Goal: Task Accomplishment & Management: Use online tool/utility

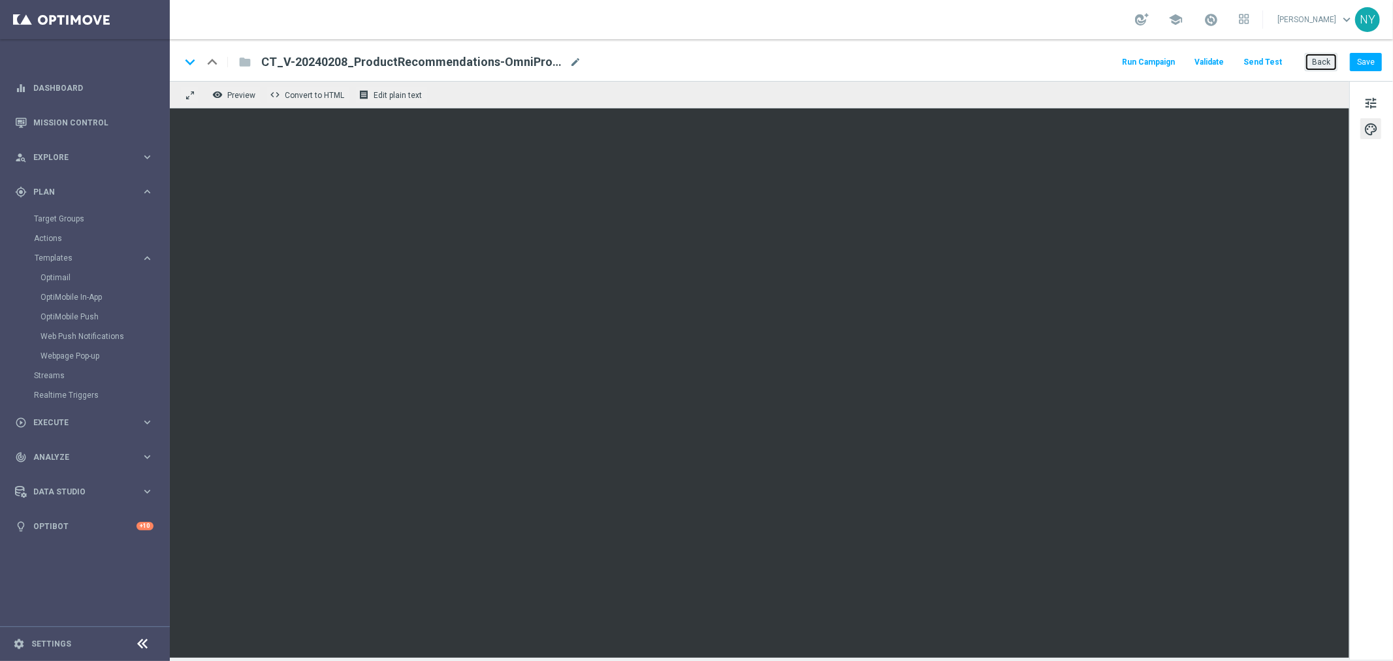
click at [1315, 62] on button "Back" at bounding box center [1320, 62] width 33 height 18
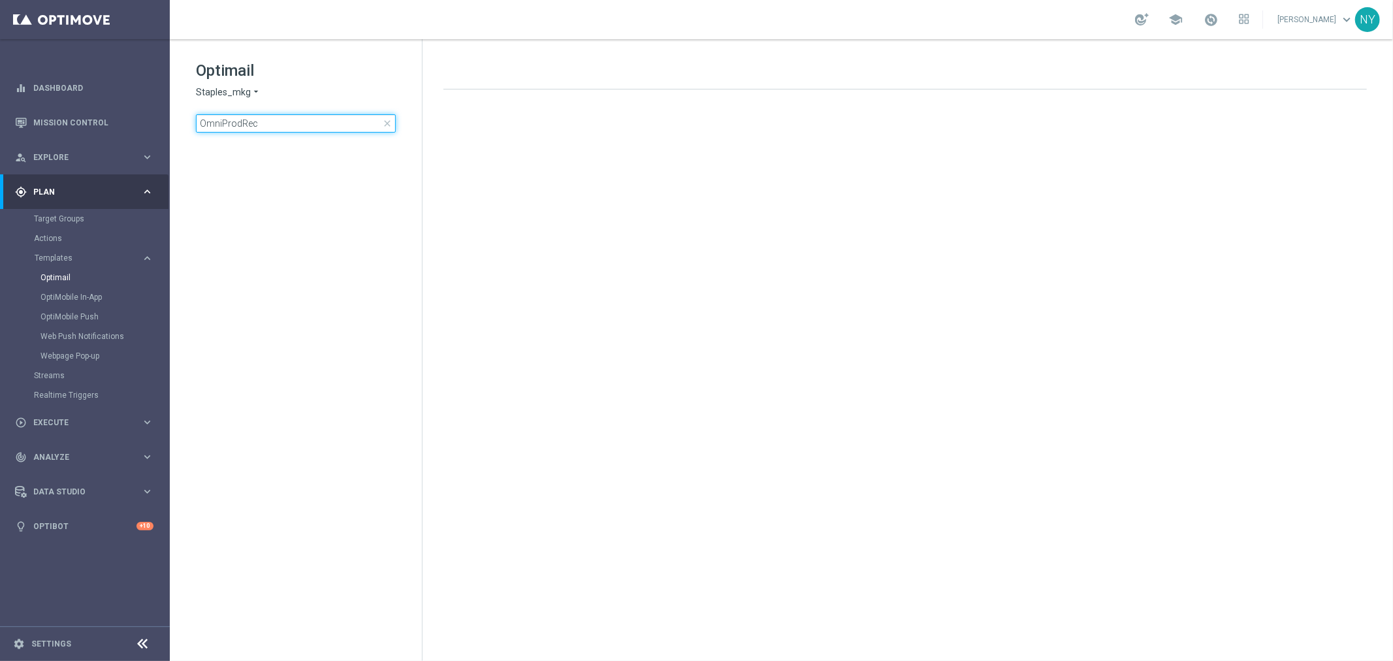
drag, startPoint x: 291, startPoint y: 101, endPoint x: 250, endPoint y: 105, distance: 40.7
click at [250, 105] on div "Optimail Staples_mkg arrow_drop_down × Staples_mkg OmniProdRec close" at bounding box center [309, 96] width 226 height 72
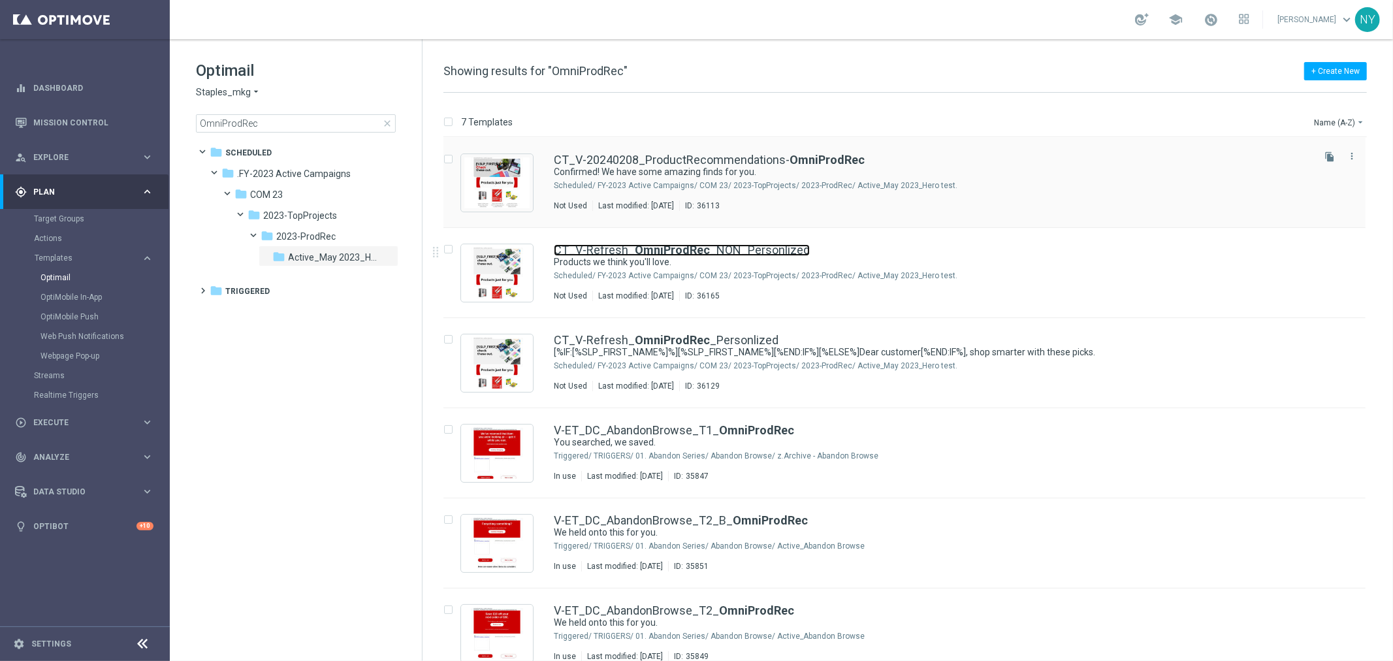
drag, startPoint x: 659, startPoint y: 246, endPoint x: 830, endPoint y: 180, distance: 183.5
click at [660, 246] on b "OmniProdRec" at bounding box center [672, 250] width 75 height 14
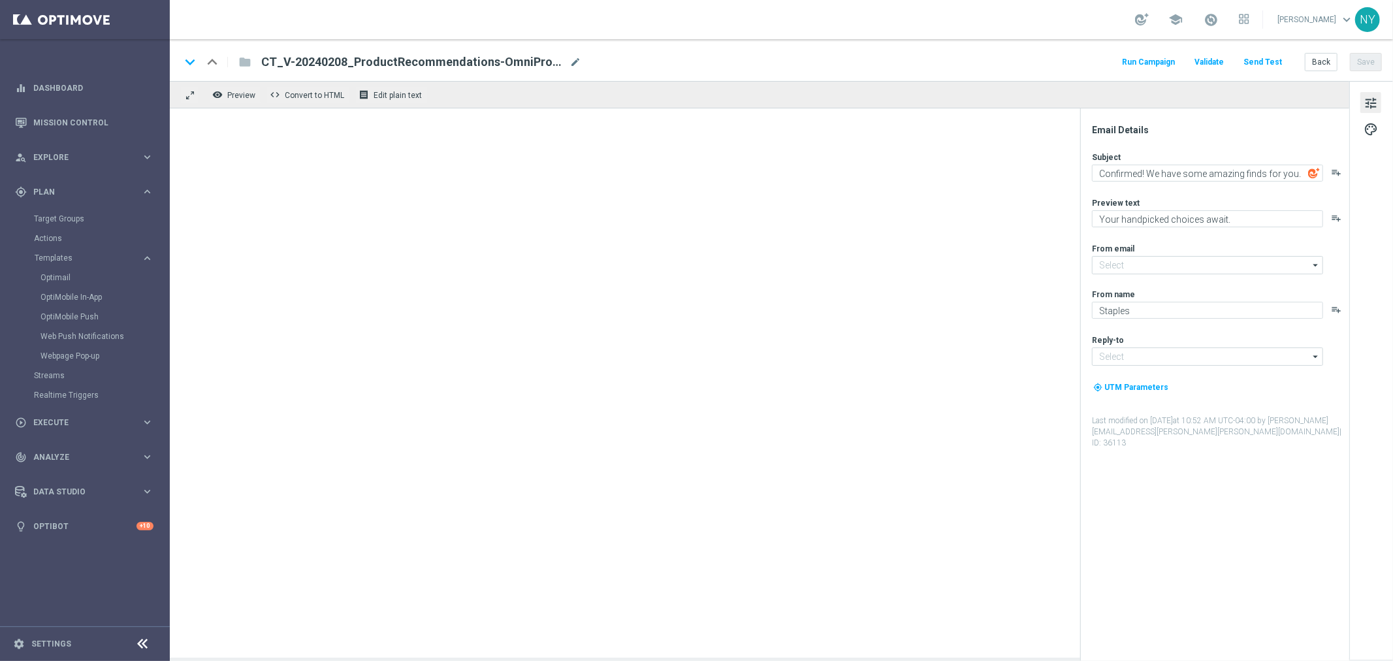
type input "[EMAIL_ADDRESS][DOMAIN_NAME]"
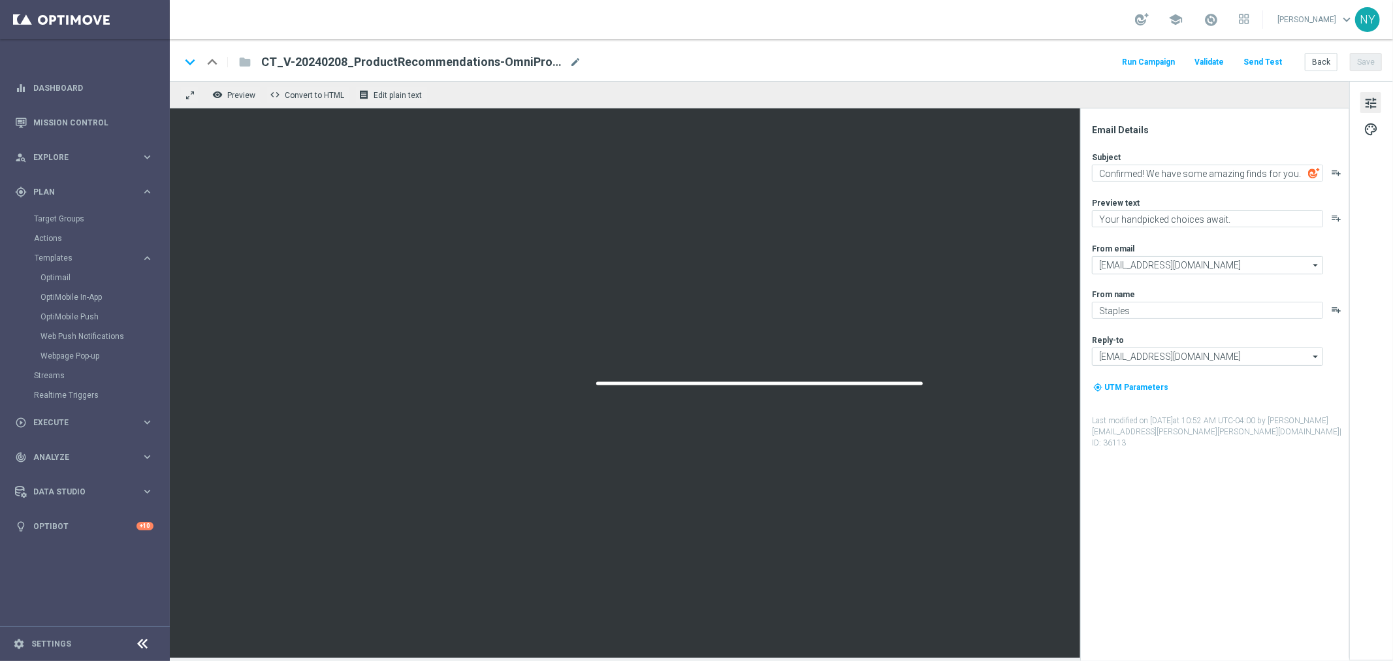
type textarea "Products we think you'll love."
type textarea "Recommendations designed to help streamline your day."
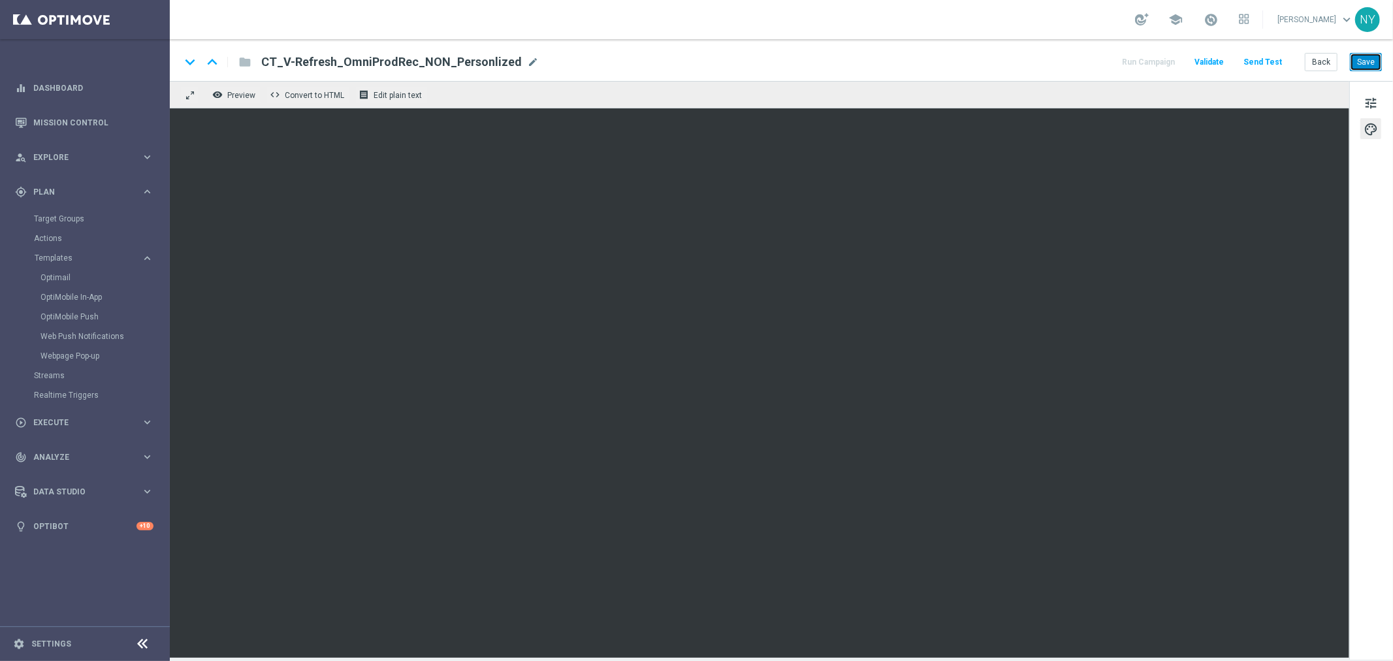
click at [1371, 61] on button "Save" at bounding box center [1365, 62] width 32 height 18
click at [1265, 62] on button "Send Test" at bounding box center [1262, 63] width 42 height 18
click at [1273, 61] on button "Send Test" at bounding box center [1262, 63] width 42 height 18
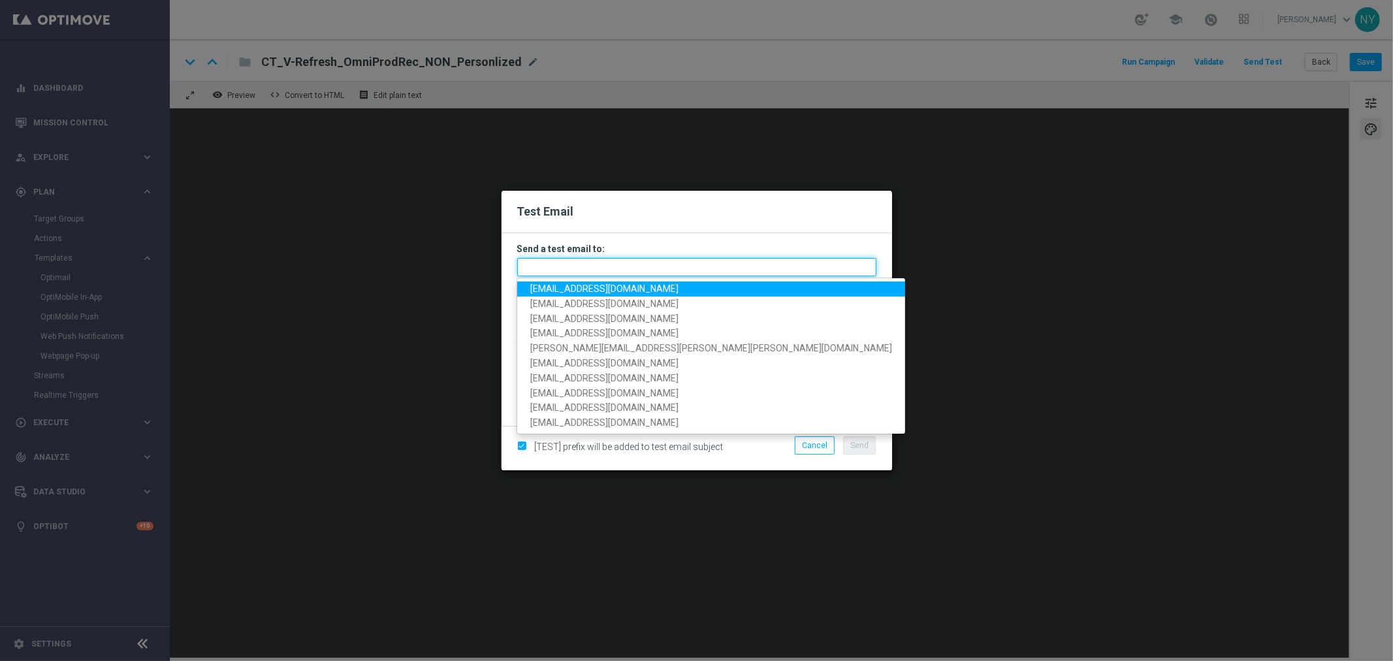
click at [566, 264] on input "text" at bounding box center [696, 267] width 359 height 18
paste input "[EMAIL_ADDRESS][DOMAIN_NAME]"
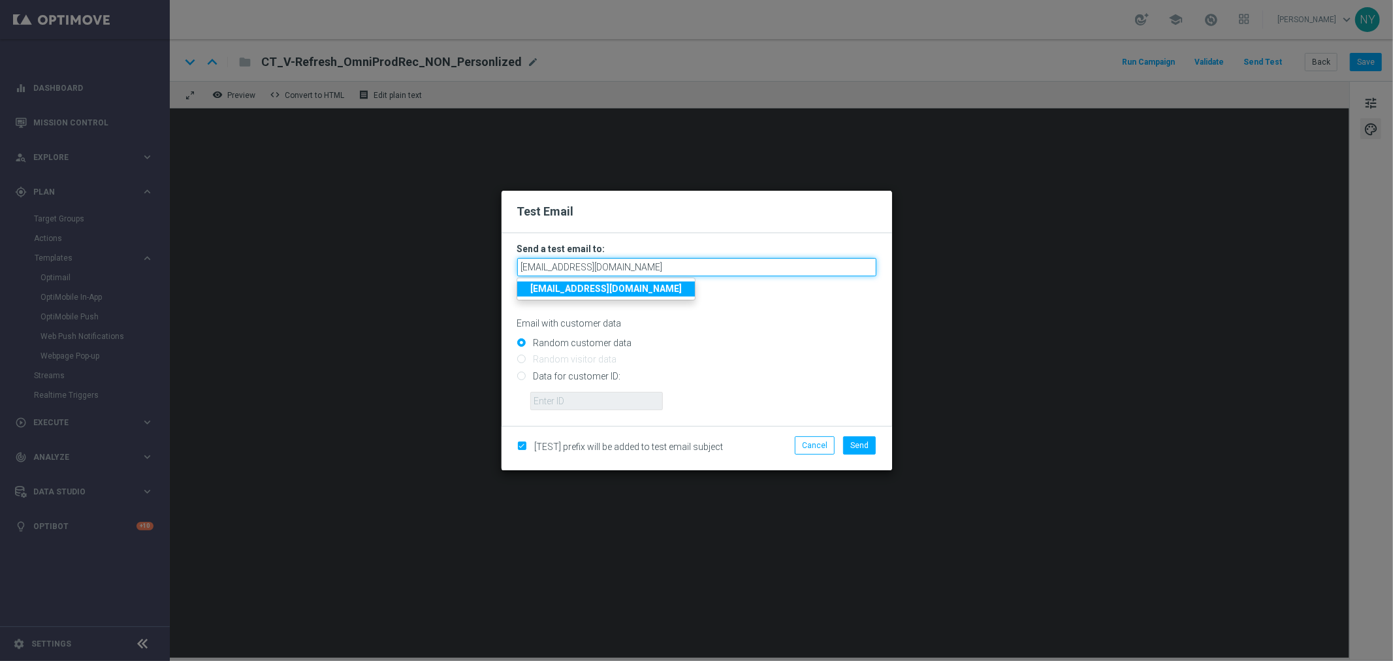
type input "[EMAIL_ADDRESS][DOMAIN_NAME]"
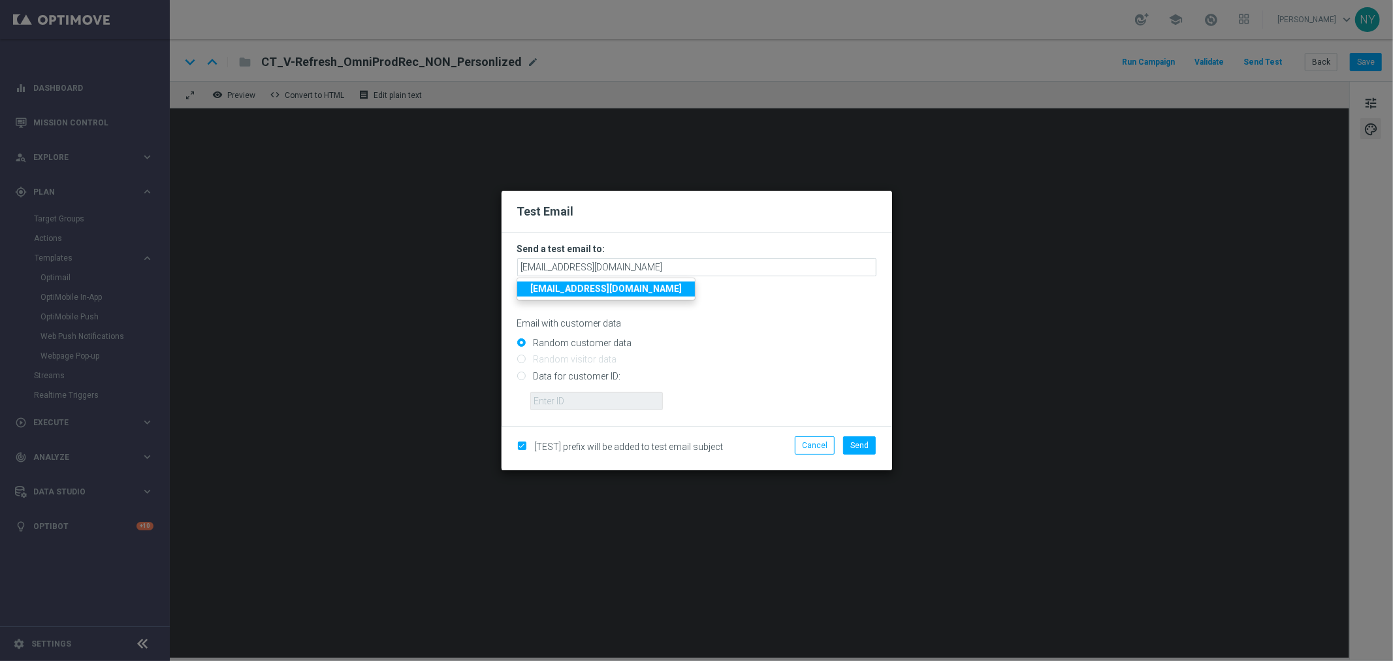
click at [745, 339] on input "Random customer data" at bounding box center [696, 348] width 359 height 18
click at [518, 375] on input "Data for customer ID:" at bounding box center [696, 381] width 359 height 18
radio input "true"
click at [559, 399] on input "text" at bounding box center [596, 401] width 133 height 18
paste input "10000006208"
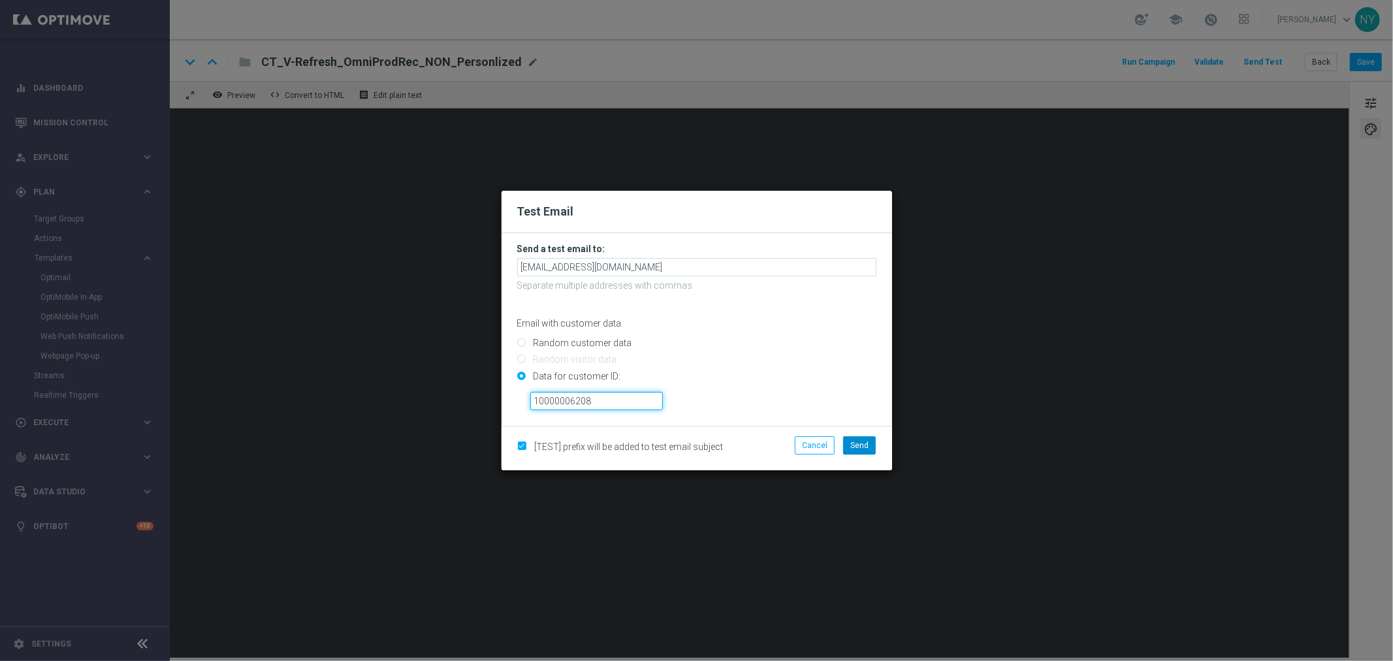
type input "10000006208"
click at [856, 441] on span "Send" at bounding box center [859, 445] width 18 height 9
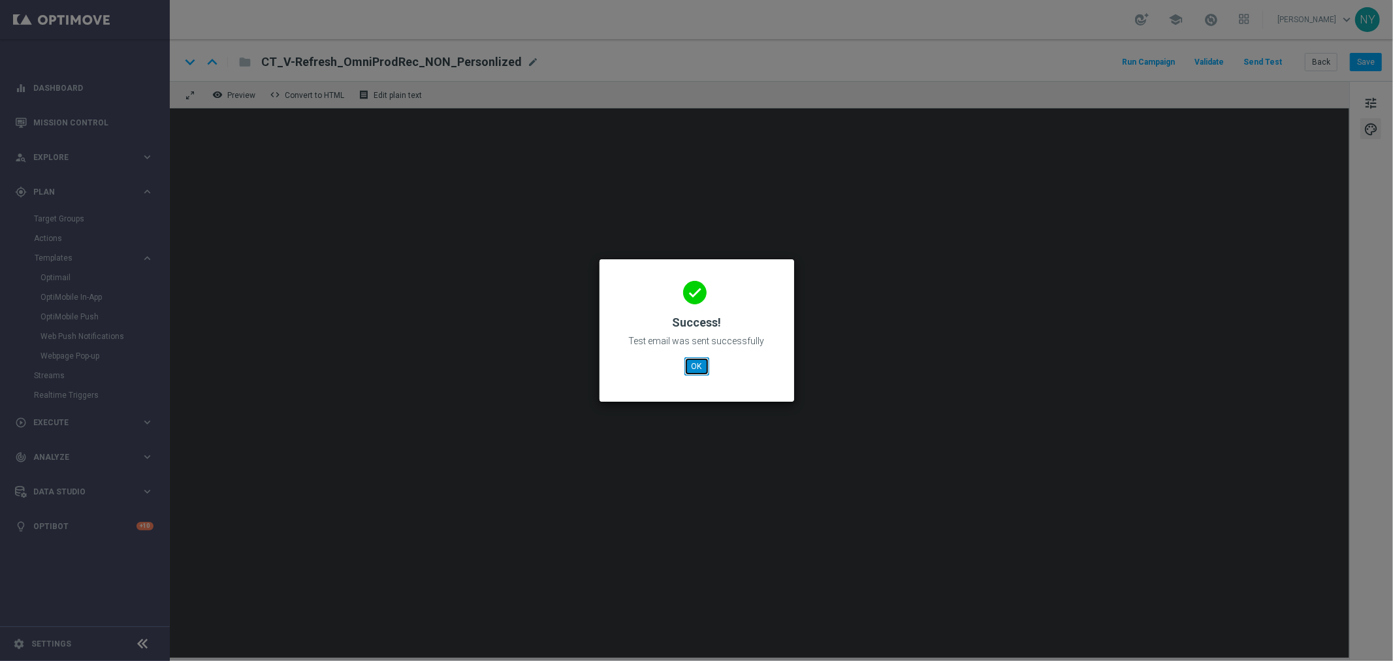
click at [696, 364] on button "OK" at bounding box center [696, 366] width 25 height 18
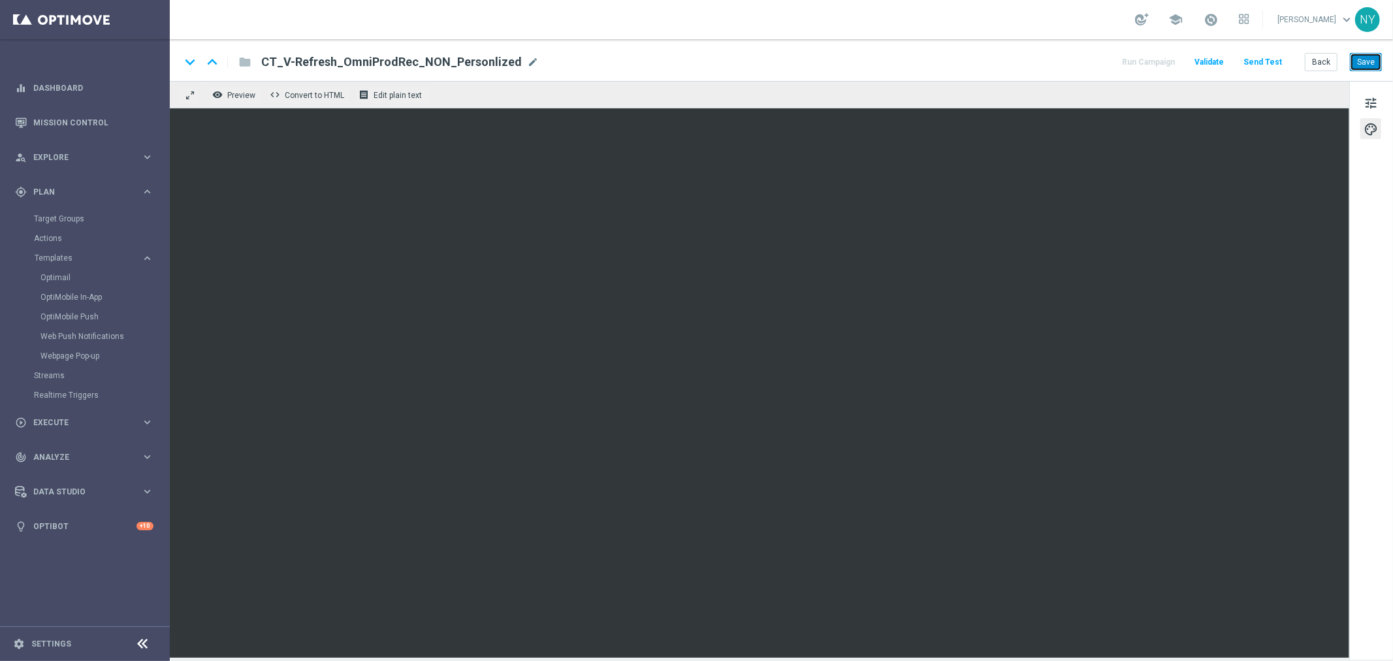
click at [1361, 62] on button "Save" at bounding box center [1365, 62] width 32 height 18
click at [1268, 59] on button "Send Test" at bounding box center [1262, 63] width 42 height 18
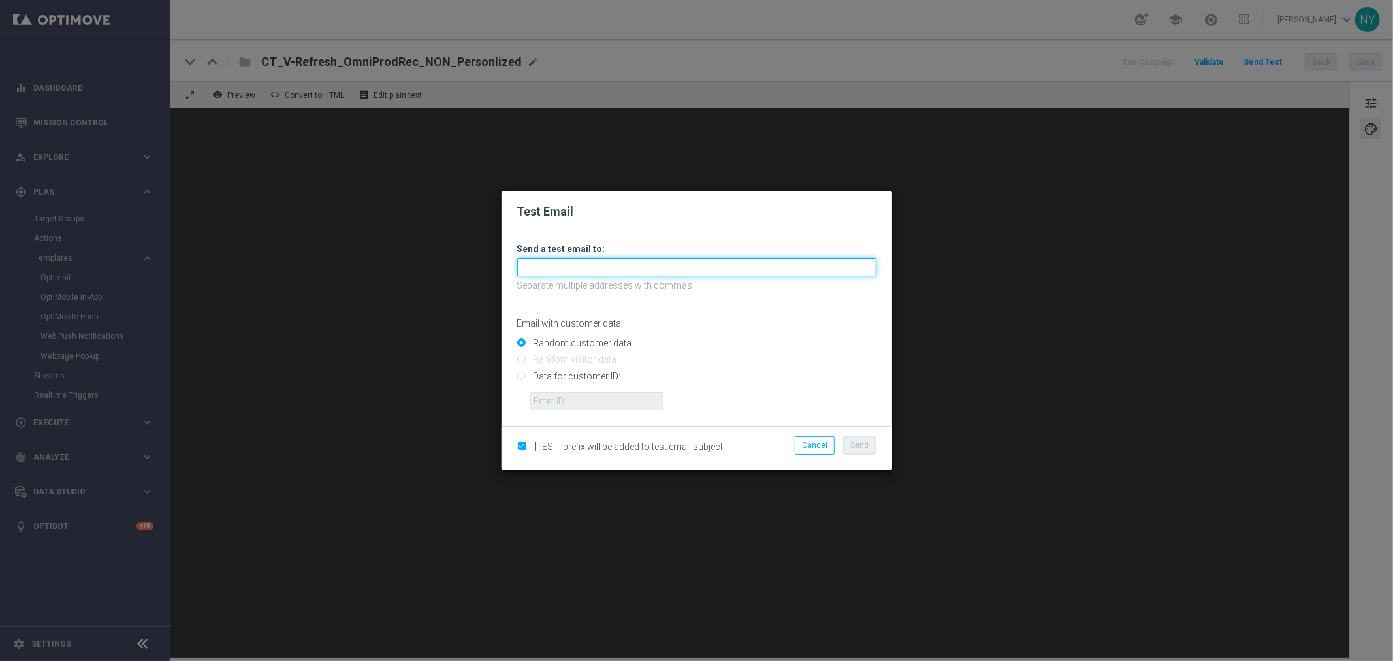
click at [556, 268] on input "text" at bounding box center [696, 267] width 359 height 18
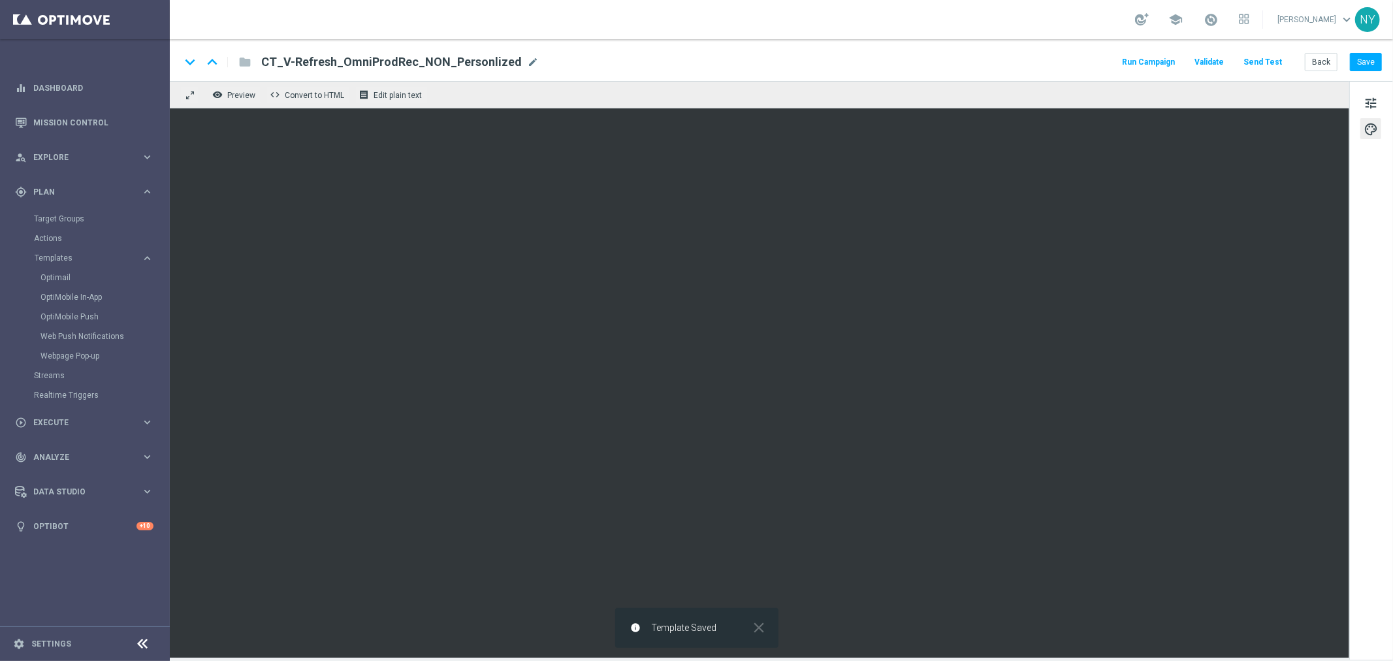
click at [1261, 62] on button "Send Test" at bounding box center [1262, 63] width 42 height 18
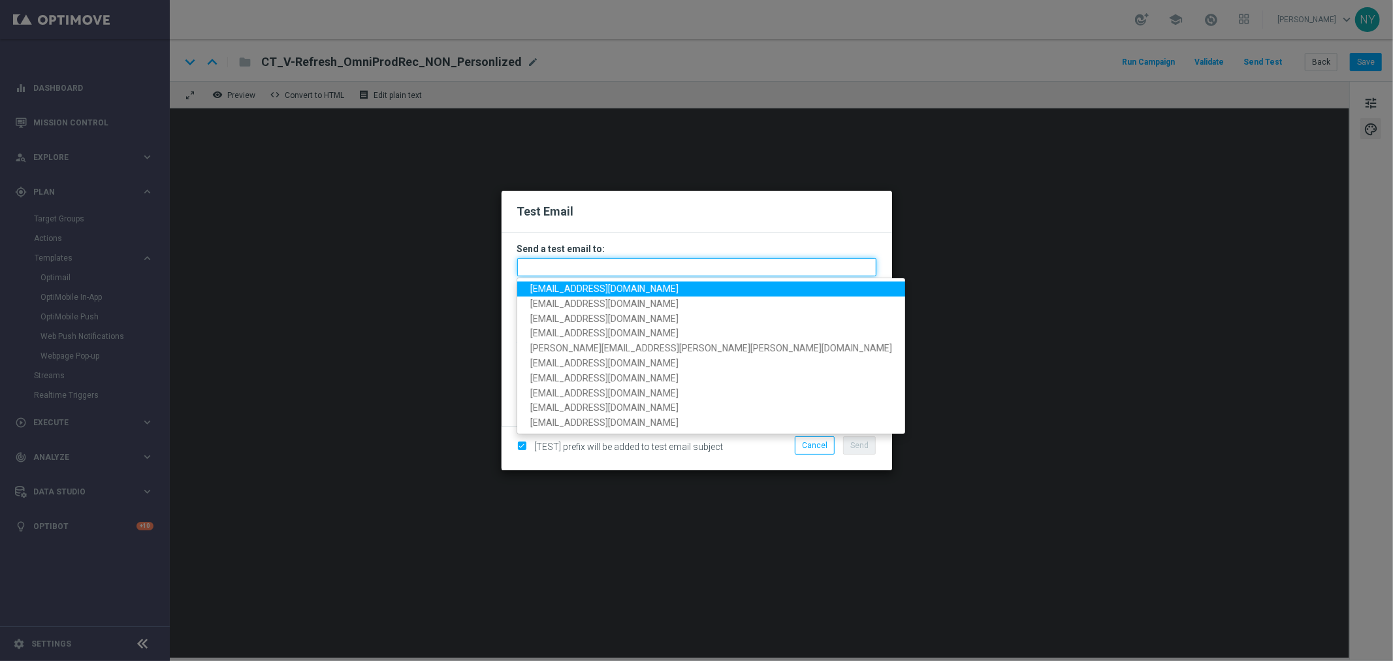
click at [584, 263] on input "text" at bounding box center [696, 267] width 359 height 18
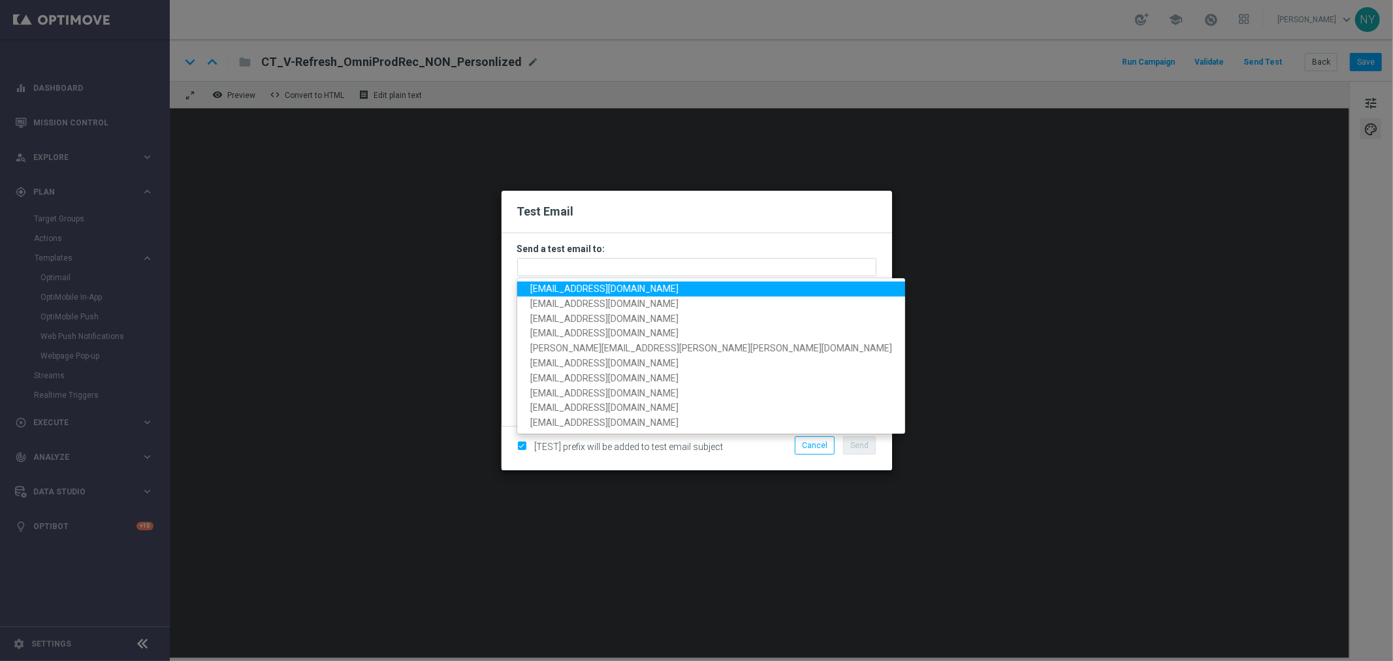
click at [581, 288] on span "[EMAIL_ADDRESS][DOMAIN_NAME]" at bounding box center [604, 288] width 148 height 10
type input "[EMAIL_ADDRESS][DOMAIN_NAME]"
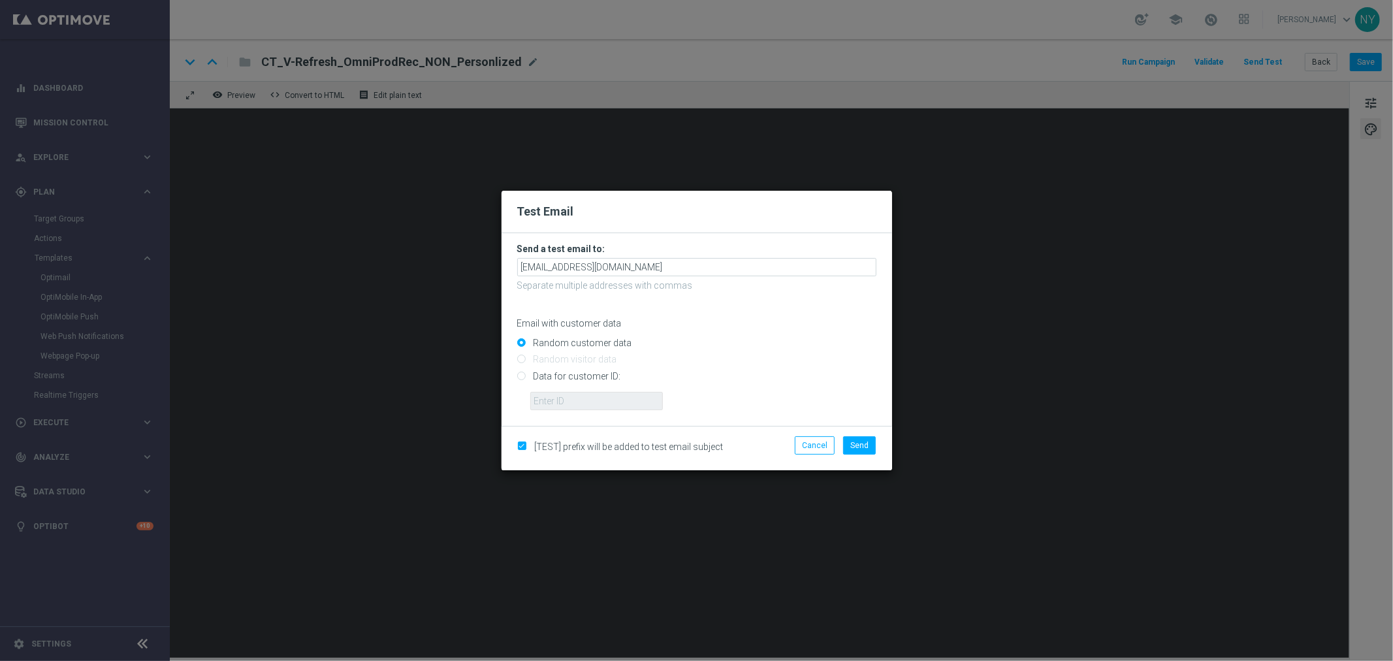
click at [522, 377] on input "Data for customer ID:" at bounding box center [696, 381] width 359 height 18
radio input "true"
click at [559, 405] on input "text" at bounding box center [596, 401] width 133 height 18
click at [552, 397] on input "text" at bounding box center [596, 401] width 133 height 18
paste input "10000006208"
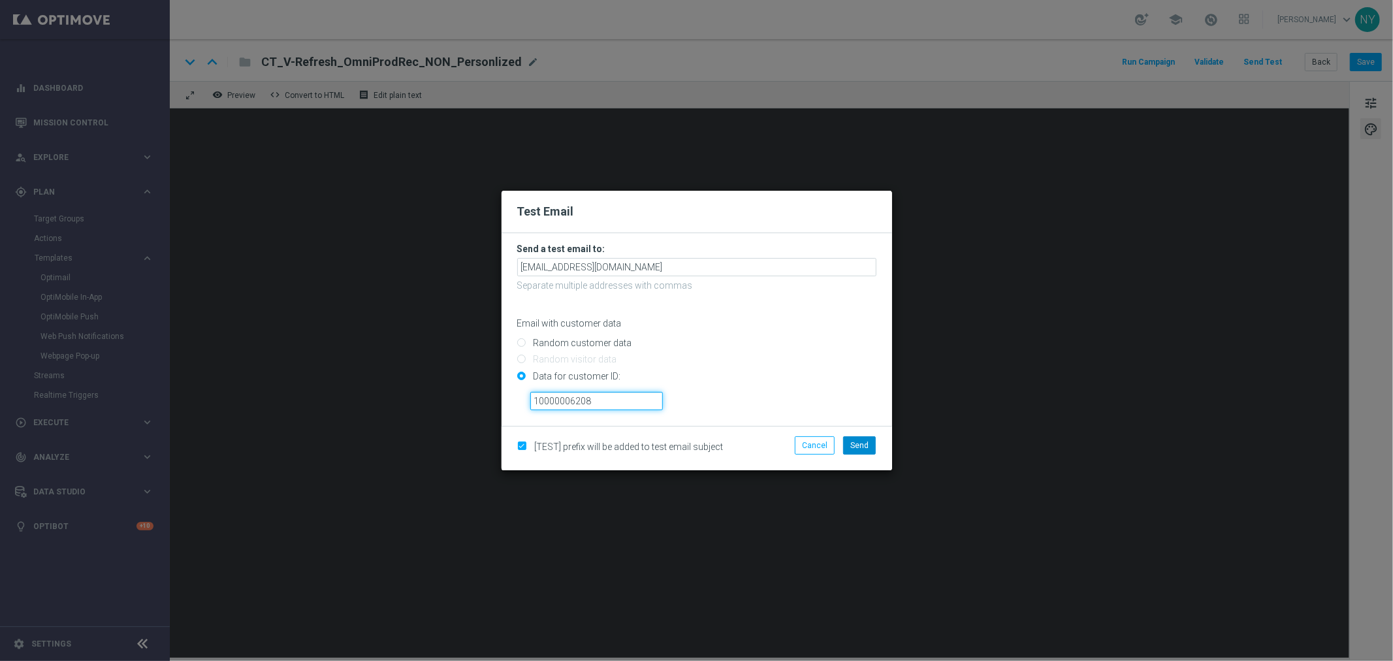
type input "10000006208"
click at [864, 448] on span "Send" at bounding box center [859, 445] width 18 height 9
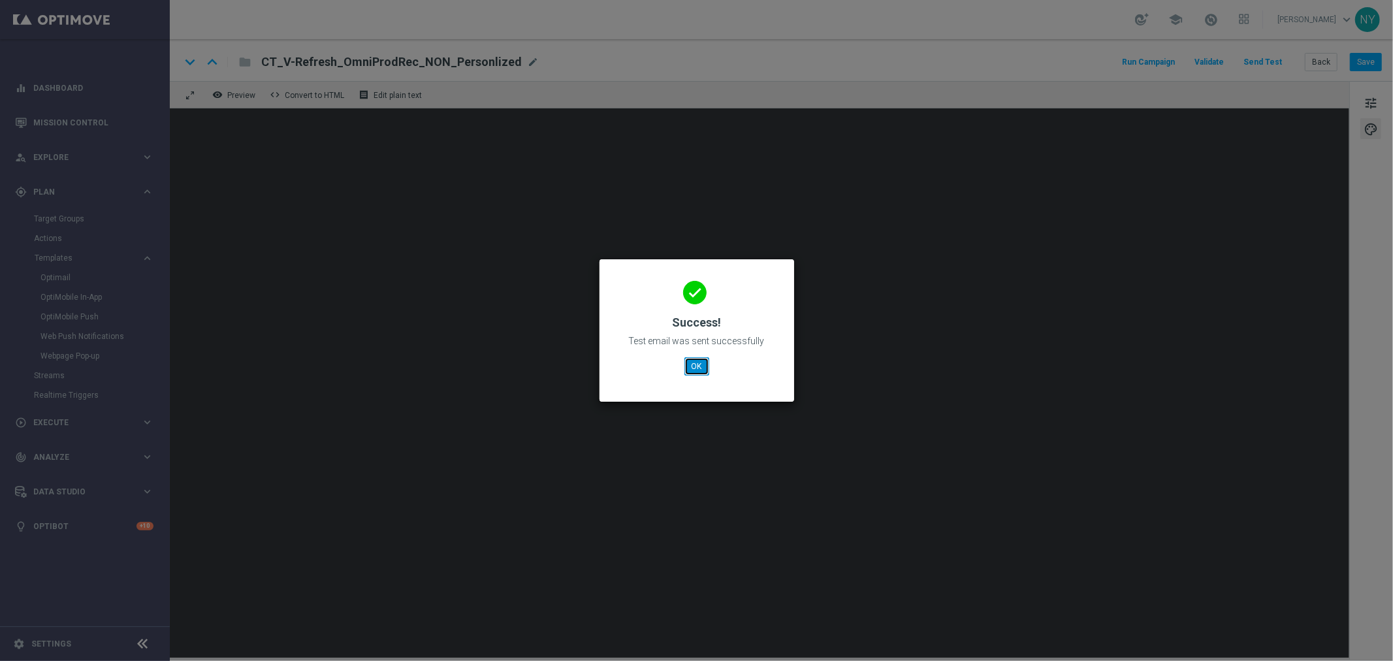
click at [687, 370] on button "OK" at bounding box center [696, 366] width 25 height 18
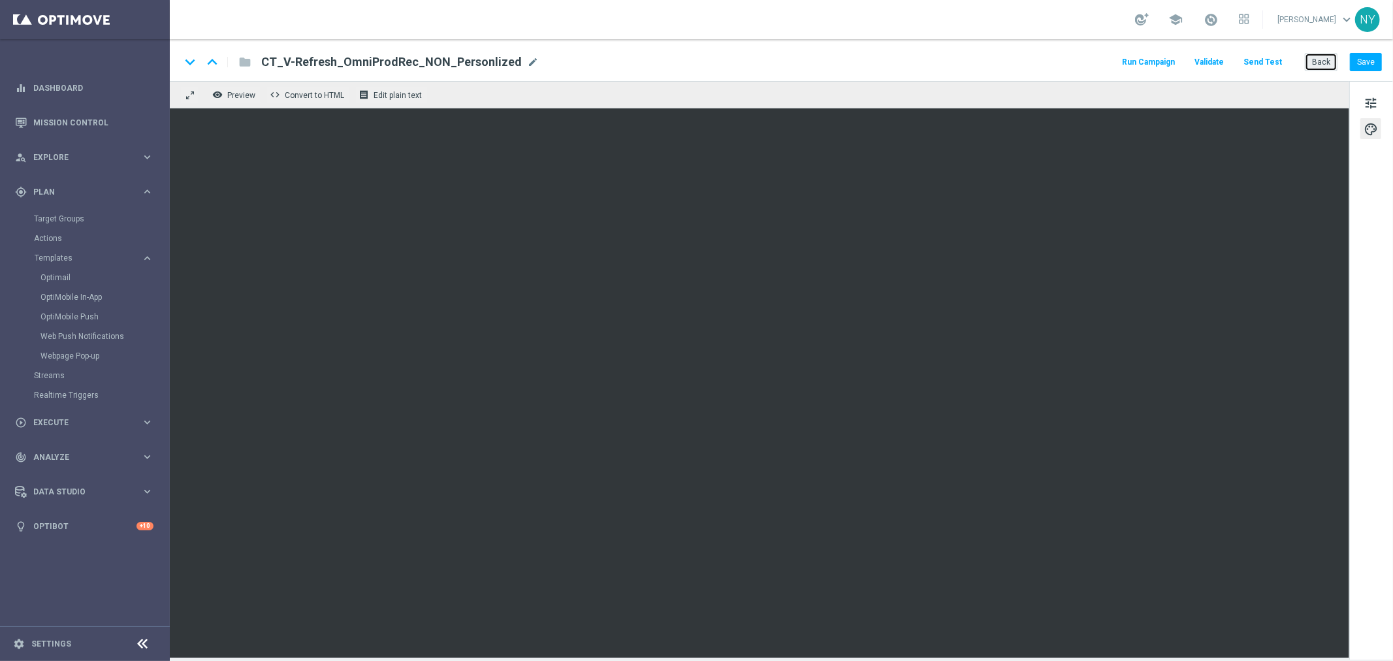
click at [1314, 60] on button "Back" at bounding box center [1320, 62] width 33 height 18
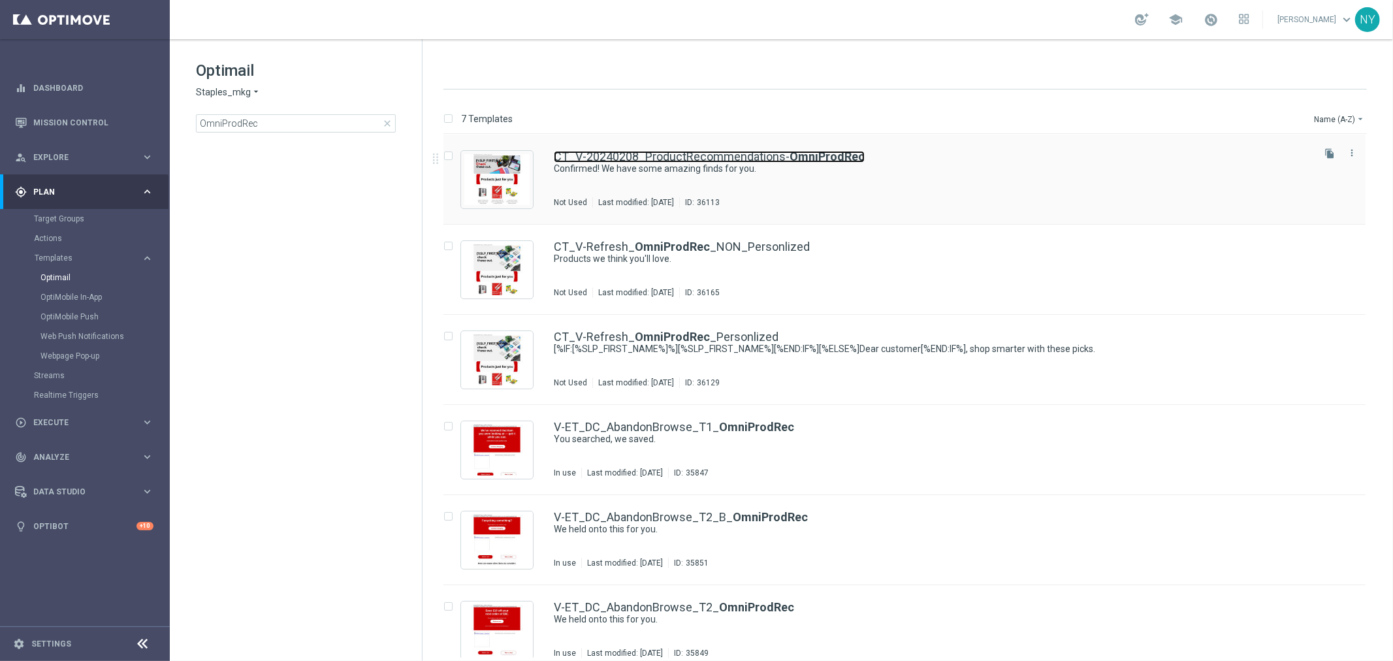
click at [732, 155] on link "CT_V-20240208_ProductRecommendations- OmniProdRec" at bounding box center [709, 157] width 311 height 12
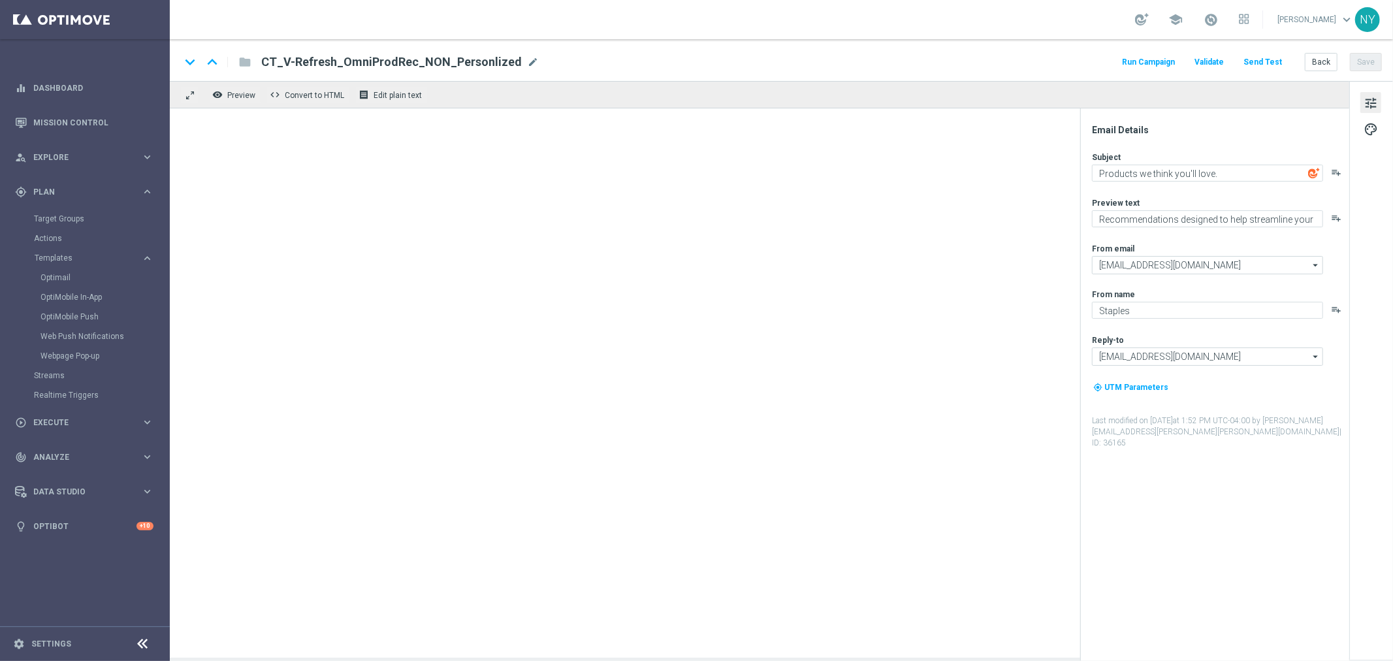
type textarea "Confirmed! We have some amazing finds for you."
type textarea "Your handpicked choices await."
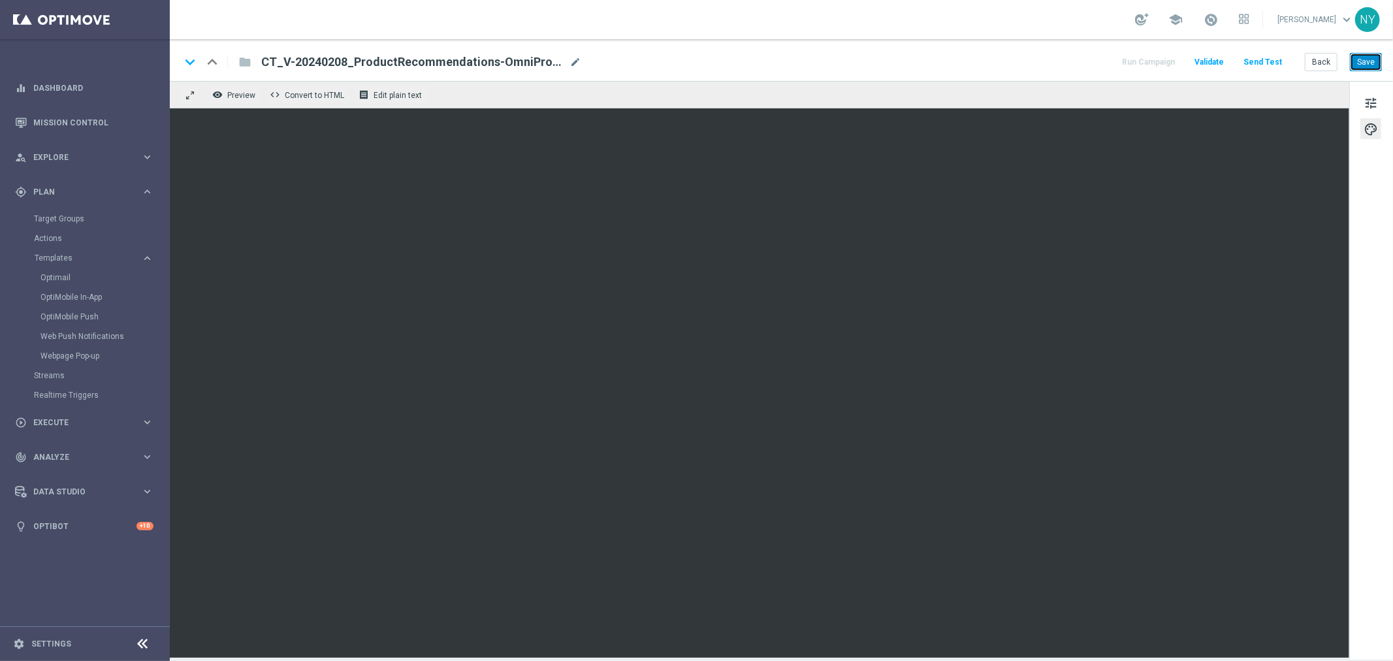
click at [1372, 63] on button "Save" at bounding box center [1365, 62] width 32 height 18
click at [1270, 61] on button "Send Test" at bounding box center [1262, 63] width 42 height 18
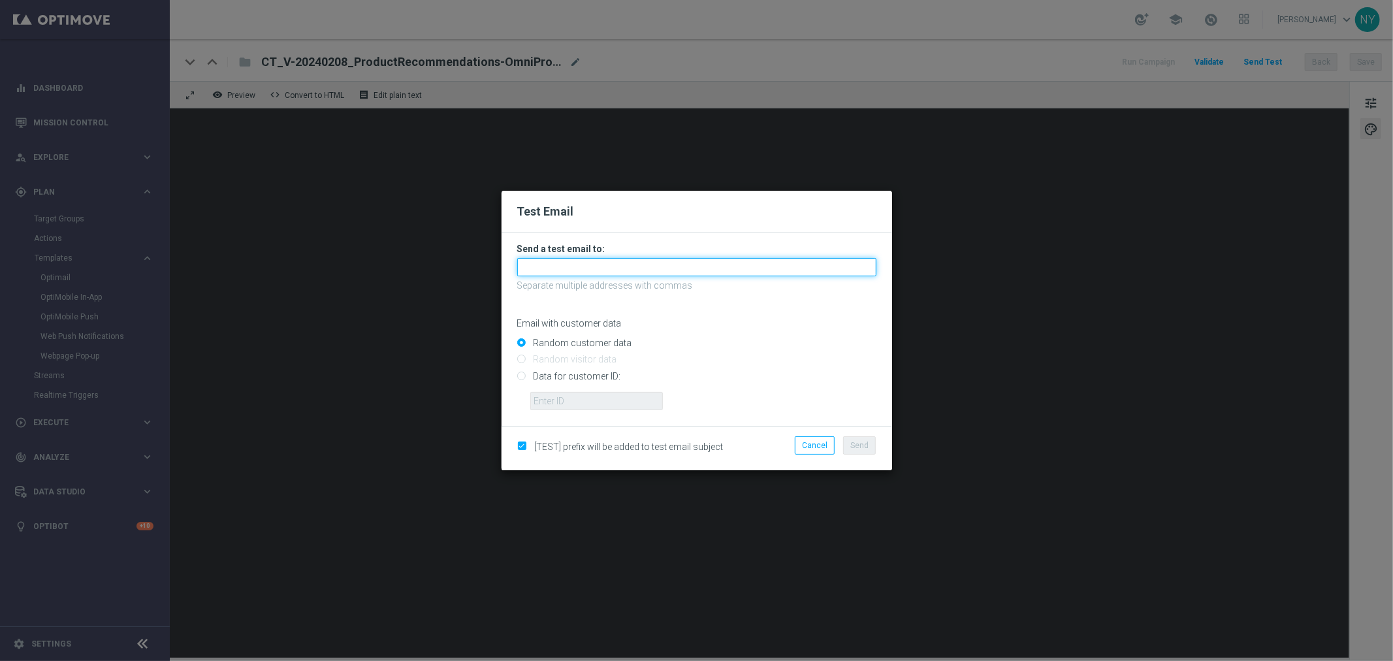
click at [580, 265] on input "text" at bounding box center [696, 267] width 359 height 18
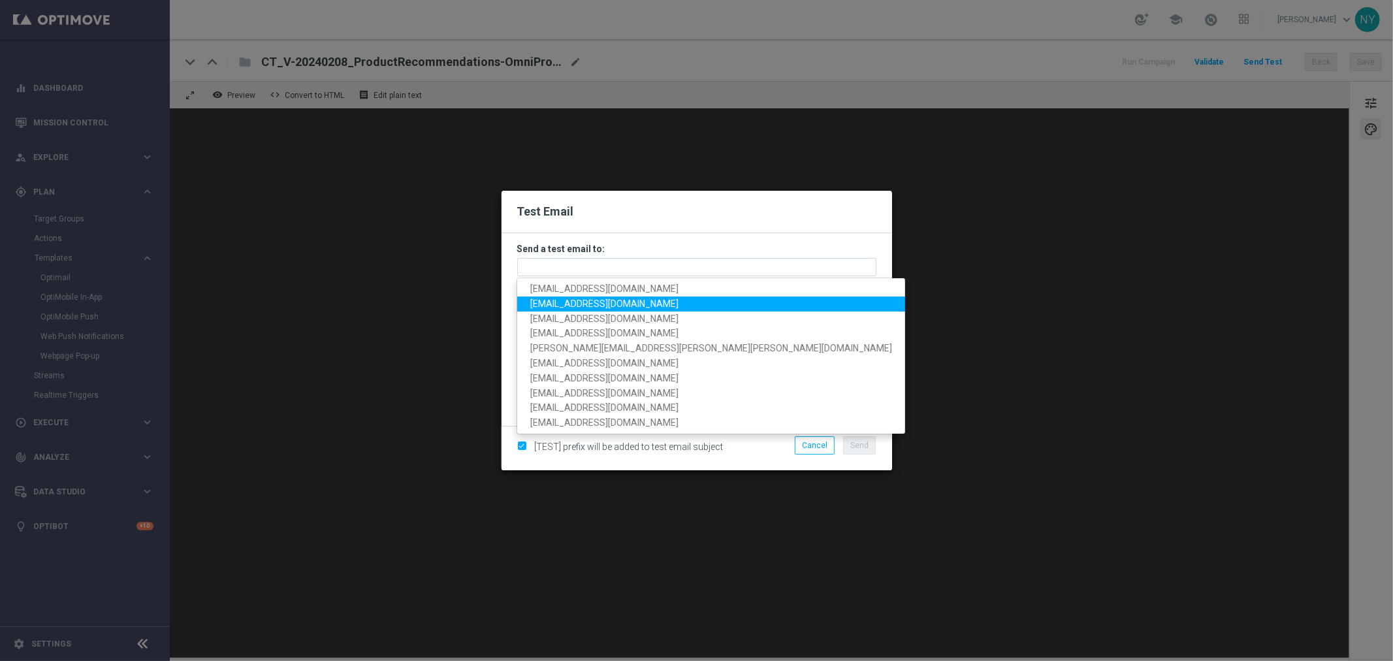
click at [578, 298] on span "[EMAIL_ADDRESS][DOMAIN_NAME]" at bounding box center [604, 303] width 148 height 10
type input "[EMAIL_ADDRESS][DOMAIN_NAME]"
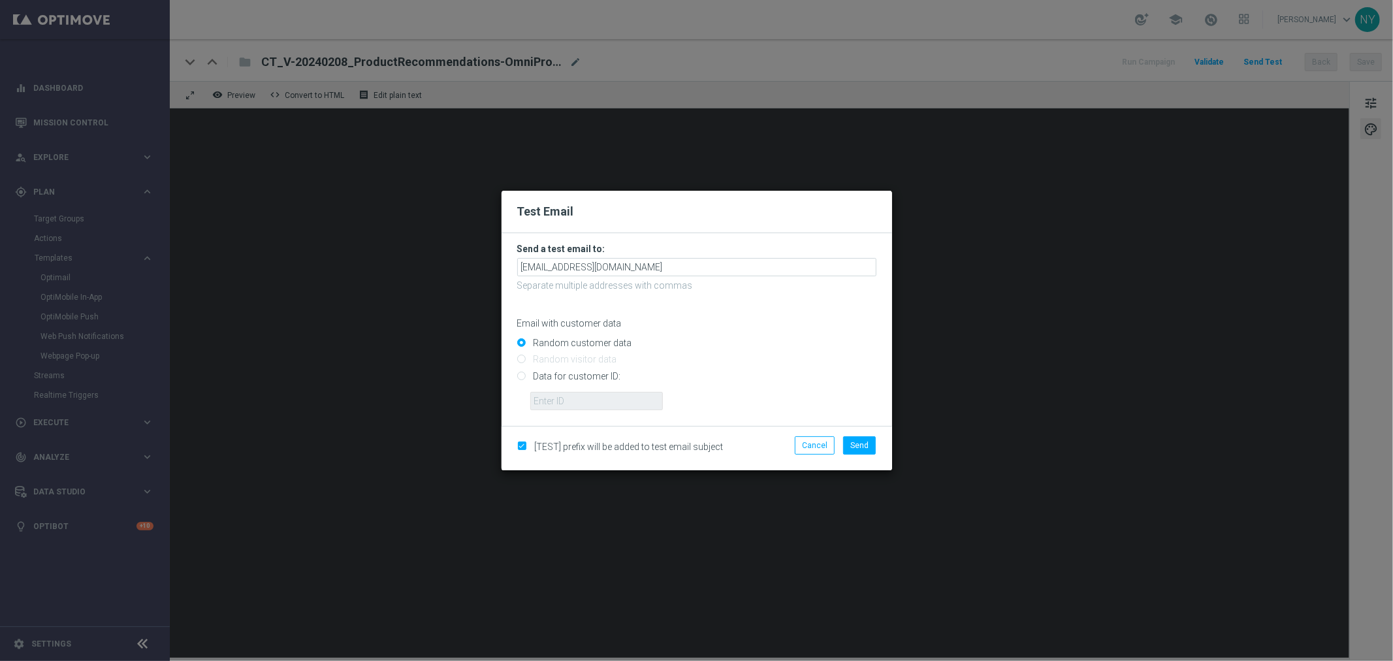
click at [519, 377] on input "Data for customer ID:" at bounding box center [696, 381] width 359 height 18
radio input "true"
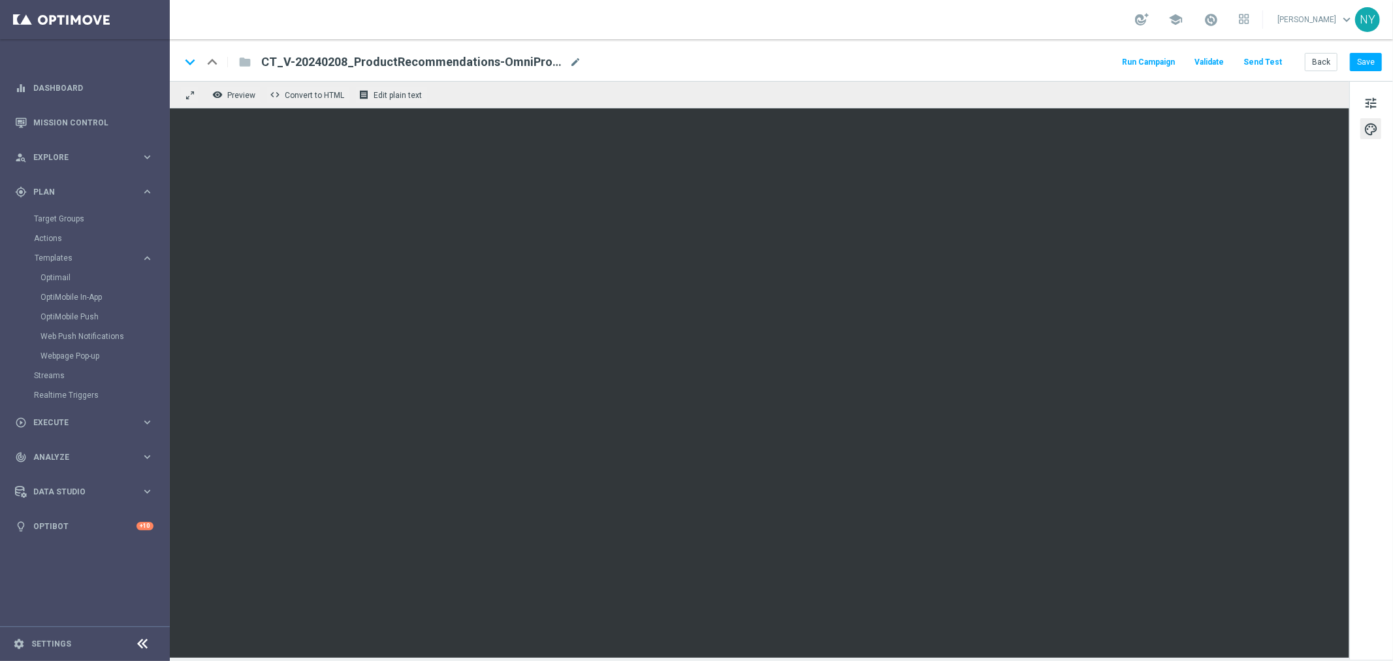
click at [1254, 56] on button "Send Test" at bounding box center [1262, 63] width 42 height 18
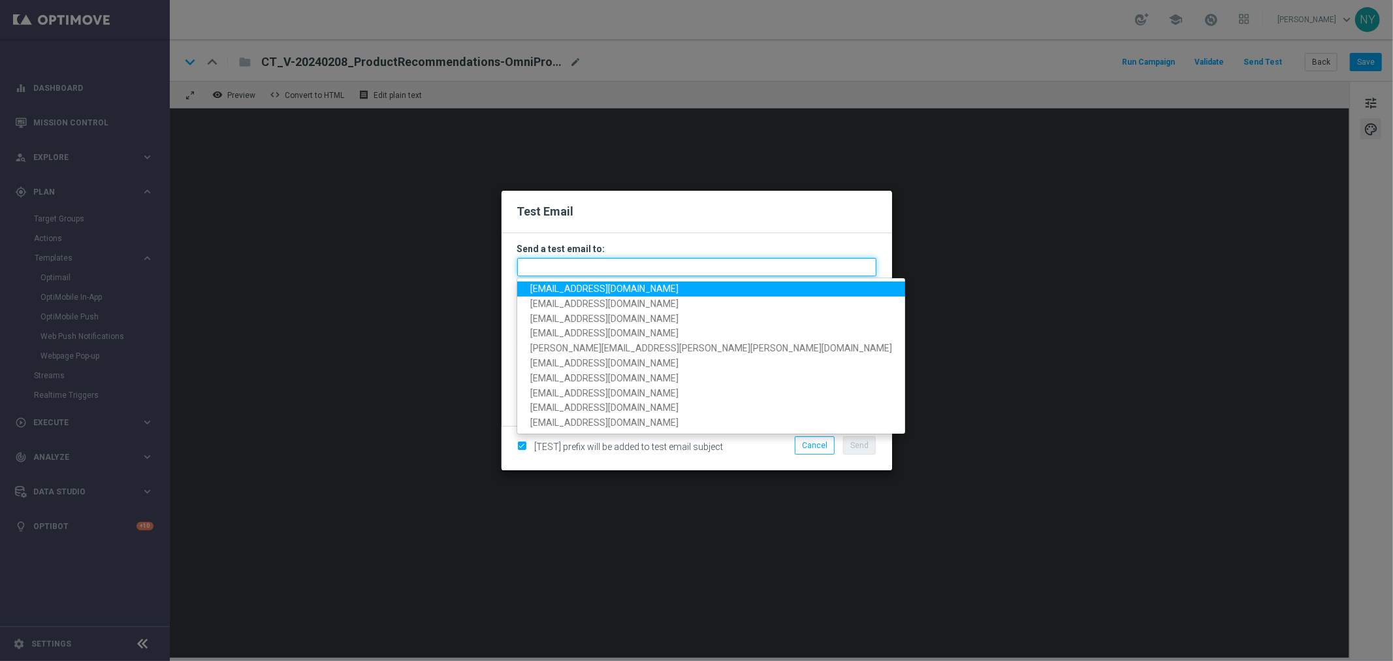
click at [576, 269] on input "text" at bounding box center [696, 267] width 359 height 18
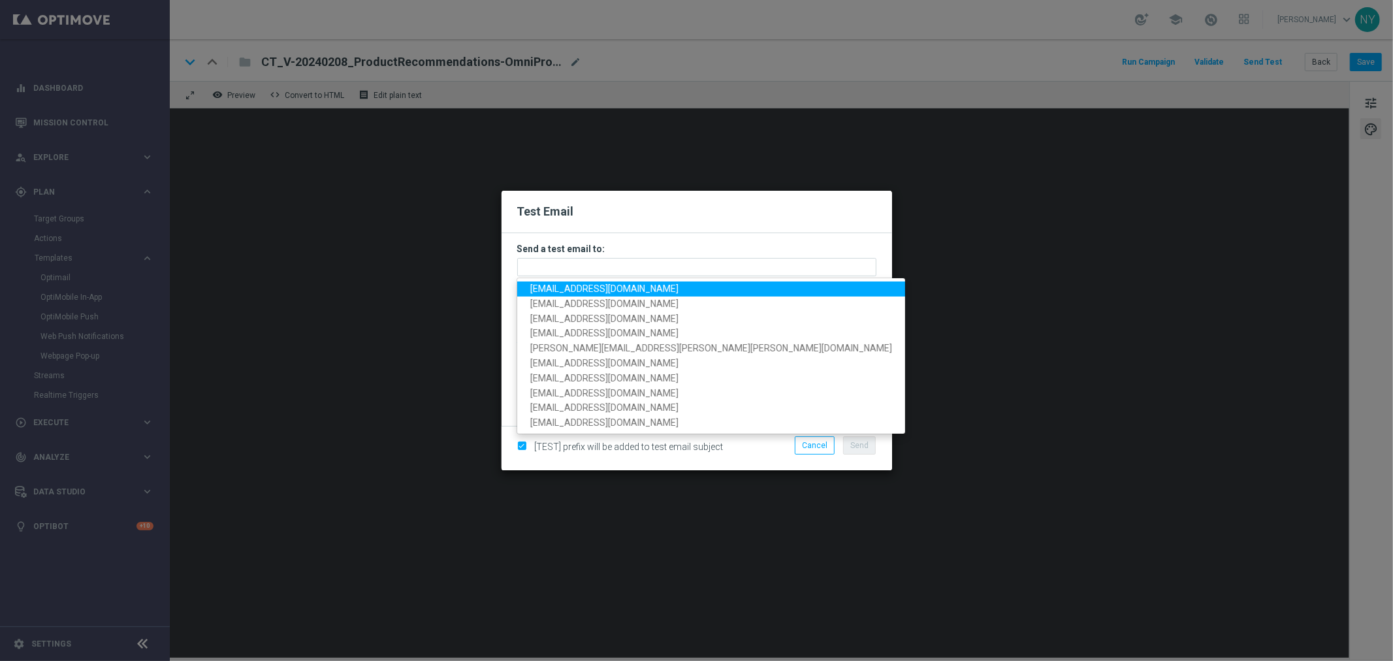
click at [578, 286] on span "[EMAIL_ADDRESS][DOMAIN_NAME]" at bounding box center [604, 288] width 148 height 10
type input "[EMAIL_ADDRESS][DOMAIN_NAME]"
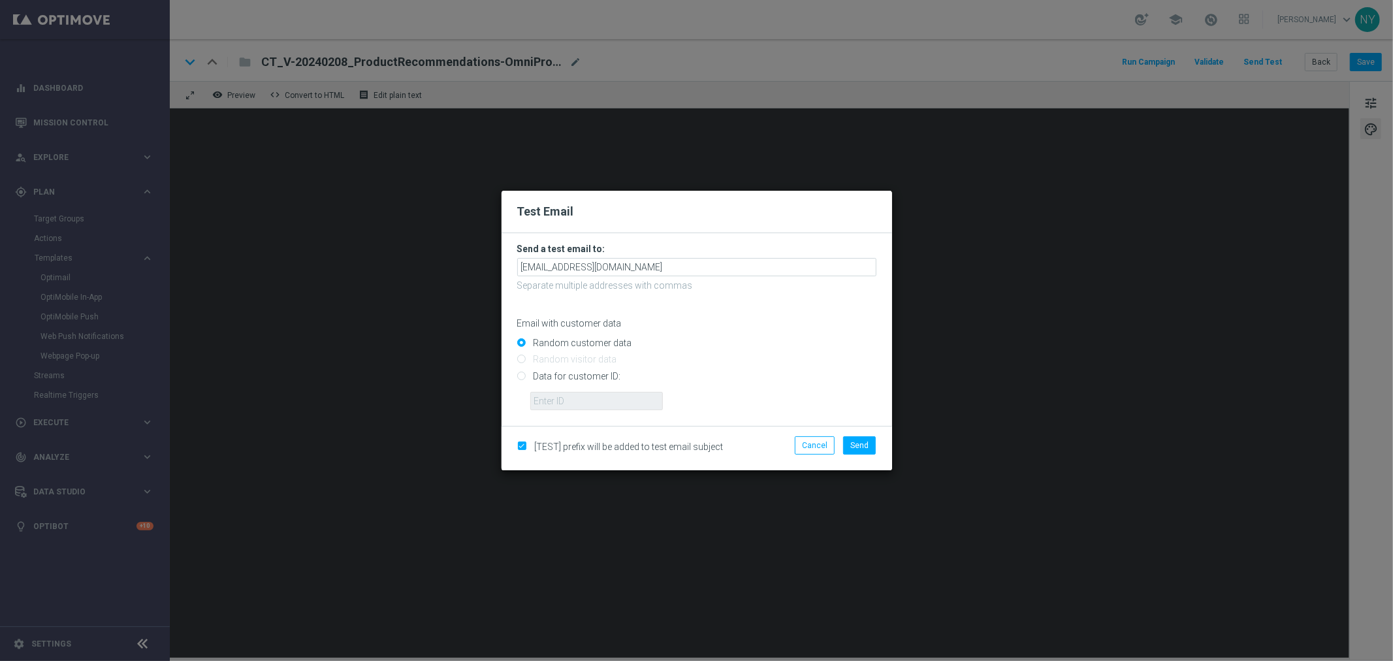
click at [667, 276] on form "Send a test email to: neilyetts3-bdwhb@litmusemail.com Separate multiple addres…" at bounding box center [696, 326] width 359 height 167
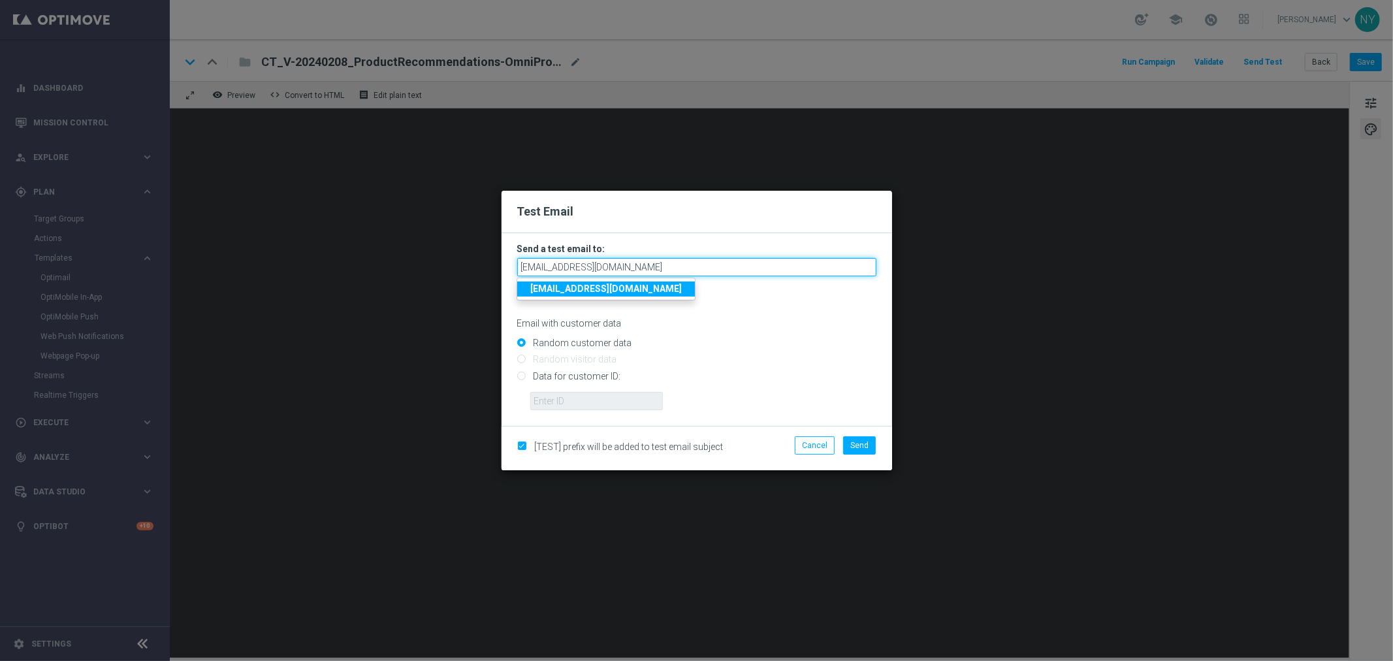
drag, startPoint x: 673, startPoint y: 270, endPoint x: 398, endPoint y: 278, distance: 275.0
click at [398, 278] on modal-container "Test Email Send a test email to: neilyetts3-bdwhb@litmusemail.com neilyetts3-bd…" at bounding box center [696, 330] width 1393 height 661
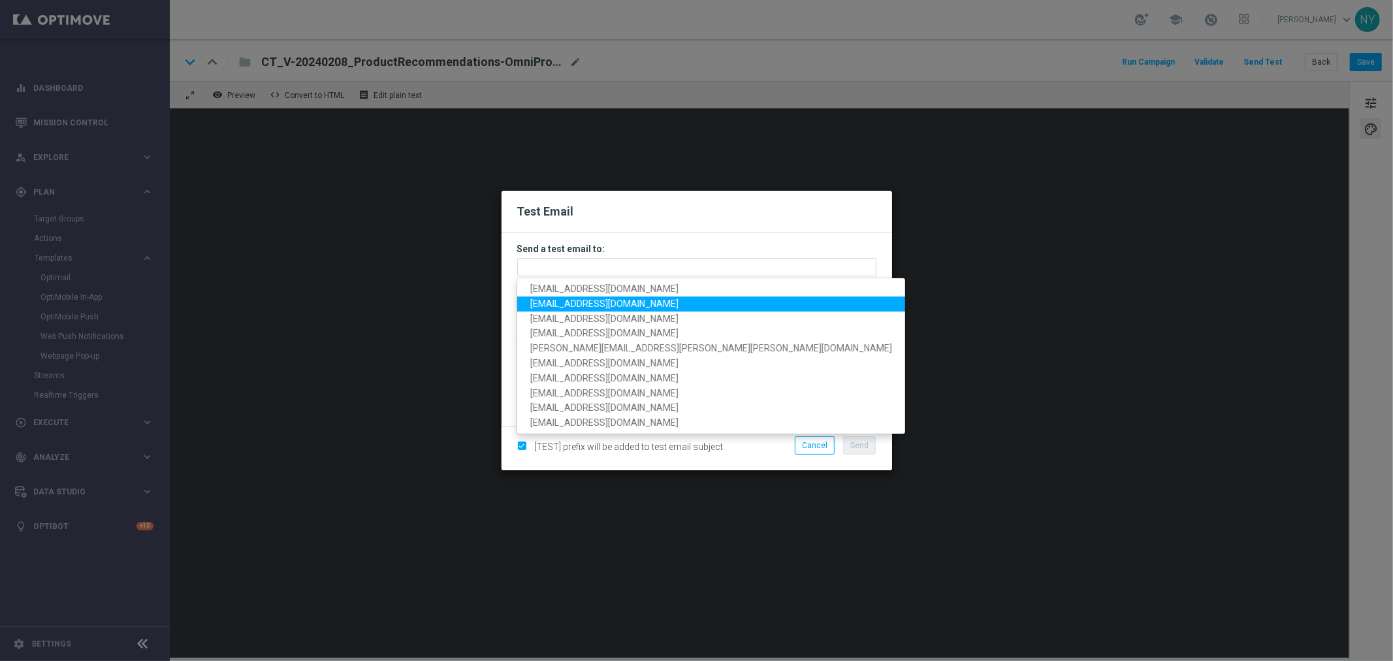
click at [589, 302] on span "[EMAIL_ADDRESS][DOMAIN_NAME]" at bounding box center [604, 303] width 148 height 10
type input "[EMAIL_ADDRESS][DOMAIN_NAME]"
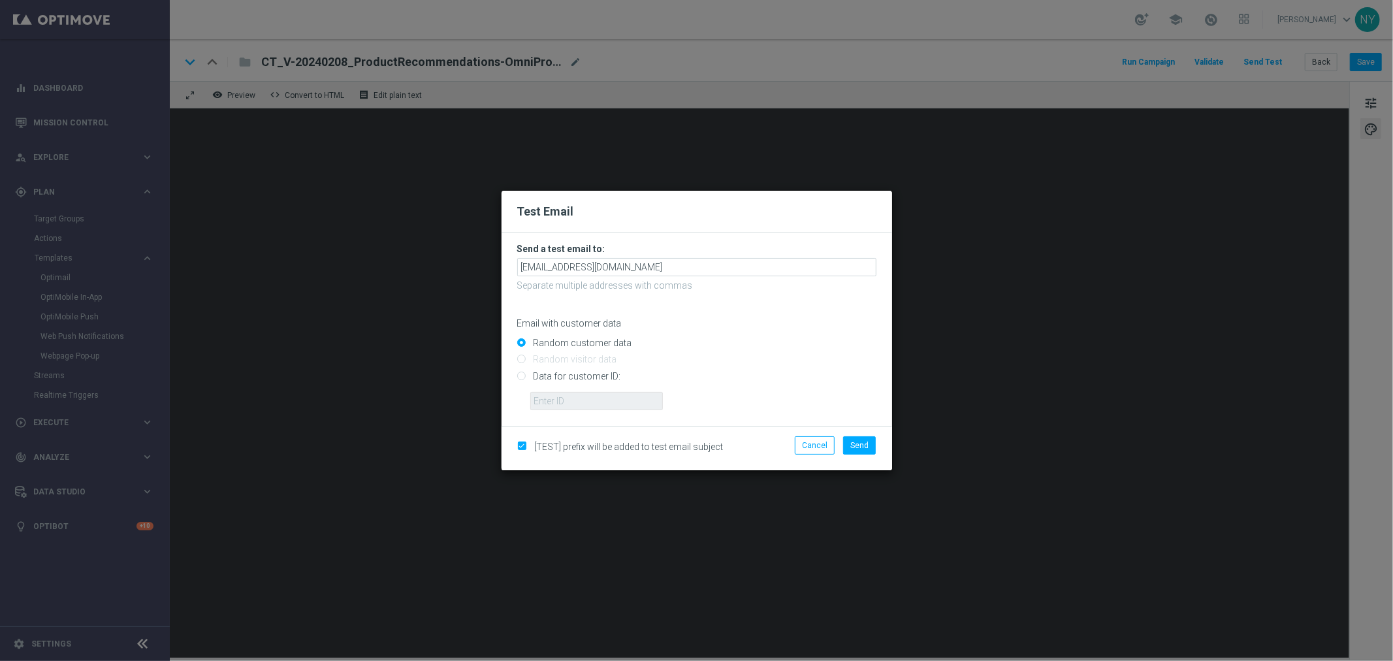
click at [521, 382] on input "Data for customer ID:" at bounding box center [696, 381] width 359 height 18
radio input "true"
click at [561, 398] on input "text" at bounding box center [596, 401] width 133 height 18
paste input "10000006208"
type input "10000006208"
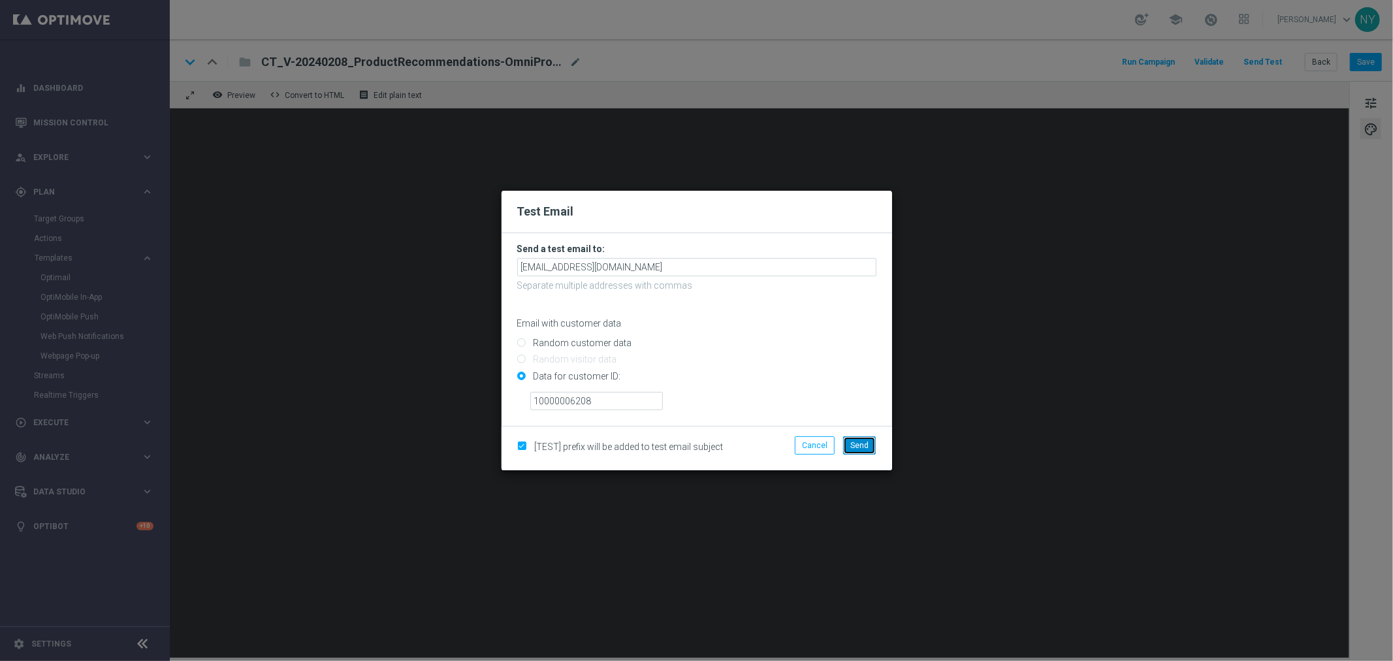
click at [855, 449] on span "Send" at bounding box center [859, 445] width 18 height 9
click at [575, 60] on modal-container "Test Email Send a test email to: neilyetts3@litmusemail.com Separate multiple a…" at bounding box center [696, 330] width 1393 height 661
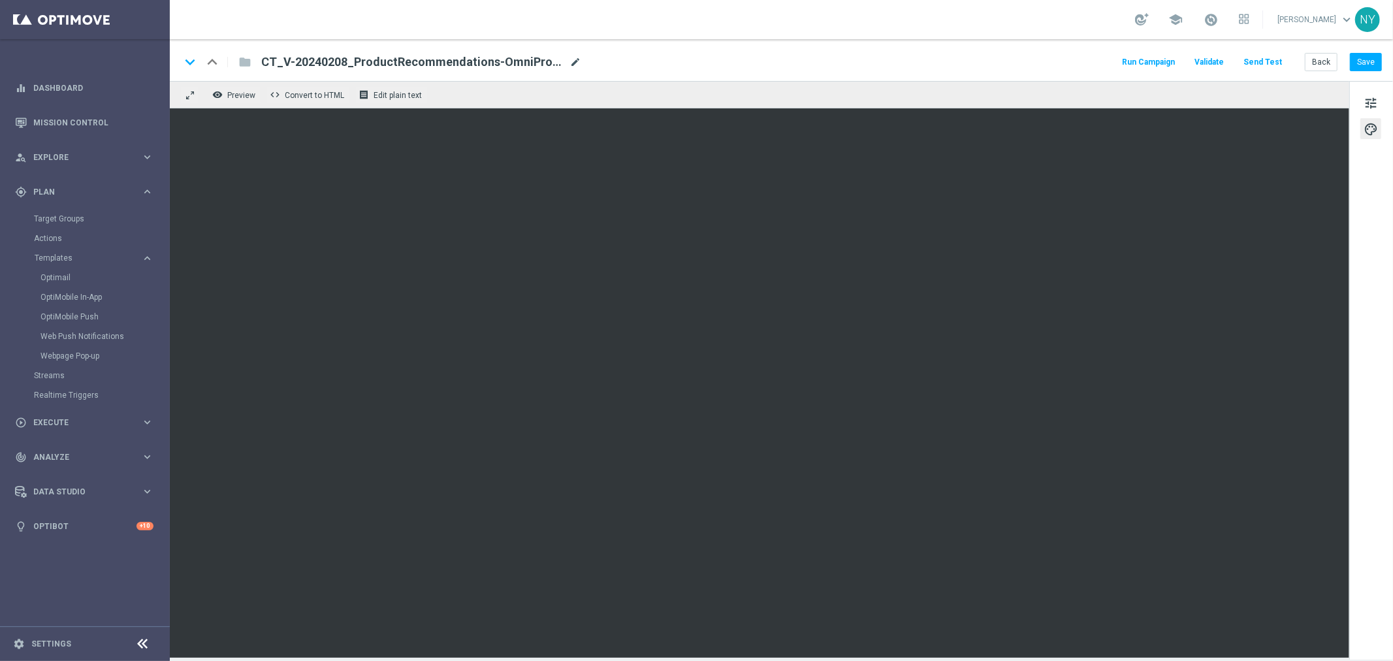
click at [574, 63] on span "mode_edit" at bounding box center [575, 62] width 12 height 12
drag, startPoint x: 555, startPoint y: 56, endPoint x: 186, endPoint y: 39, distance: 369.2
click at [186, 39] on div "keyboard_arrow_down keyboard_arrow_up folder CT_V-20240208_ProductRecommendatio…" at bounding box center [781, 60] width 1223 height 42
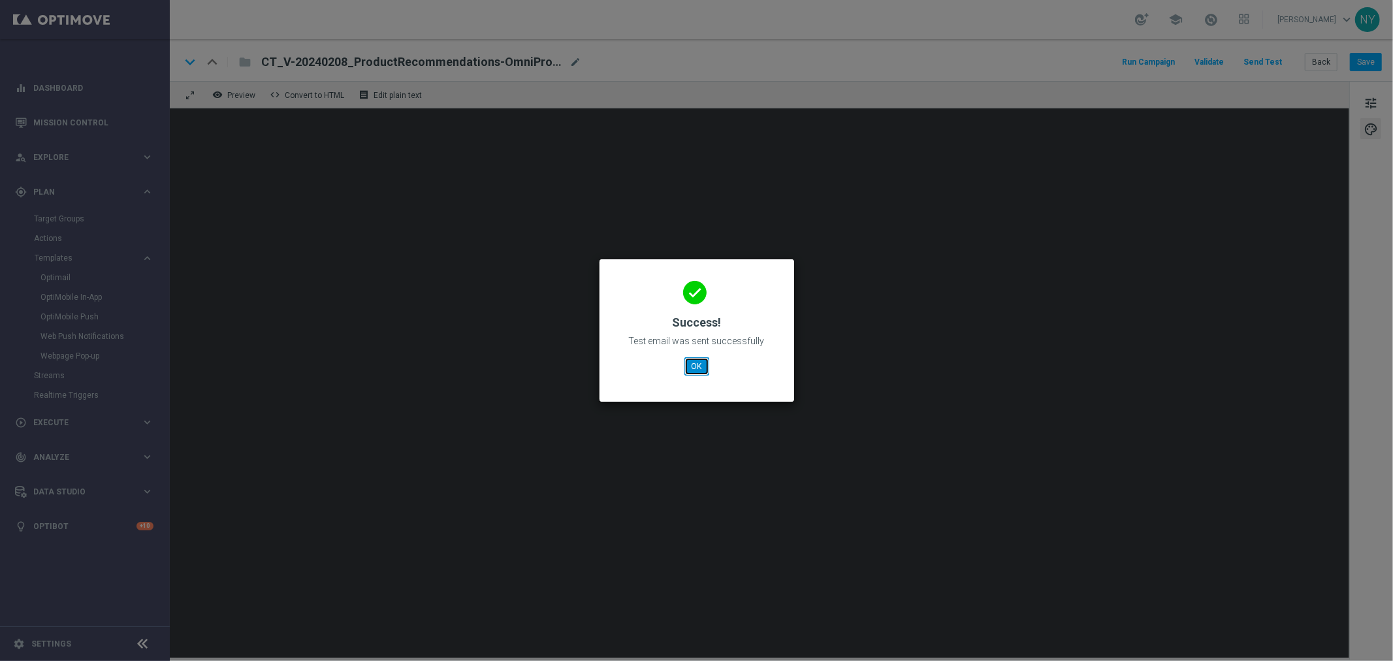
click at [700, 364] on button "OK" at bounding box center [696, 366] width 25 height 18
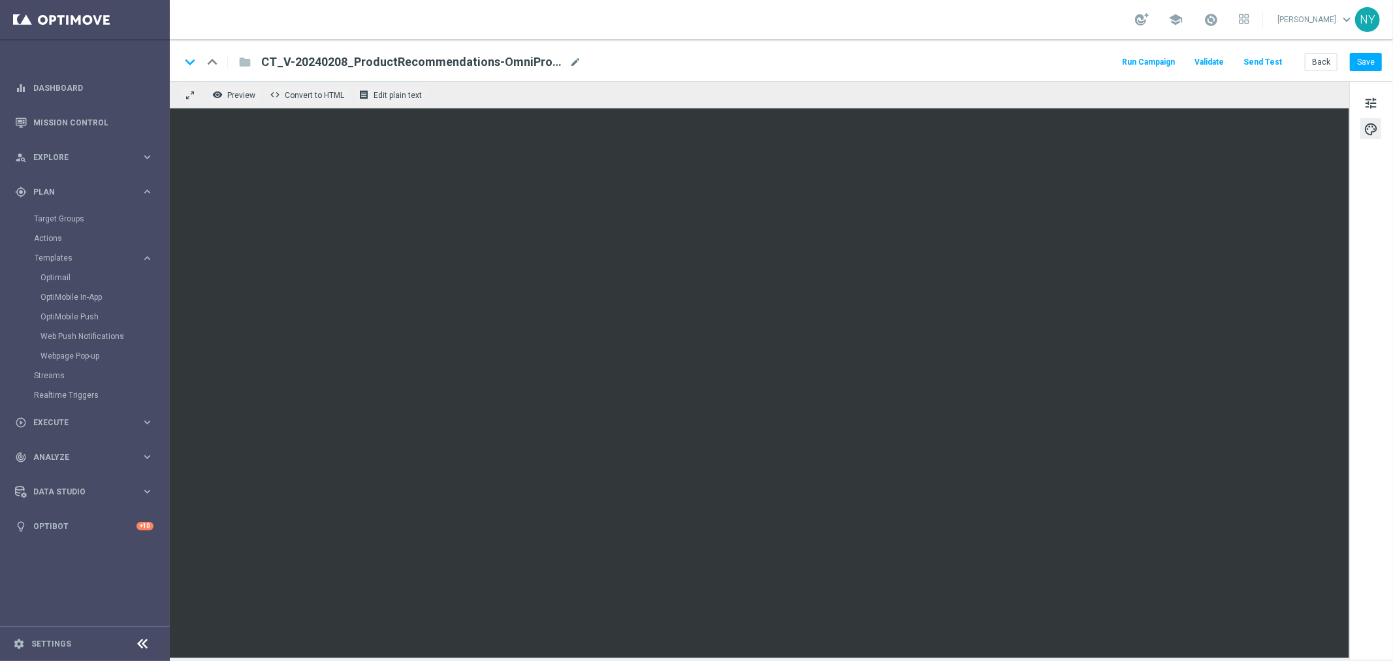
click at [1263, 60] on button "Send Test" at bounding box center [1262, 63] width 42 height 18
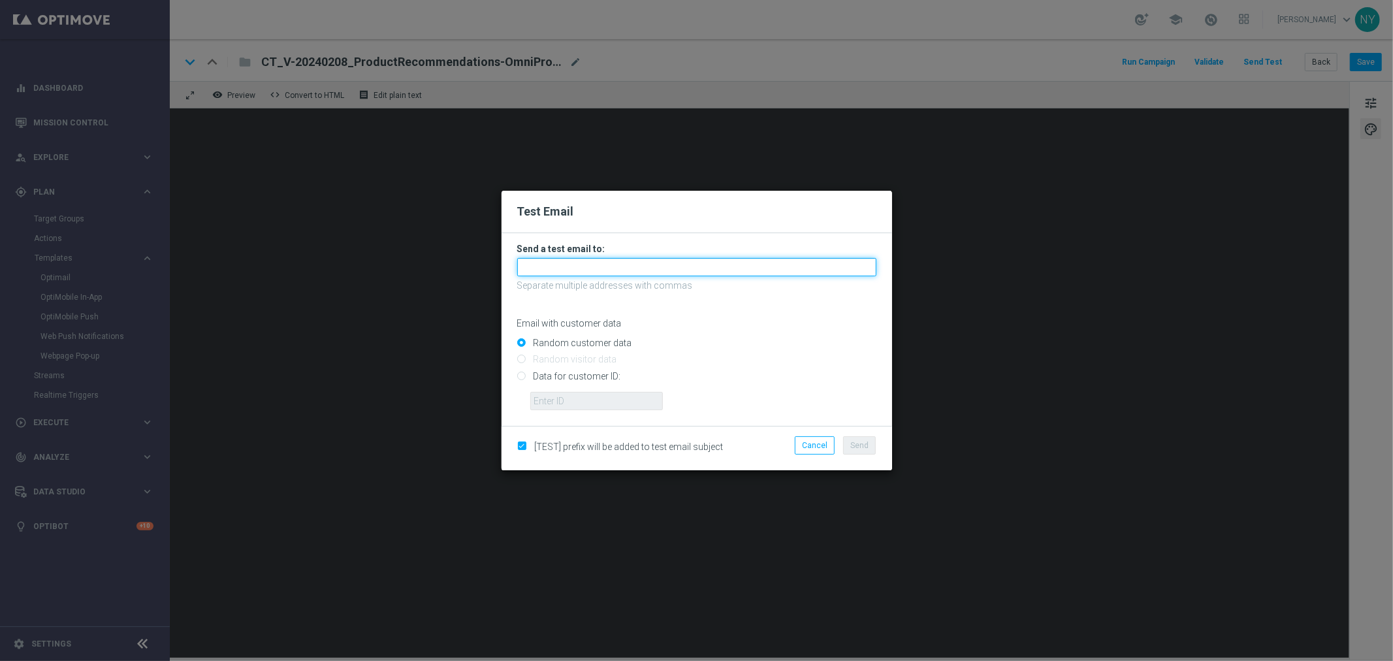
click at [537, 264] on input "text" at bounding box center [696, 267] width 359 height 18
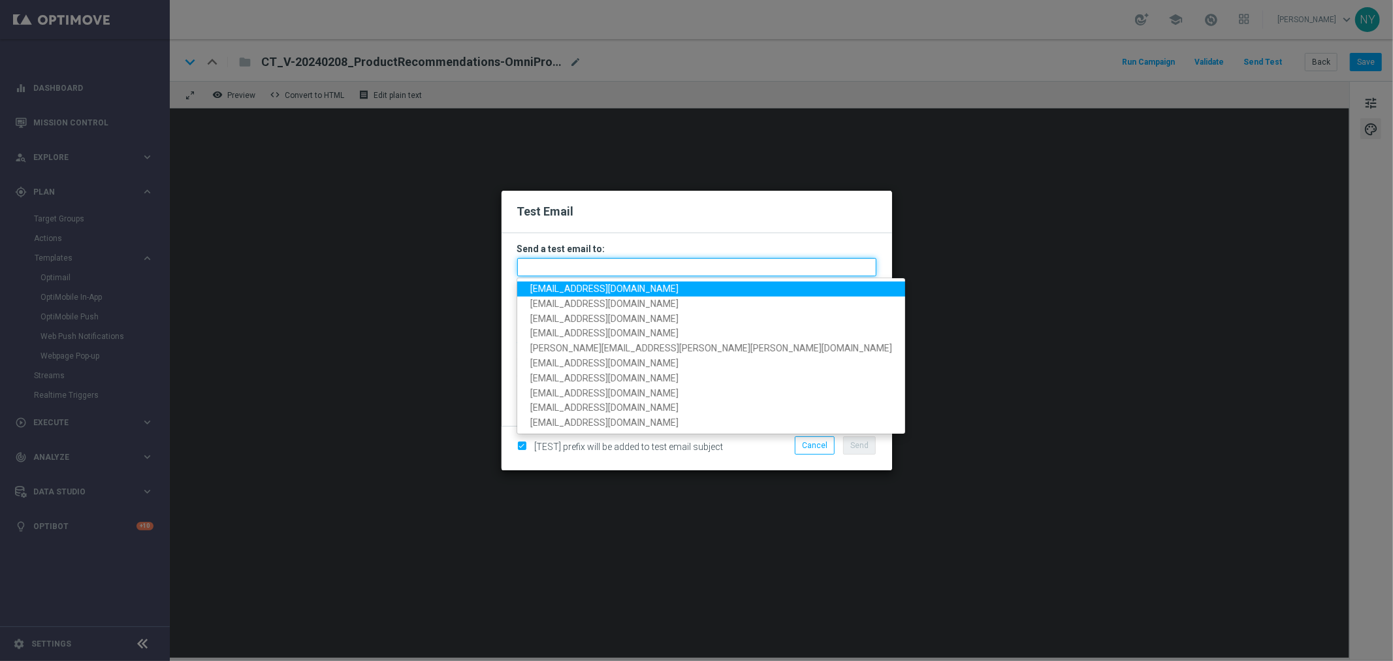
paste input "[EMAIL_ADDRESS][DOMAIN_NAME]"
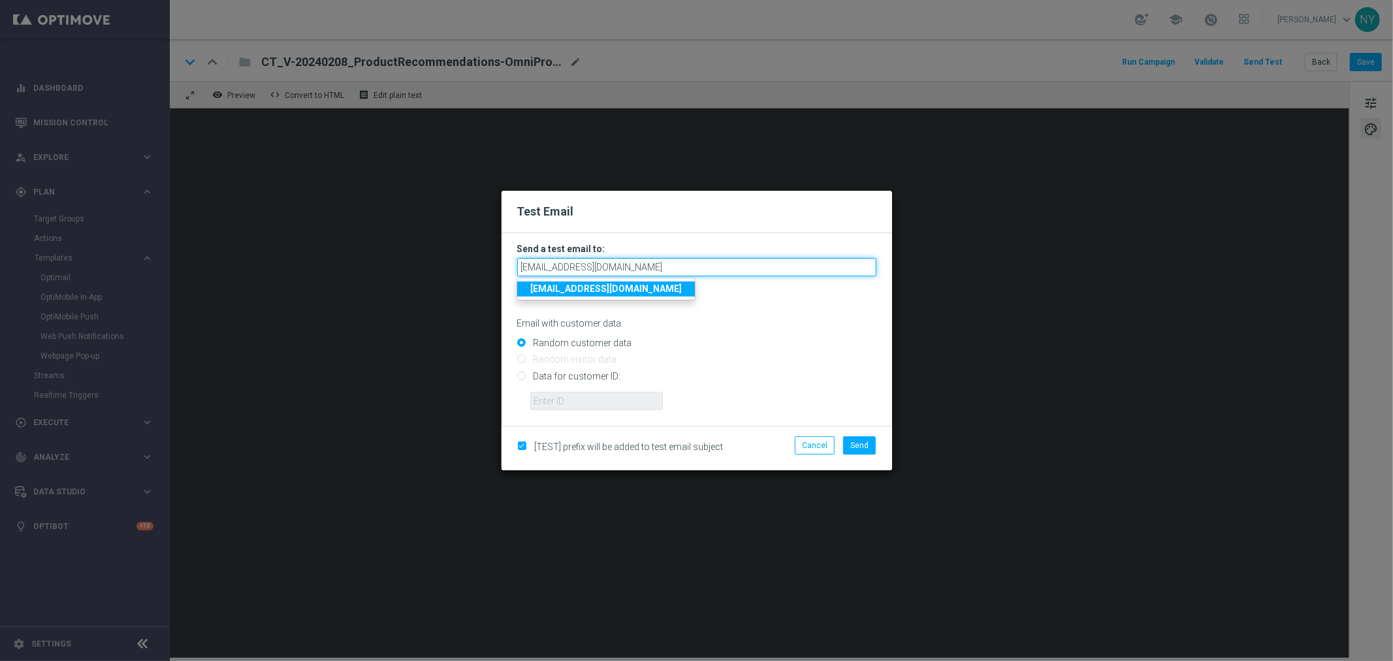
type input "[EMAIL_ADDRESS][DOMAIN_NAME]"
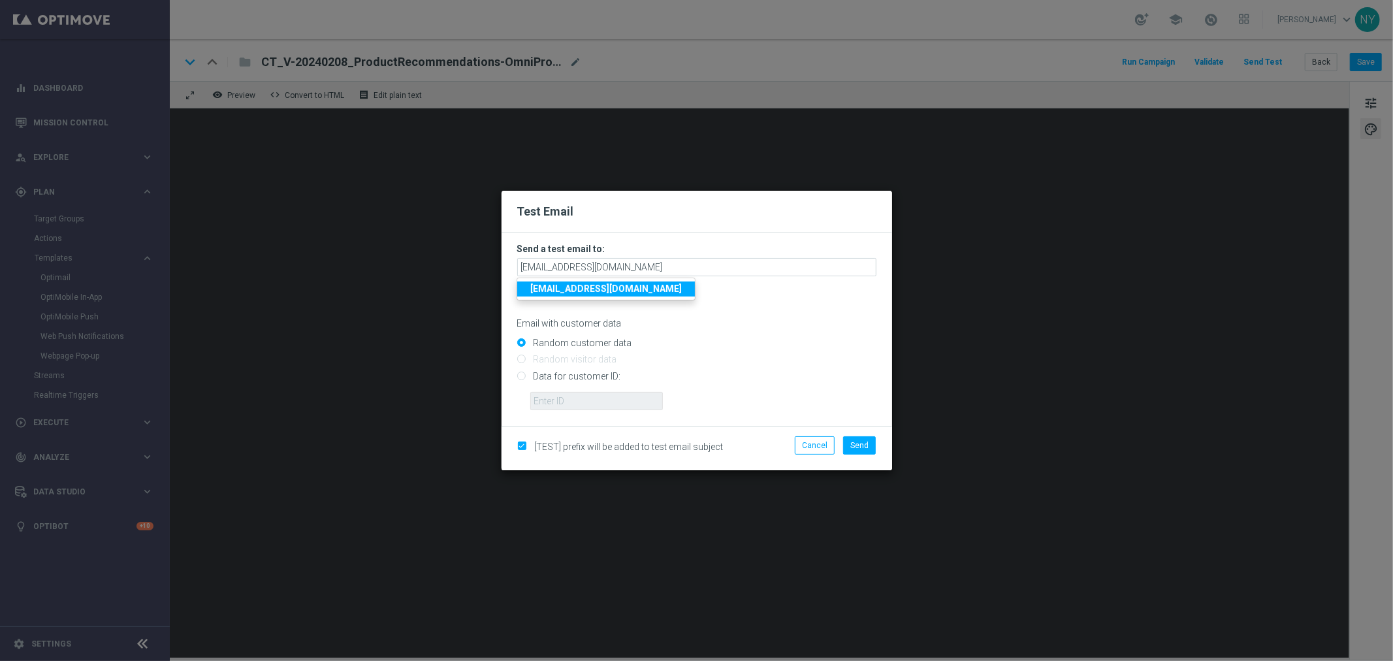
click at [759, 372] on input "Data for customer ID:" at bounding box center [696, 381] width 359 height 18
radio input "true"
click at [545, 401] on input "text" at bounding box center [596, 401] width 133 height 18
click at [602, 405] on input "text" at bounding box center [596, 401] width 133 height 18
paste input "10000006208"
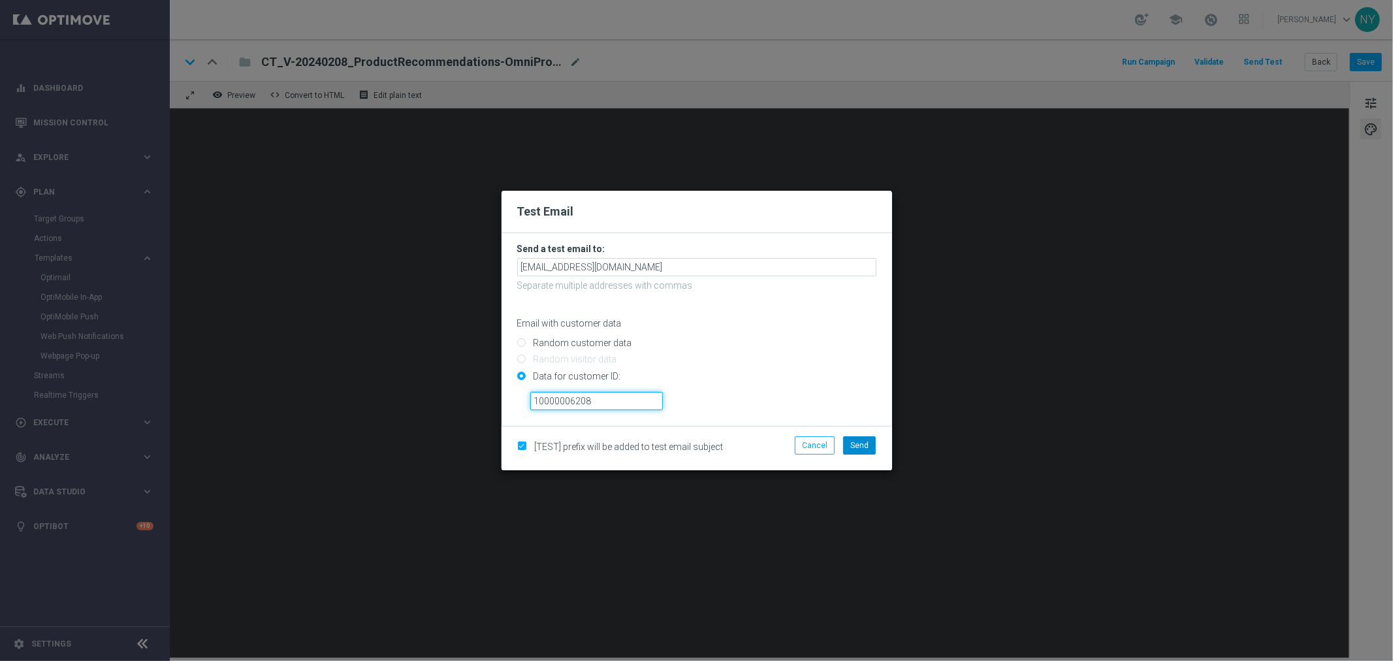
type input "10000006208"
click at [859, 449] on span "Send" at bounding box center [859, 445] width 18 height 9
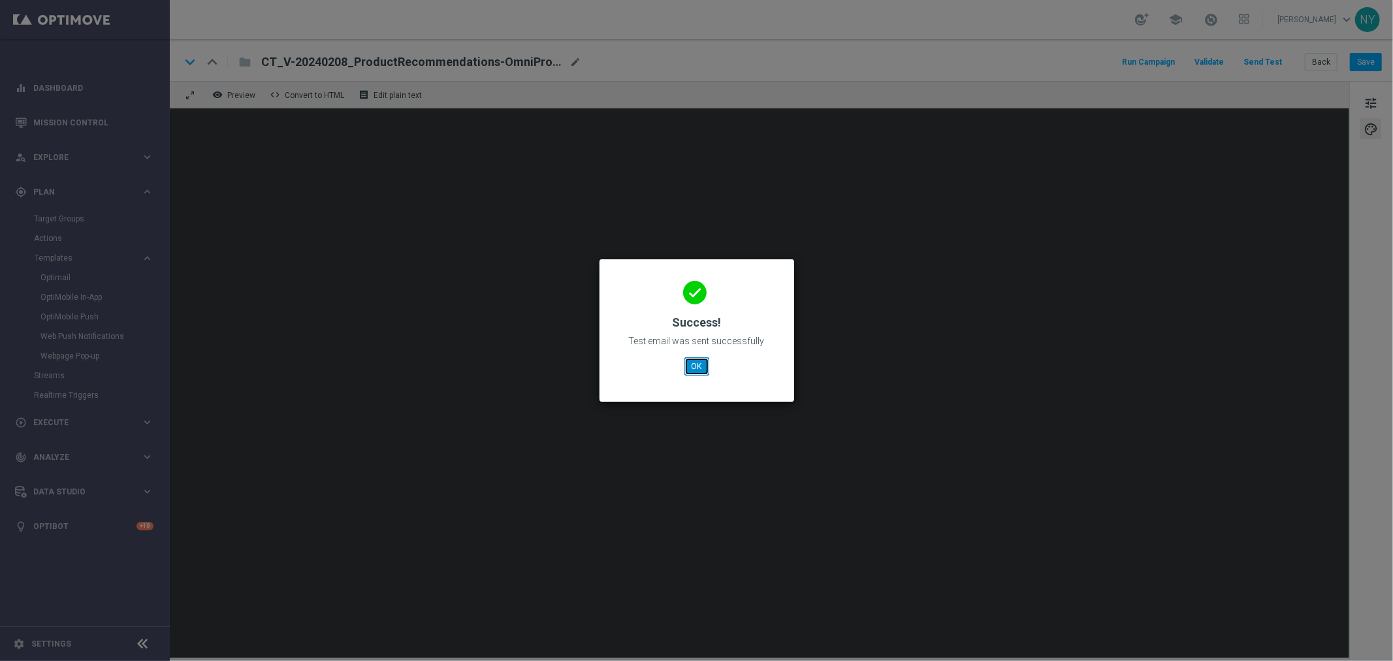
click at [696, 366] on button "OK" at bounding box center [696, 366] width 25 height 18
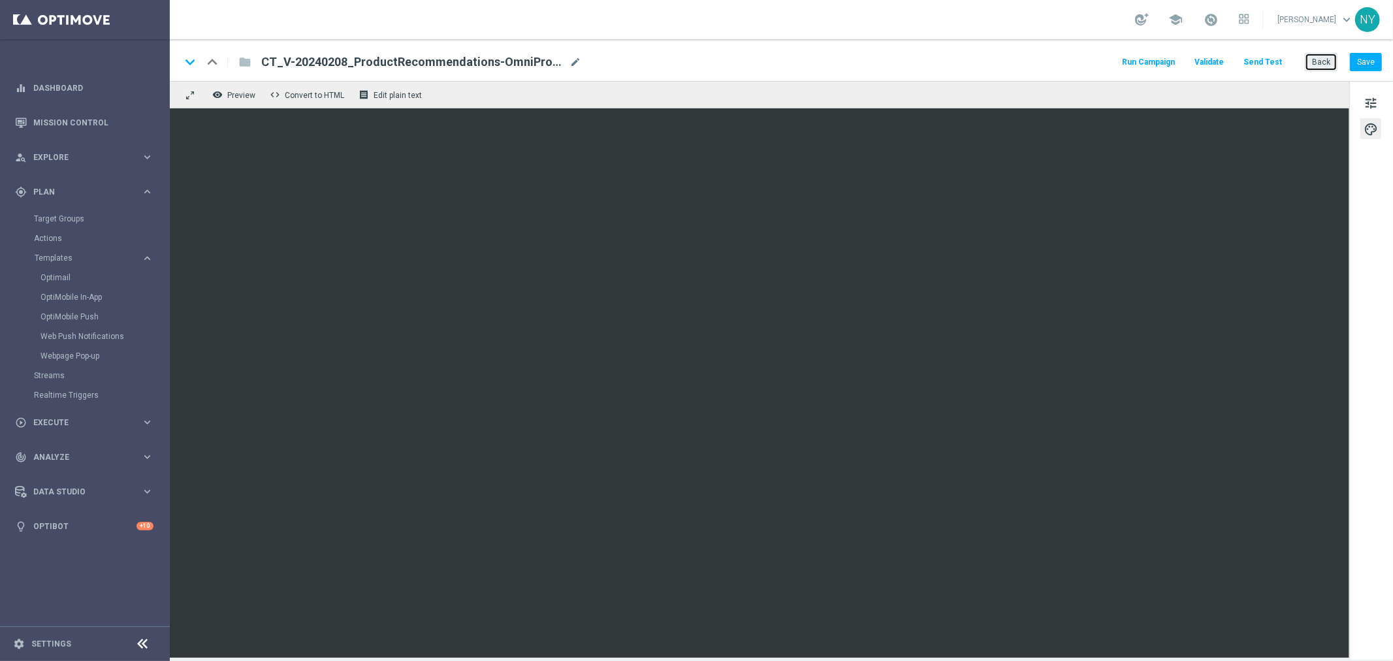
click at [1321, 63] on button "Back" at bounding box center [1320, 62] width 33 height 18
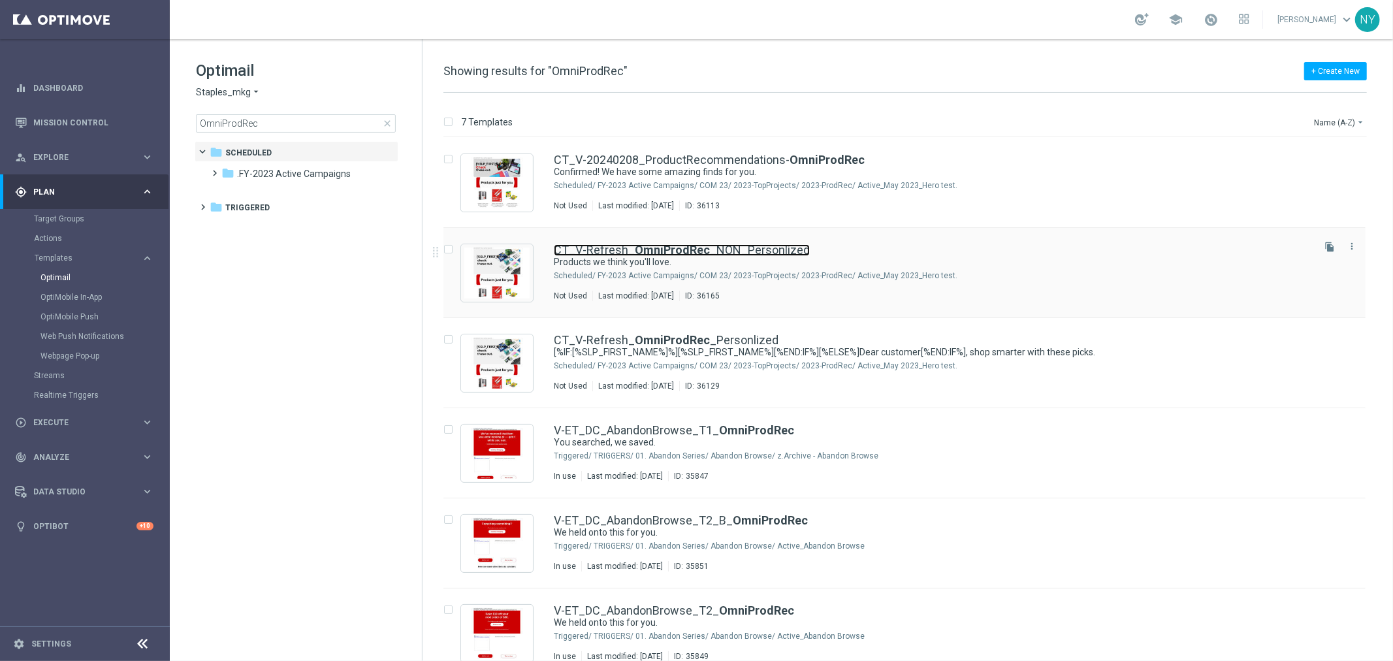
click at [690, 251] on b "OmniProdRec" at bounding box center [672, 250] width 75 height 14
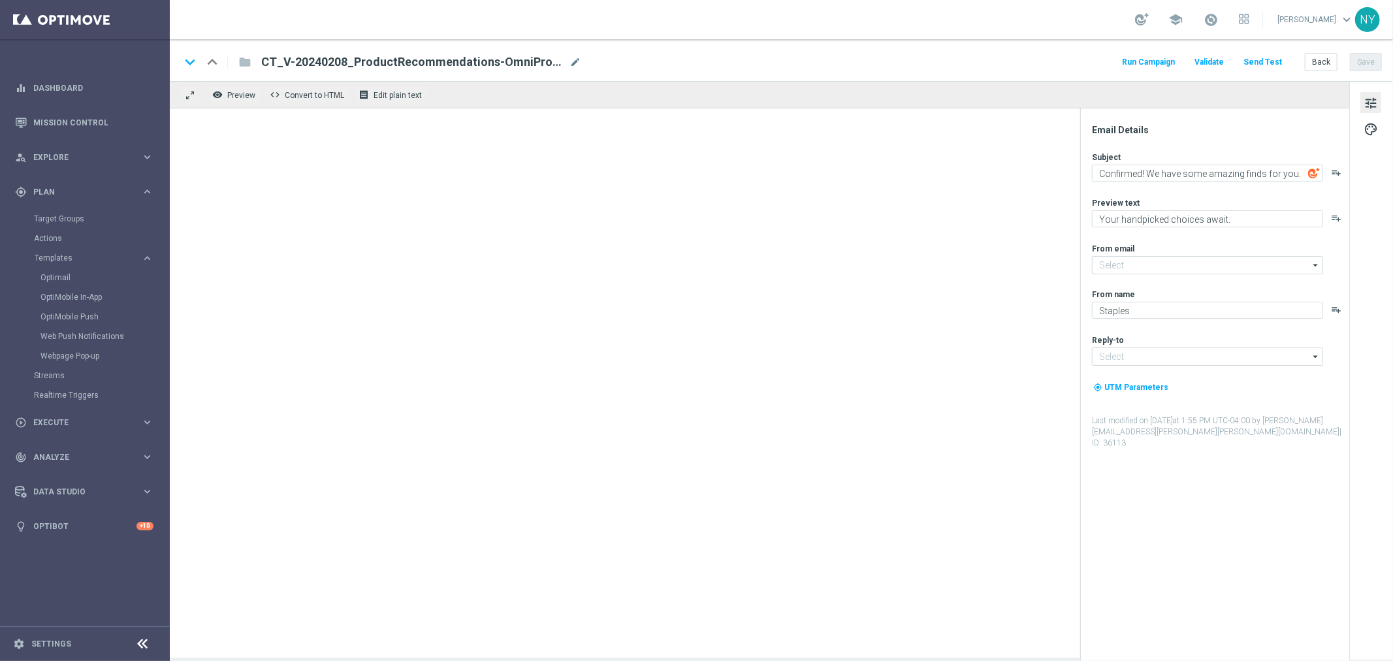
type input "[EMAIL_ADDRESS][DOMAIN_NAME]"
type textarea "Products we think you'll love."
type textarea "Recommendations designed to help streamline your day."
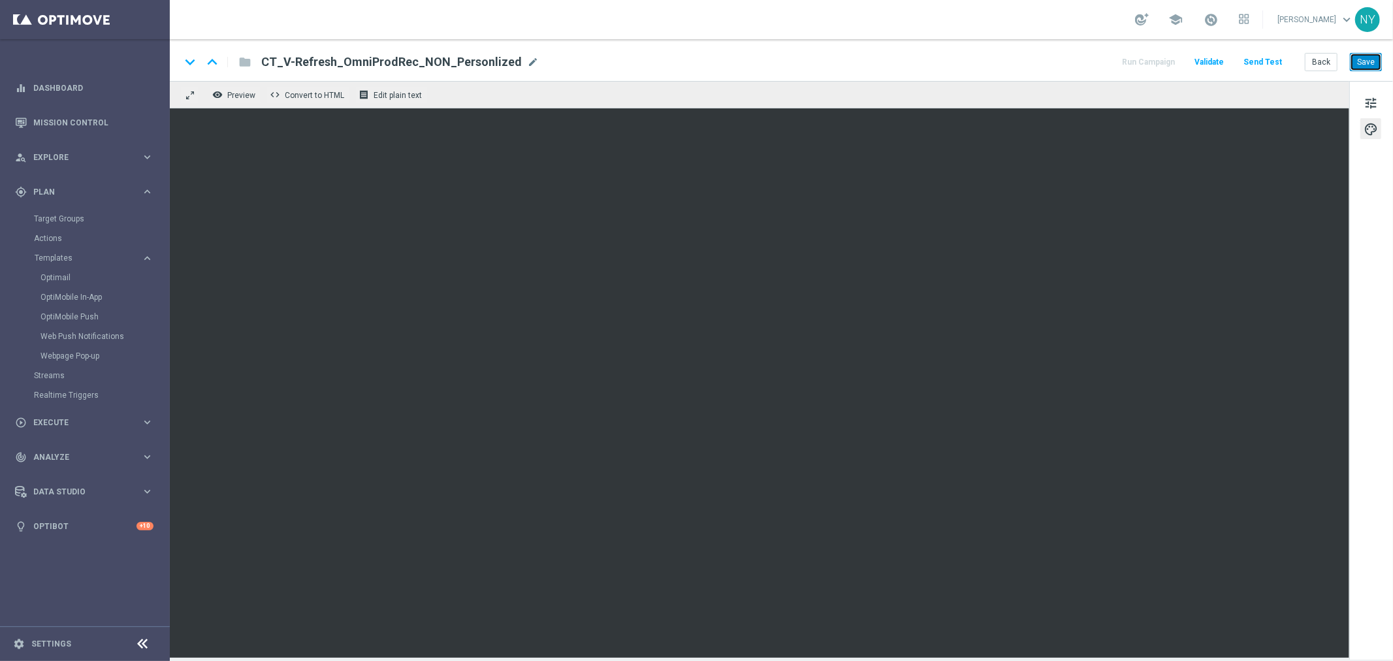
click at [1371, 66] on button "Save" at bounding box center [1365, 62] width 32 height 18
click at [1267, 61] on button "Send Test" at bounding box center [1262, 63] width 42 height 18
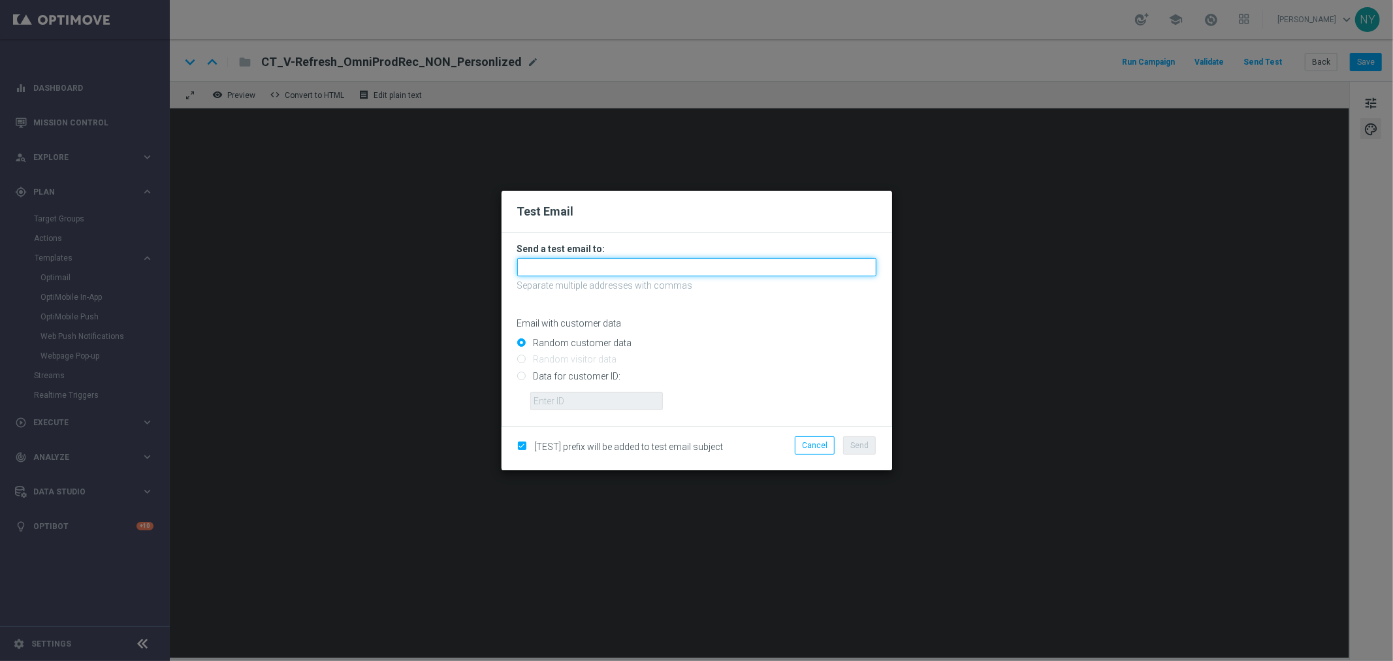
click at [577, 268] on input "text" at bounding box center [696, 267] width 359 height 18
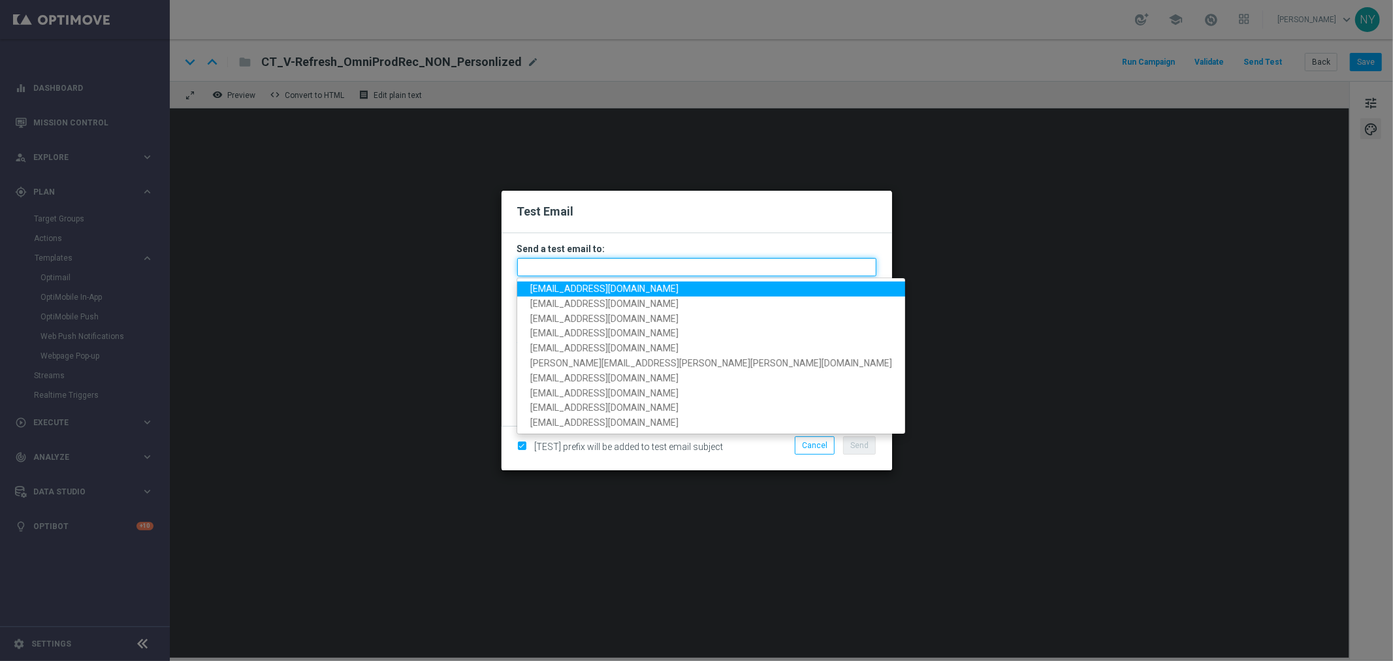
paste input "[EMAIL_ADDRESS][DOMAIN_NAME]"
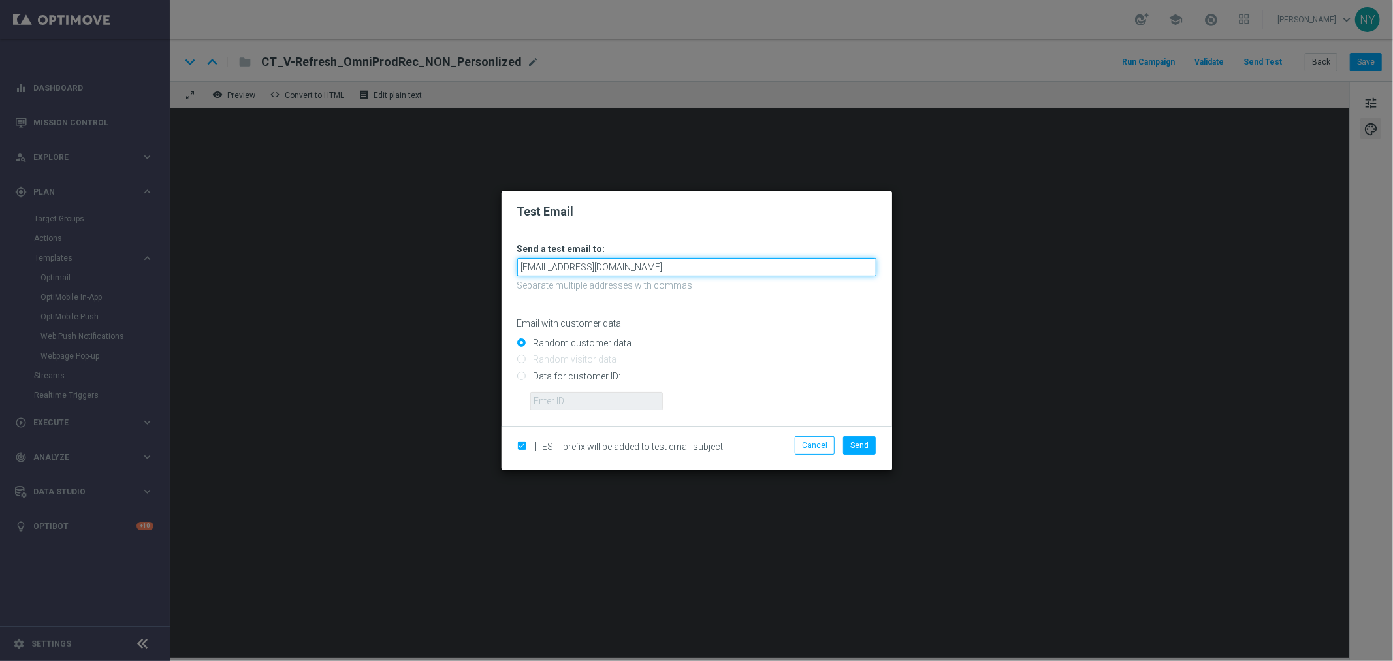
type input "[EMAIL_ADDRESS][DOMAIN_NAME]"
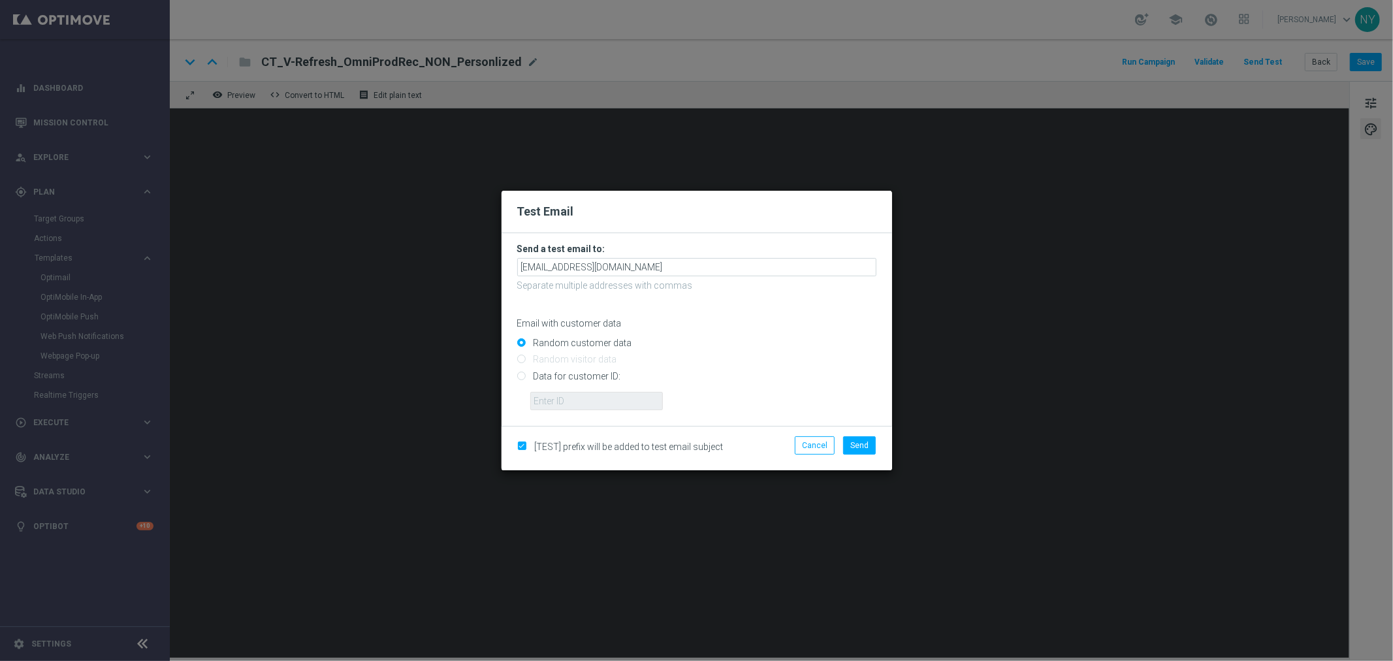
click at [520, 374] on input "Data for customer ID:" at bounding box center [696, 381] width 359 height 18
radio input "true"
click at [569, 400] on input "text" at bounding box center [596, 401] width 133 height 18
paste input "10000006208"
type input "10000006208"
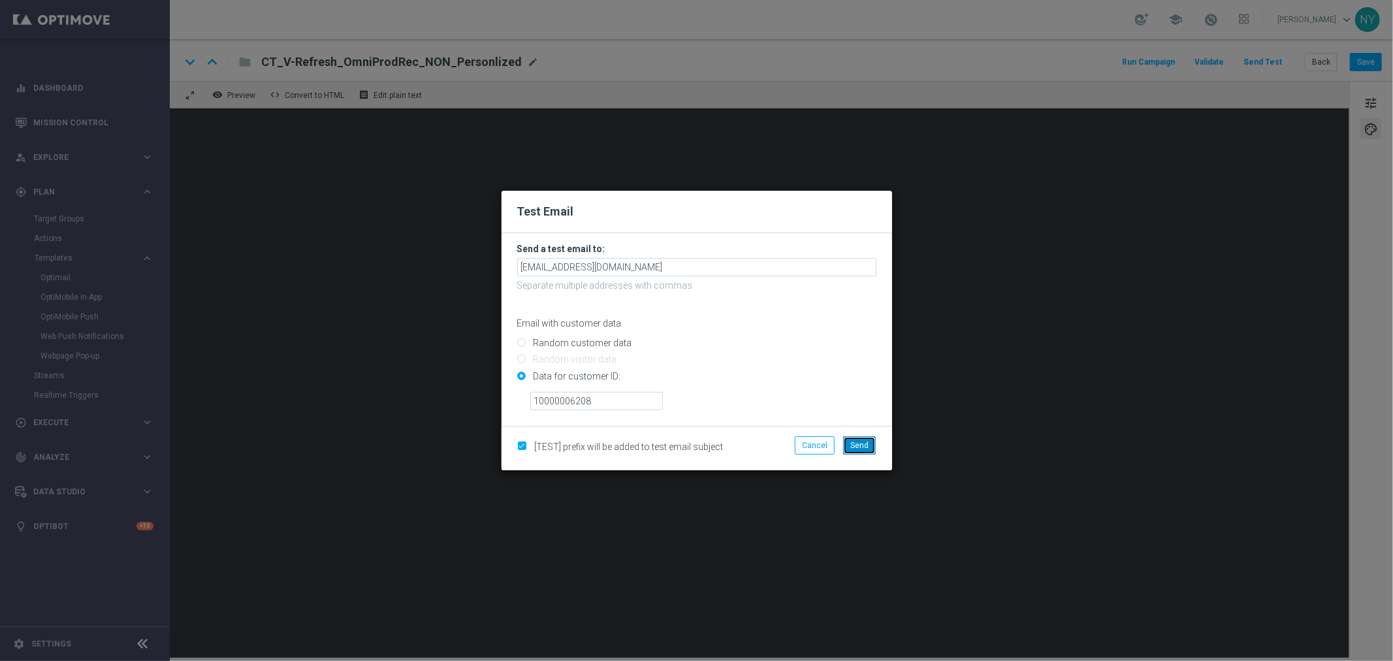
click at [862, 446] on span "Send" at bounding box center [859, 445] width 18 height 9
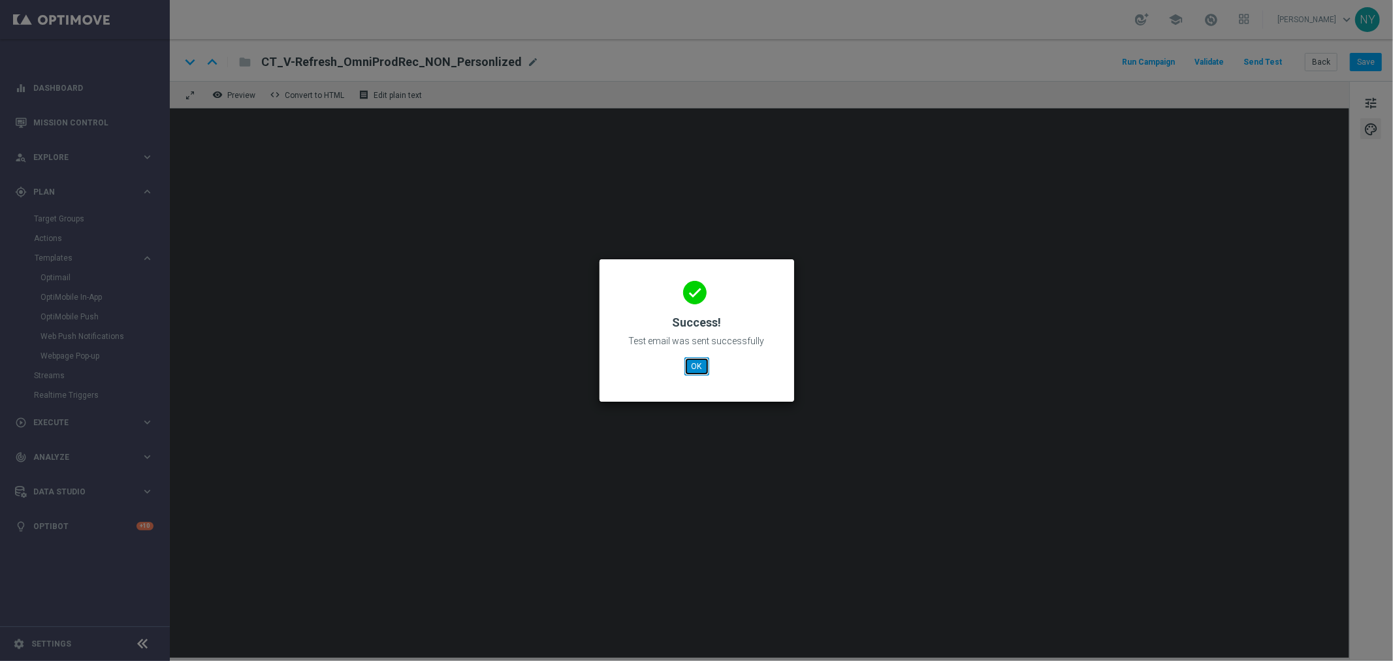
click at [693, 366] on button "OK" at bounding box center [696, 366] width 25 height 18
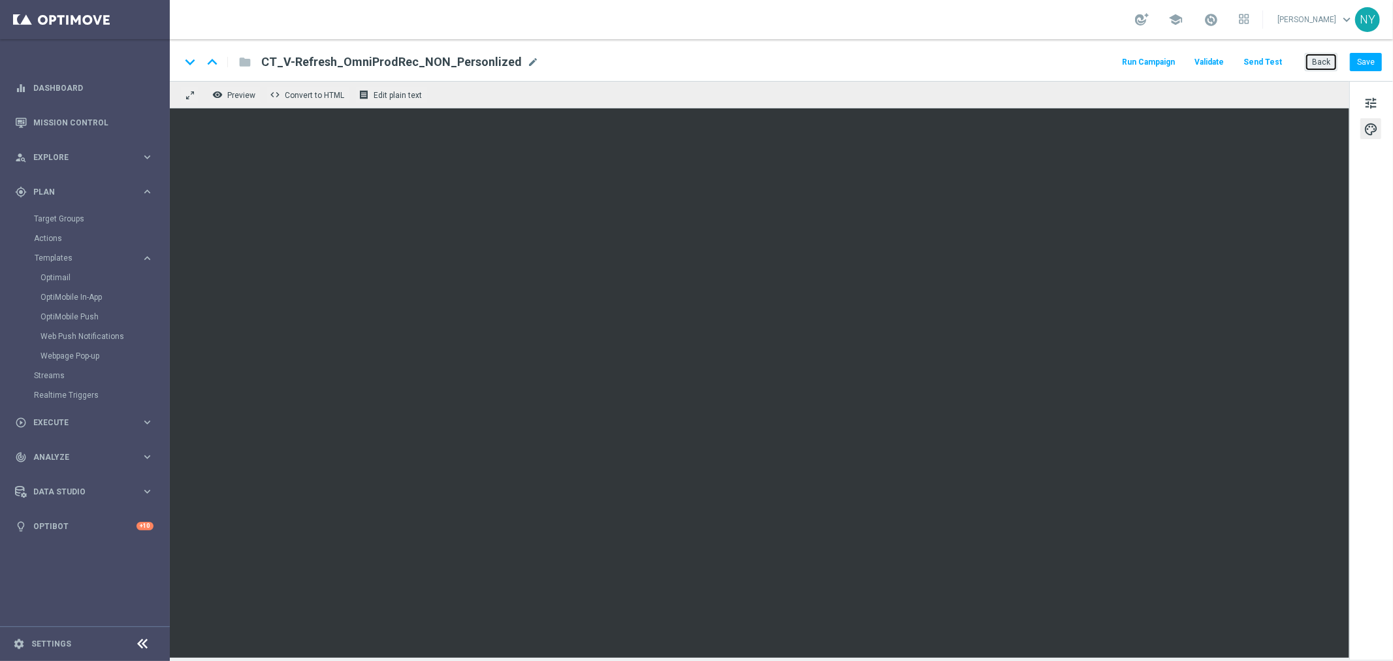
click at [1322, 60] on button "Back" at bounding box center [1320, 62] width 33 height 18
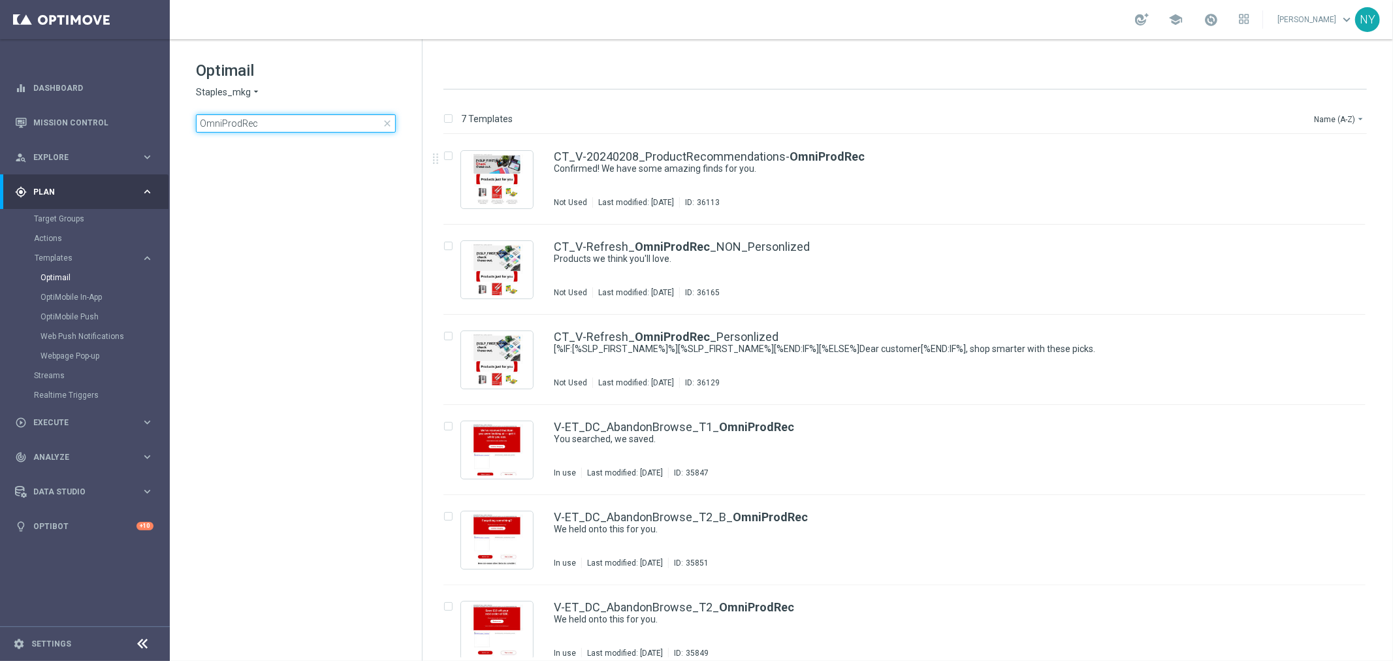
click at [273, 125] on input "OmniProdRec" at bounding box center [296, 123] width 200 height 18
drag, startPoint x: 273, startPoint y: 125, endPoint x: 74, endPoint y: 125, distance: 199.1
click at [74, 125] on main "equalizer Dashboard Mission Control" at bounding box center [696, 330] width 1393 height 661
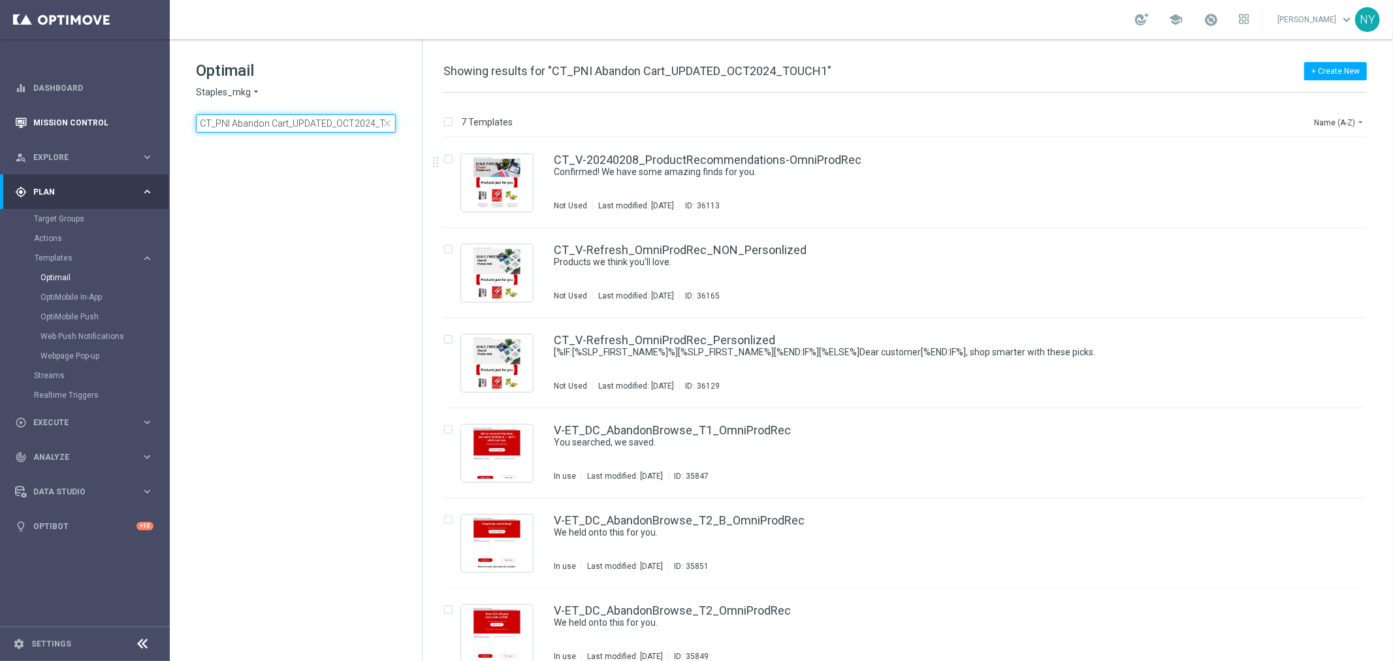
scroll to position [0, 26]
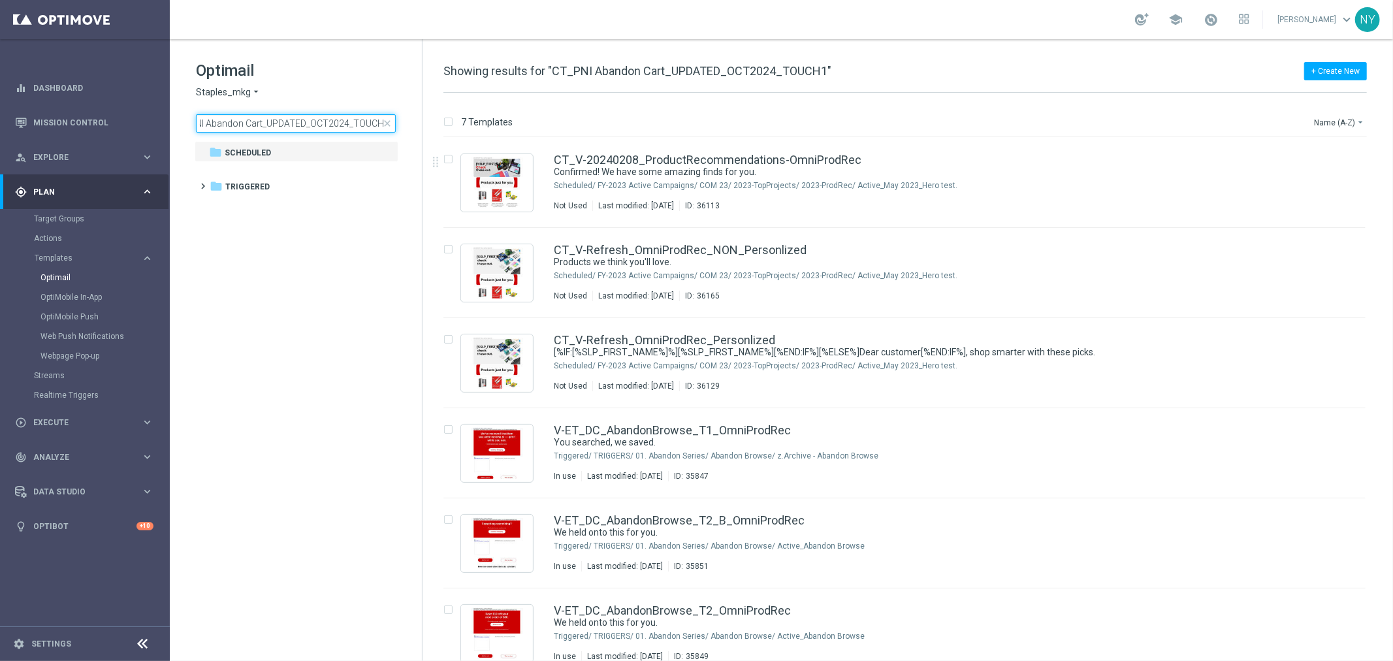
click at [318, 123] on input "CT_PNI Abandon Cart_UPDATED_OCT2024_TOUCH1" at bounding box center [296, 123] width 200 height 18
drag, startPoint x: 205, startPoint y: 125, endPoint x: 80, endPoint y: 129, distance: 125.4
click at [81, 129] on main "equalizer Dashboard Mission Control" at bounding box center [696, 330] width 1393 height 661
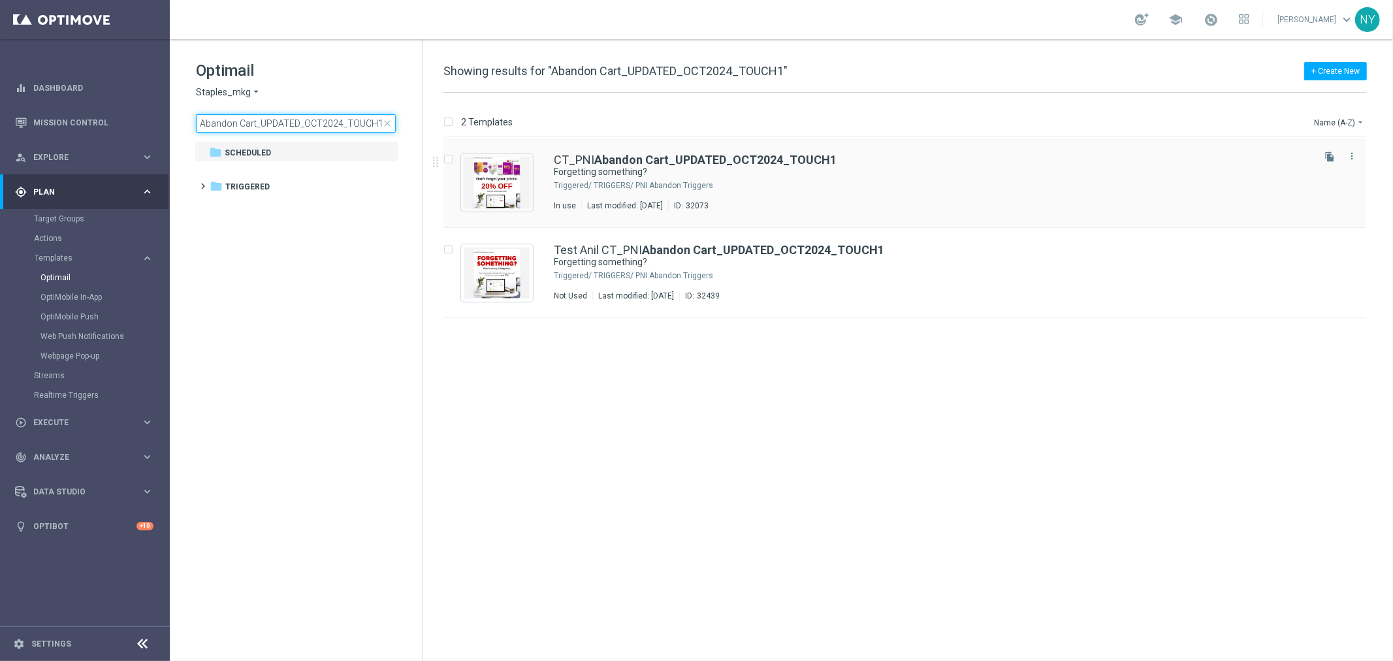
type input "Abandon Cart_UPDATED_OCT2024_TOUCH1"
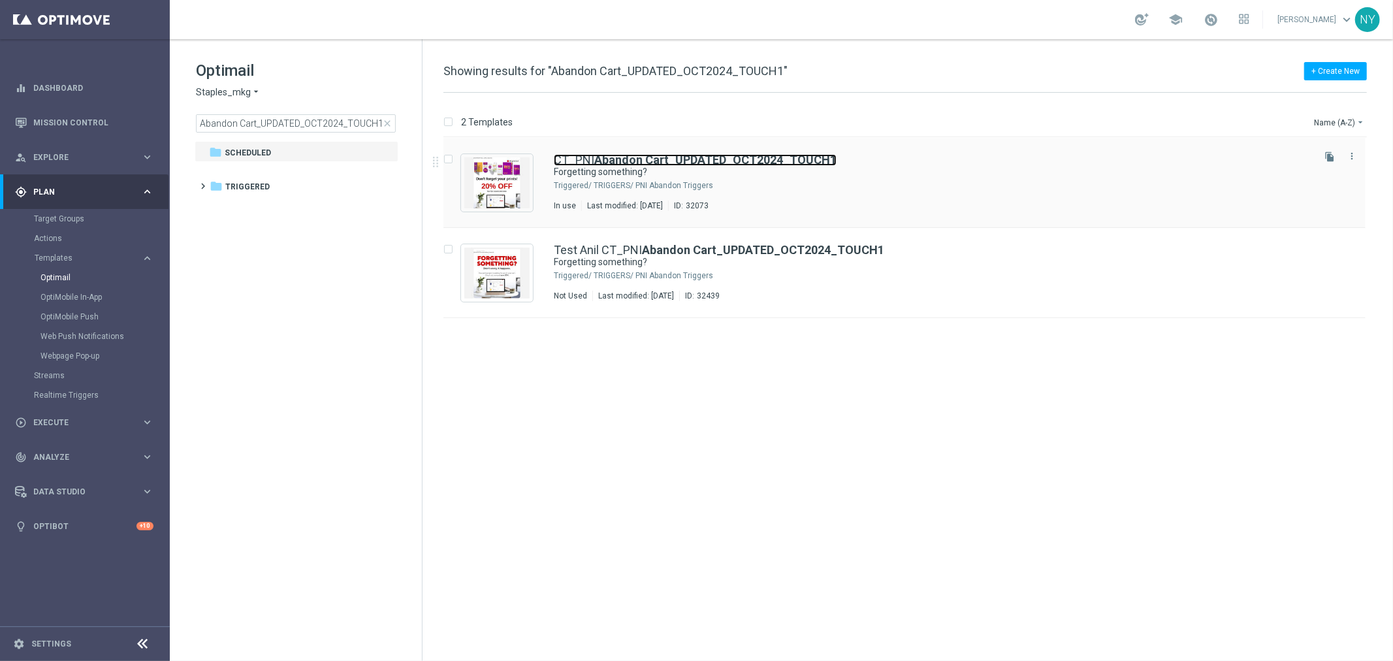
click at [664, 159] on b "Abandon Cart_UPDATED_OCT2024_TOUCH1" at bounding box center [715, 160] width 242 height 14
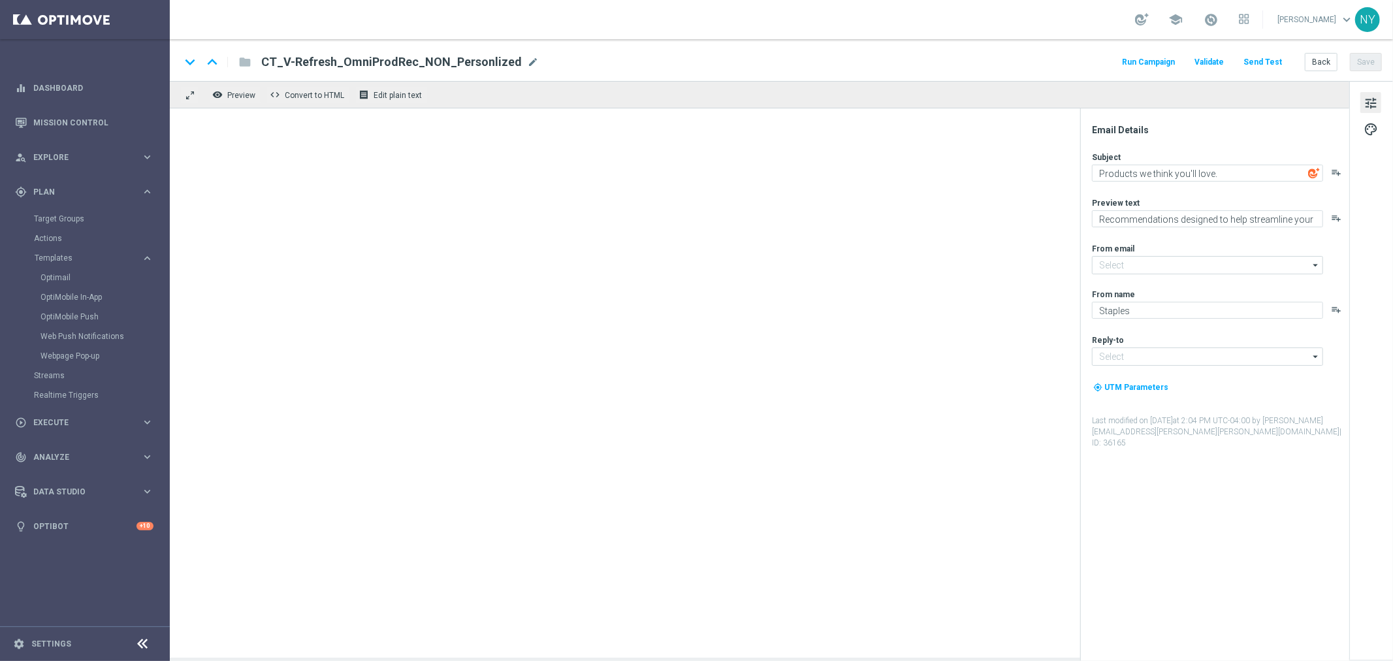
type input "[EMAIL_ADDRESS][DOMAIN_NAME]"
type textarea "Forgetting something?"
type textarea "Don't worry, it happens."
type input "[EMAIL_ADDRESS][DOMAIN_NAME]"
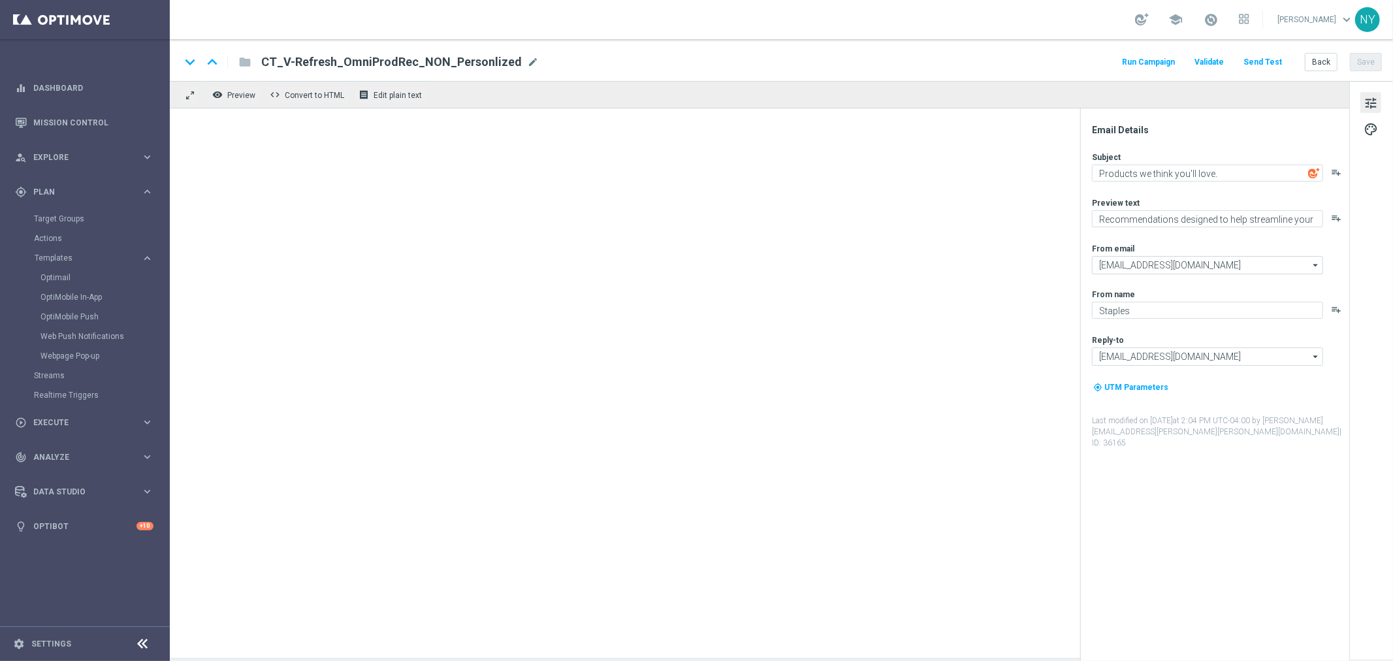
type input "[EMAIL_ADDRESS][DOMAIN_NAME]"
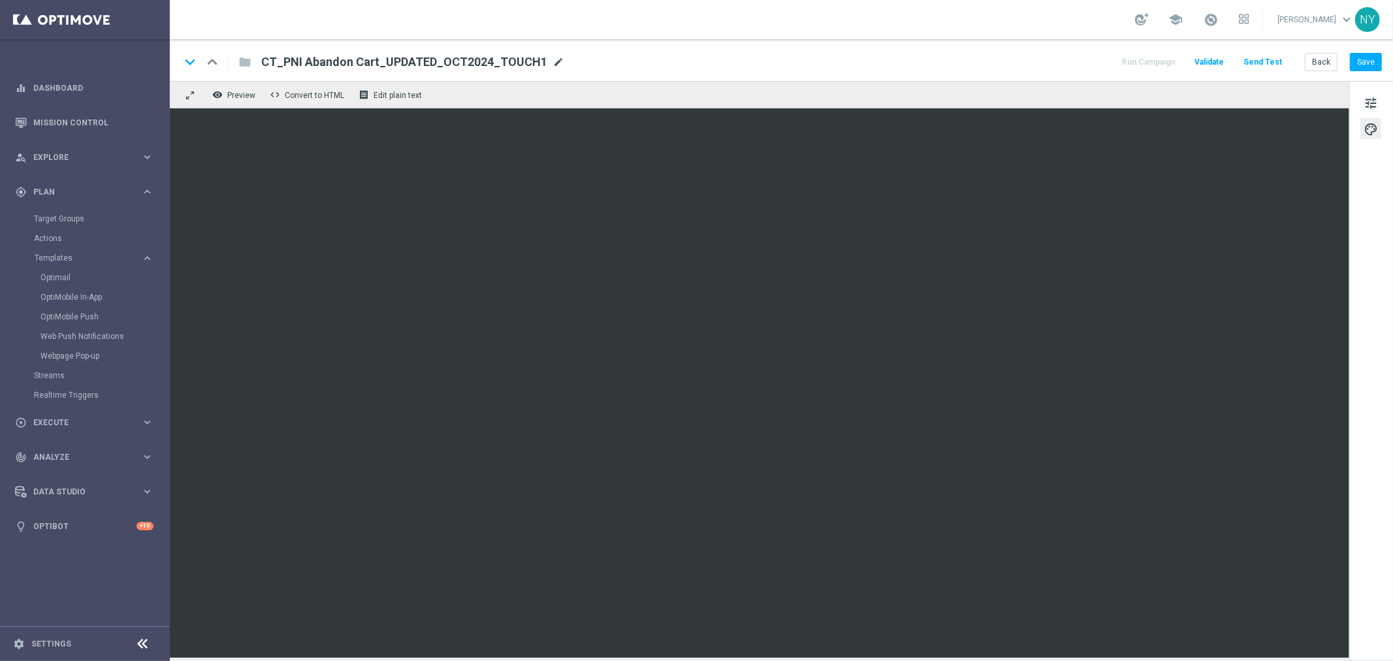
click at [552, 61] on span "mode_edit" at bounding box center [558, 62] width 12 height 12
click at [436, 62] on input "CT_PNI Abandon Cart_UPDATED_OCT2024_TOUCH1" at bounding box center [423, 62] width 324 height 17
type input "CT_PNI Abandon Cart_UPDATED_OCT2025_TOUCH1"
click at [1362, 60] on button "Save" at bounding box center [1365, 62] width 32 height 18
click at [1369, 62] on button "Save" at bounding box center [1365, 62] width 32 height 18
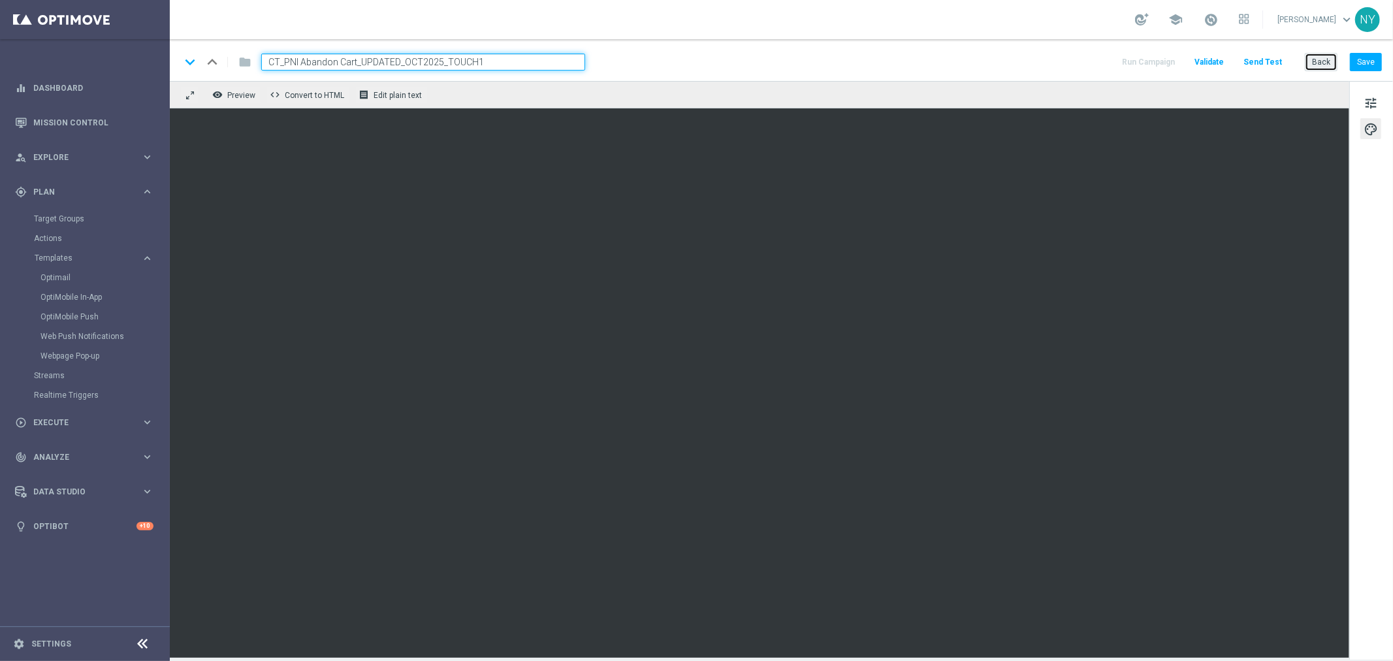
click at [1327, 61] on button "Back" at bounding box center [1320, 62] width 33 height 18
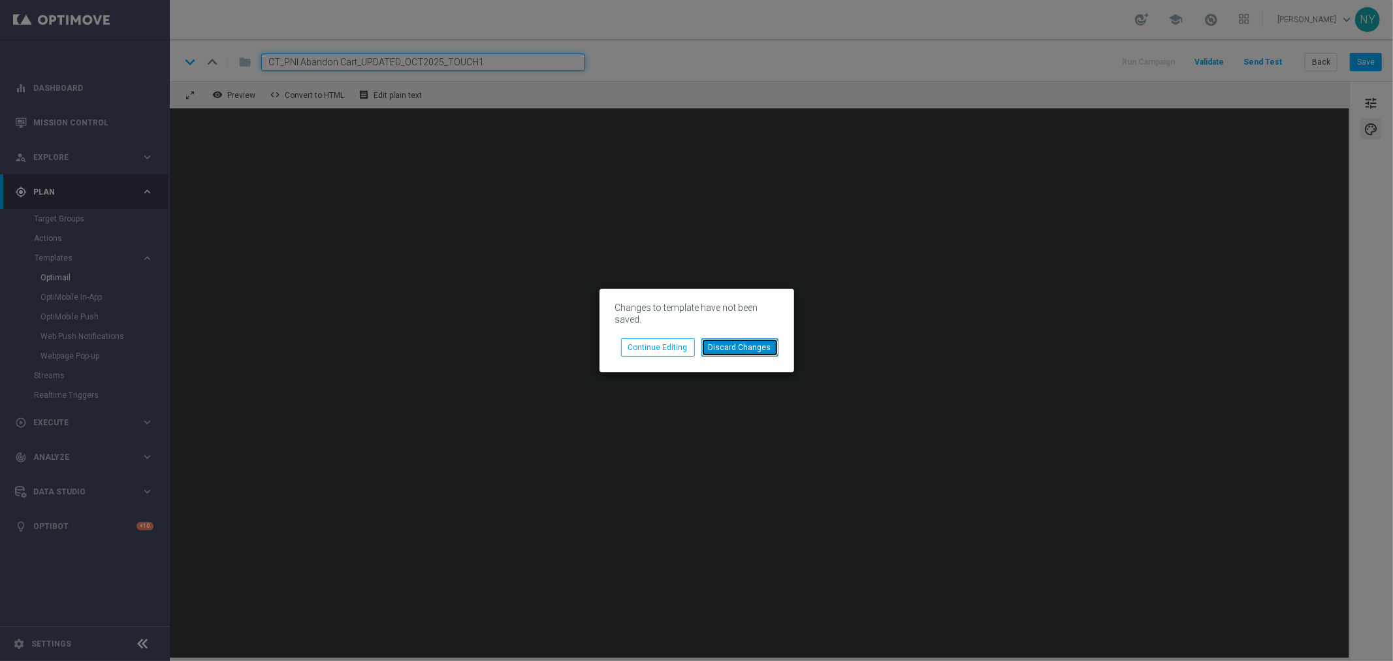
click at [726, 348] on button "Discard Changes" at bounding box center [739, 347] width 77 height 18
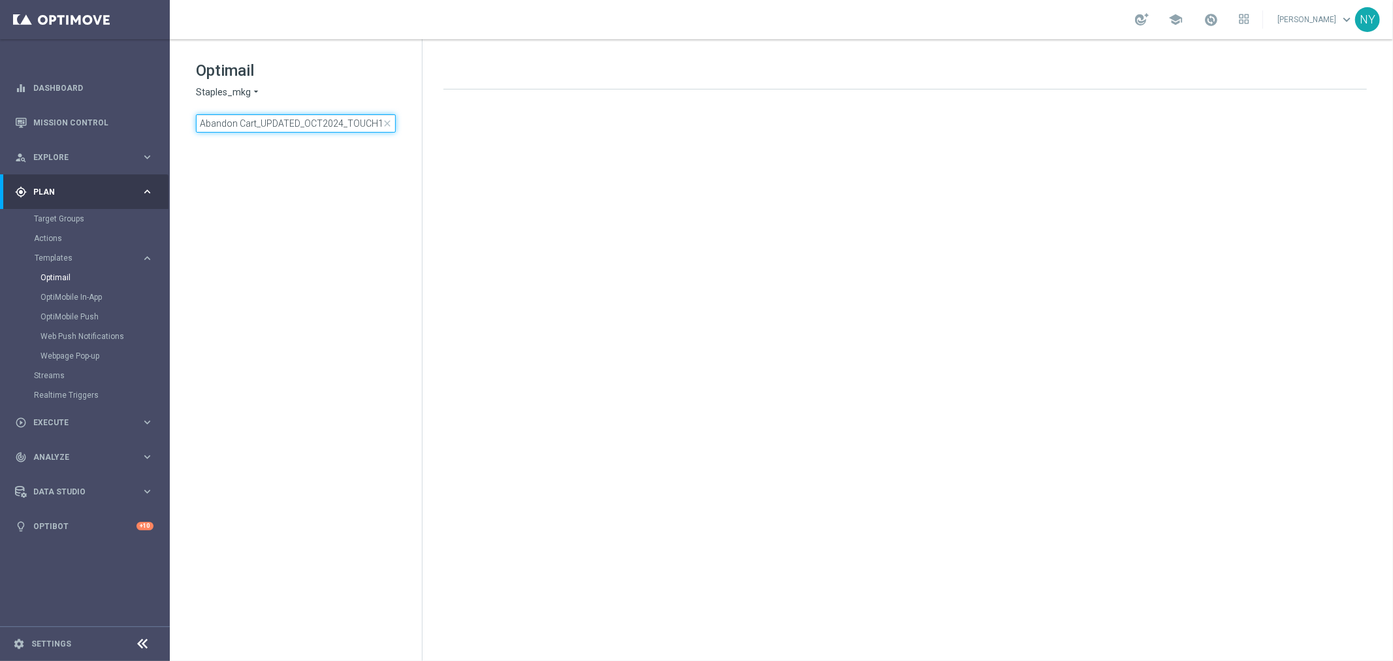
click at [370, 124] on input "Abandon Cart_UPDATED_OCT2024_TOUCH1" at bounding box center [296, 123] width 200 height 18
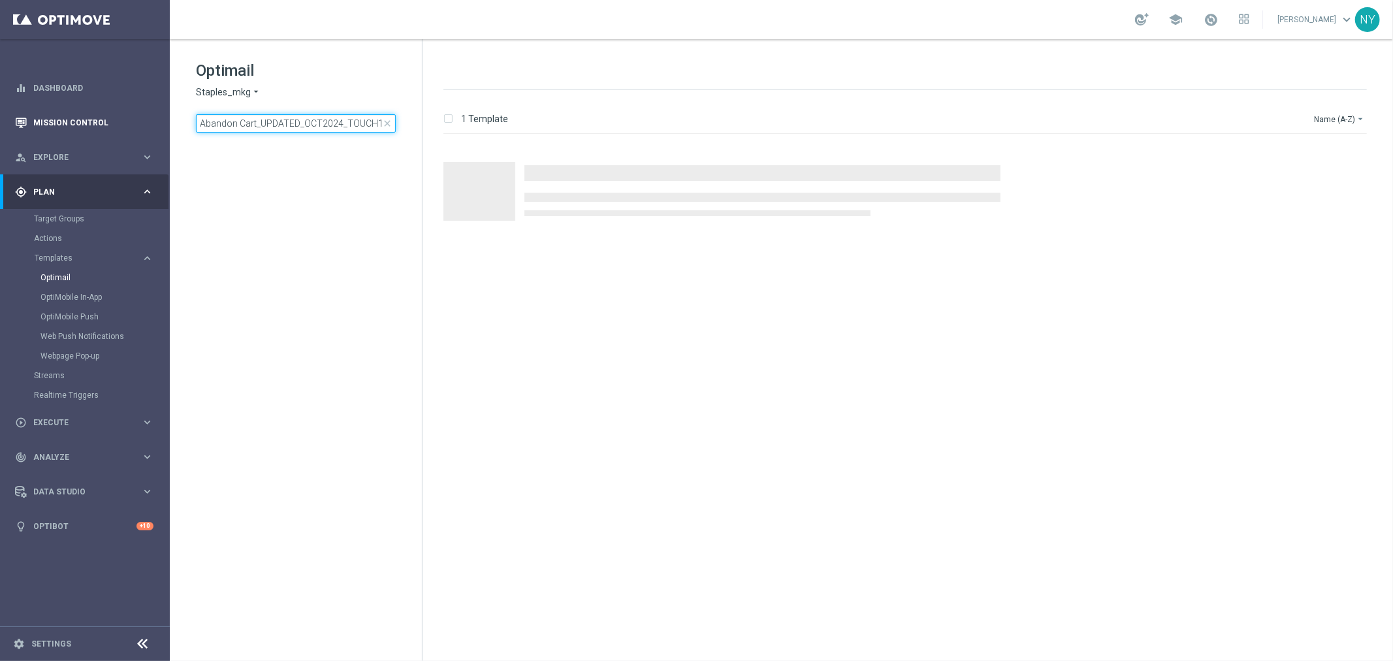
drag, startPoint x: 380, startPoint y: 125, endPoint x: 23, endPoint y: 120, distance: 357.1
click at [23, 120] on main "equalizer Dashboard Mission Control" at bounding box center [696, 330] width 1393 height 661
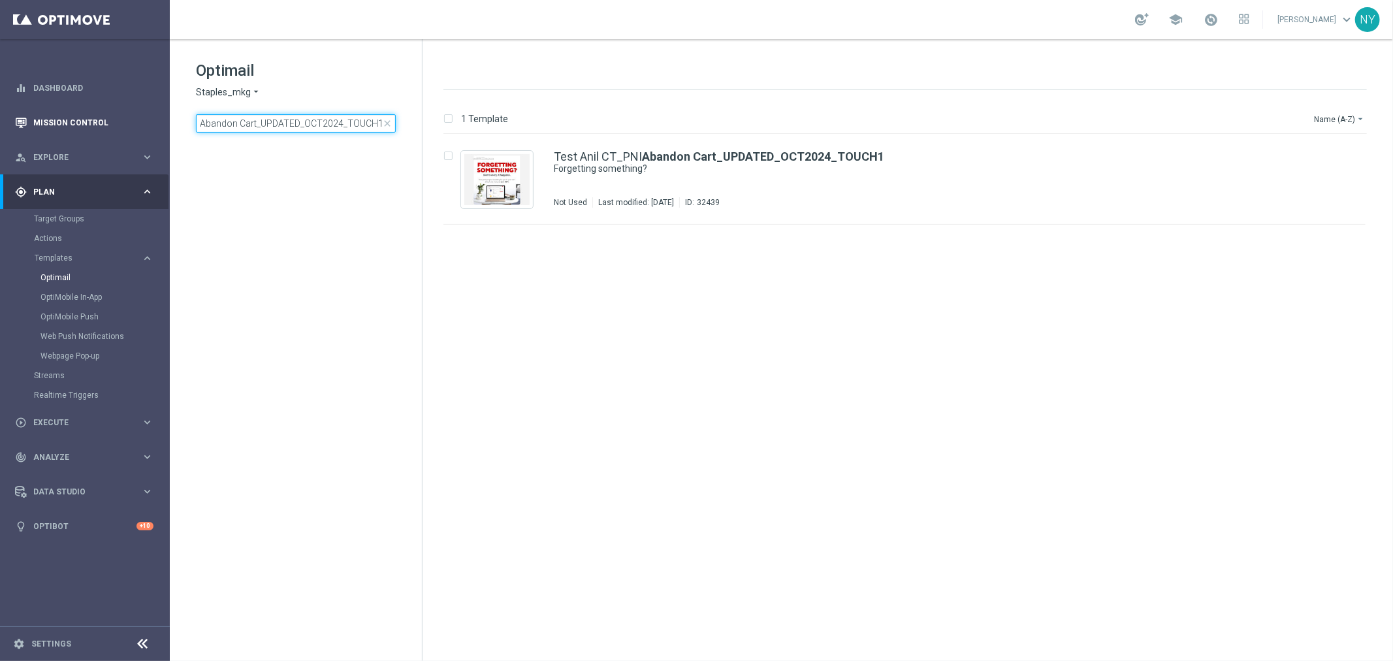
type input "CT_V-20240208_ProductRecommendations"
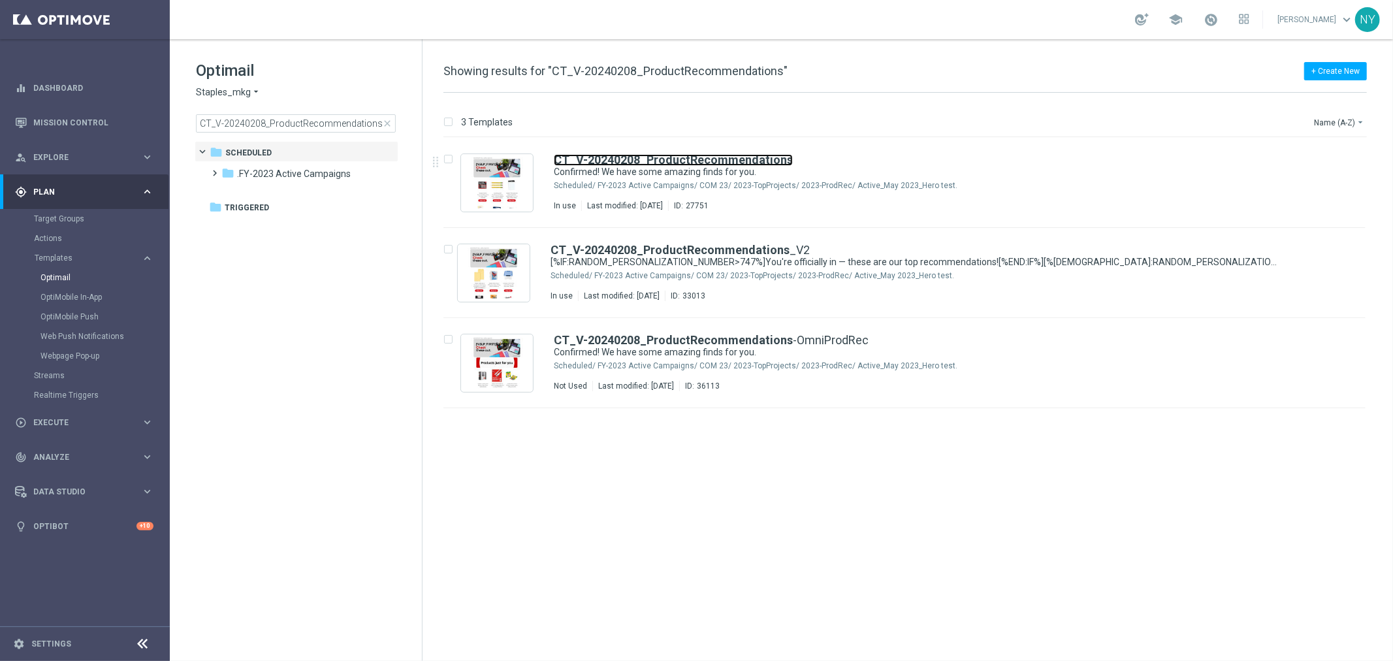
drag, startPoint x: 634, startPoint y: 157, endPoint x: 746, endPoint y: 82, distance: 134.7
click at [634, 157] on b "CT_V-20240208_ProductRecommendations" at bounding box center [673, 160] width 239 height 14
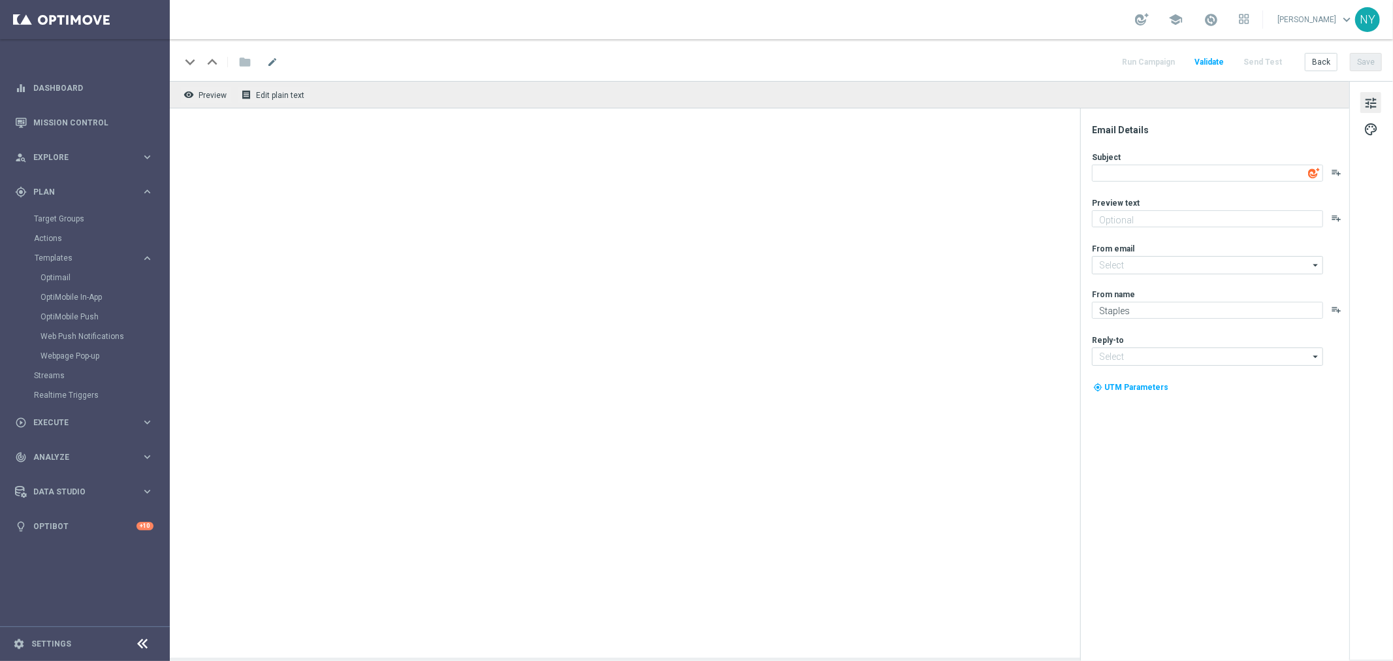
type input "[PERSON_NAME][EMAIL_ADDRESS][PERSON_NAME][DOMAIN_NAME]"
type input "[EMAIL_ADDRESS][DOMAIN_NAME]"
type textarea "Confirmed! We have some amazing finds for you."
type textarea "Your handpicked choices await."
type input "[EMAIL_ADDRESS][DOMAIN_NAME]"
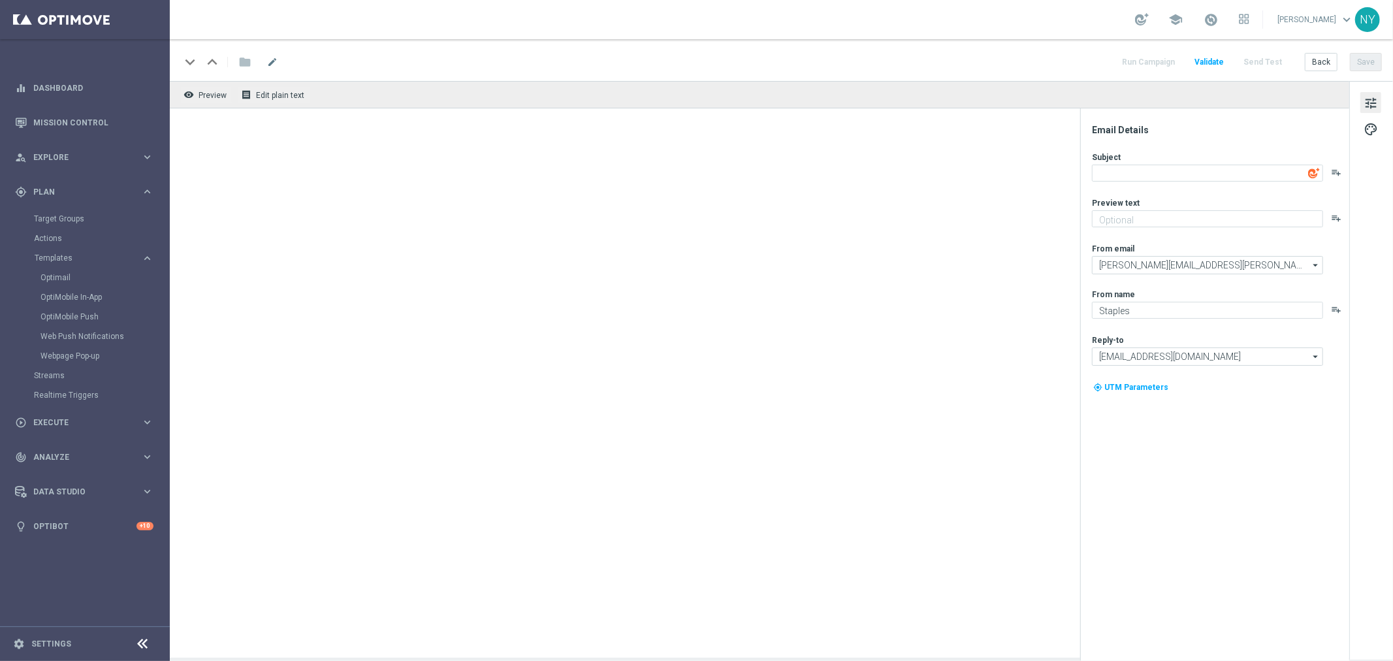
type input "[EMAIL_ADDRESS][DOMAIN_NAME]"
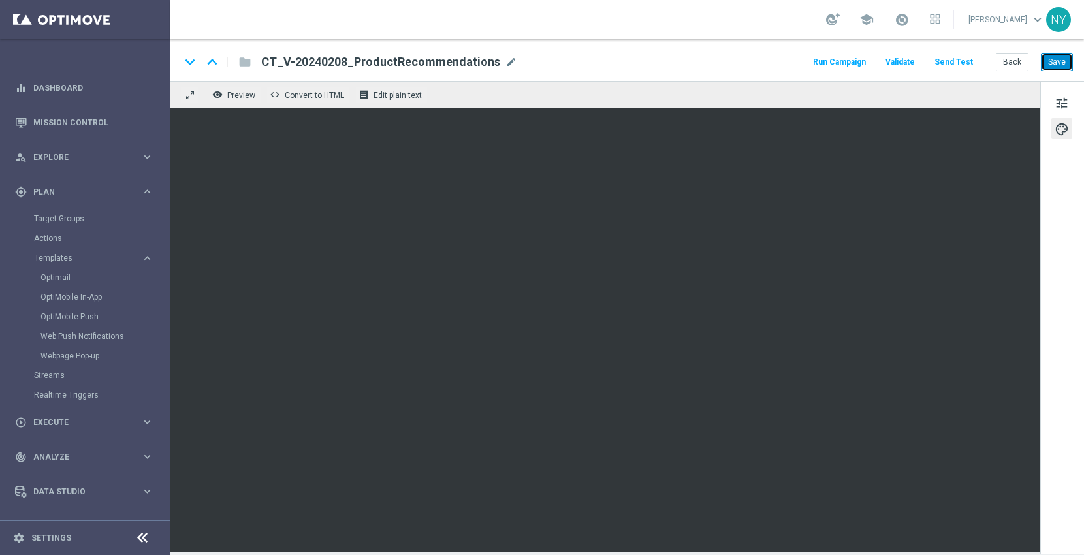
click at [1061, 61] on button "Save" at bounding box center [1057, 62] width 32 height 18
click at [1011, 62] on button "Back" at bounding box center [1012, 62] width 33 height 18
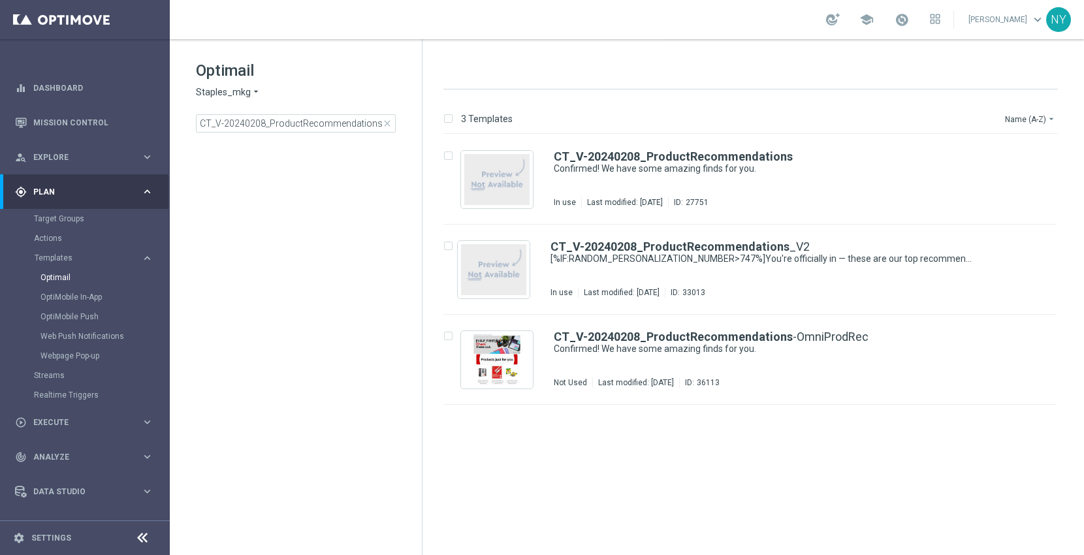
click at [387, 124] on span "close" at bounding box center [387, 123] width 10 height 10
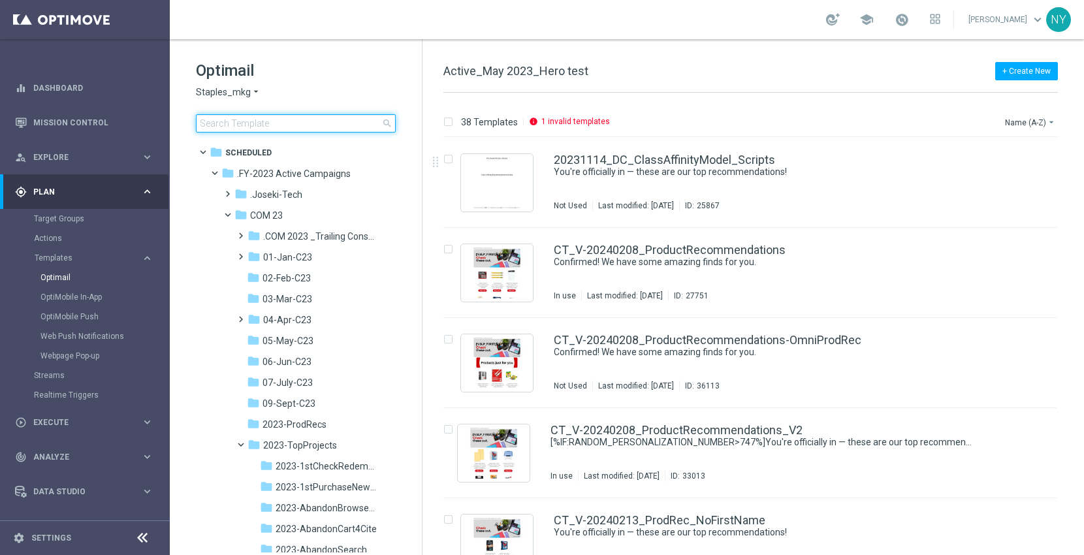
click at [262, 124] on input at bounding box center [296, 123] width 200 height 18
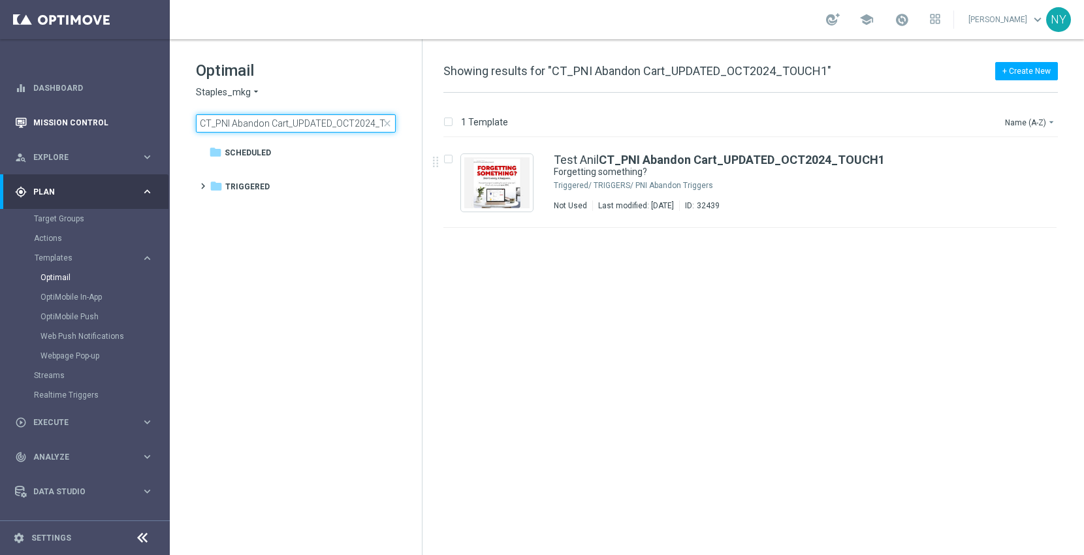
drag, startPoint x: 207, startPoint y: 122, endPoint x: 71, endPoint y: 119, distance: 135.8
click at [71, 119] on main "equalizer Dashboard Mission Control" at bounding box center [542, 277] width 1084 height 555
click at [336, 123] on input "Abandon Cart_UPDATED_OCT2024_TOUCH1" at bounding box center [296, 123] width 200 height 18
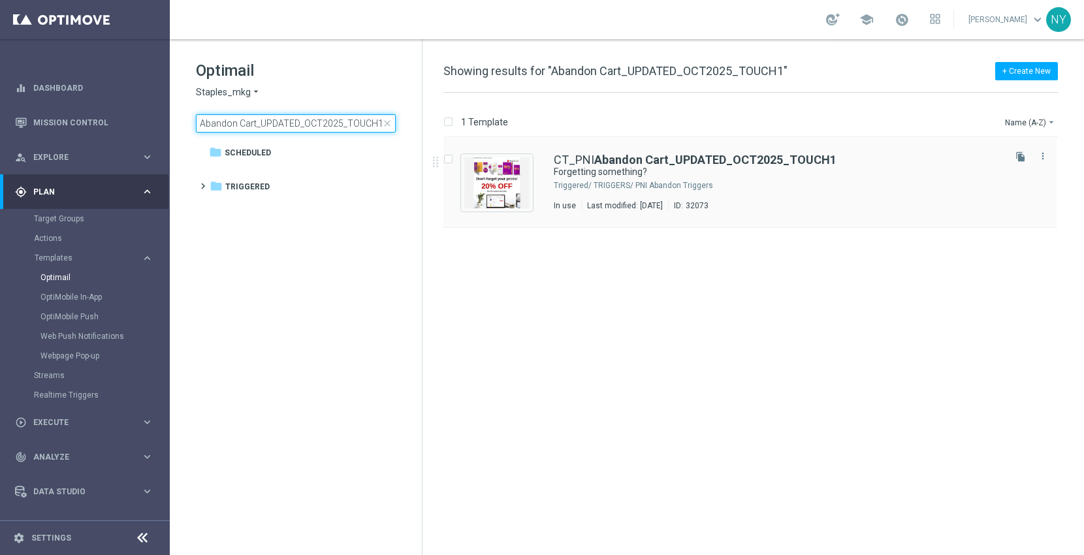
type input "Abandon Cart_UPDATED_OCT2025_TOUCH1"
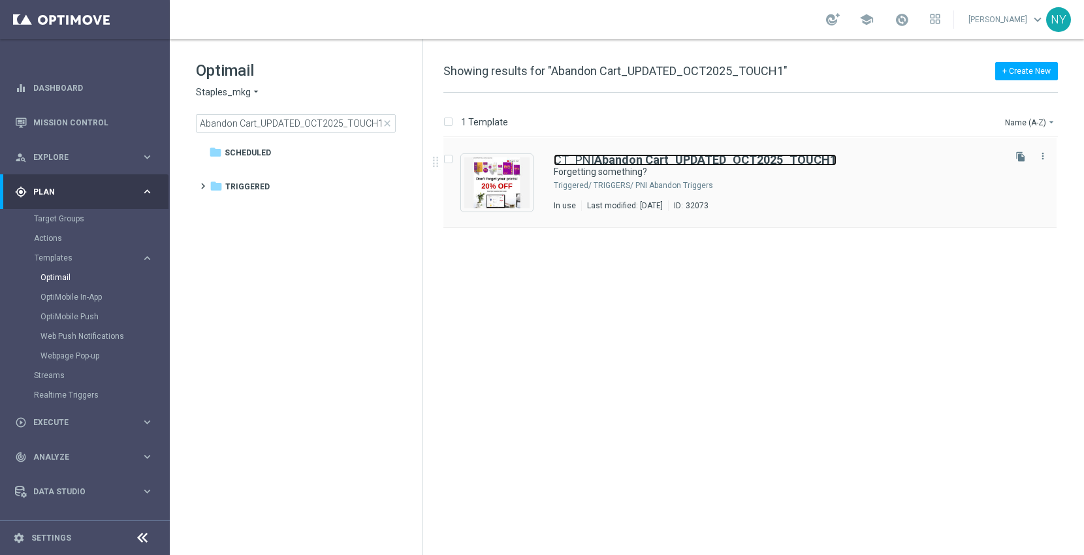
click at [686, 161] on b "Abandon Cart_UPDATED_OCT2025_TOUCH1" at bounding box center [715, 160] width 242 height 14
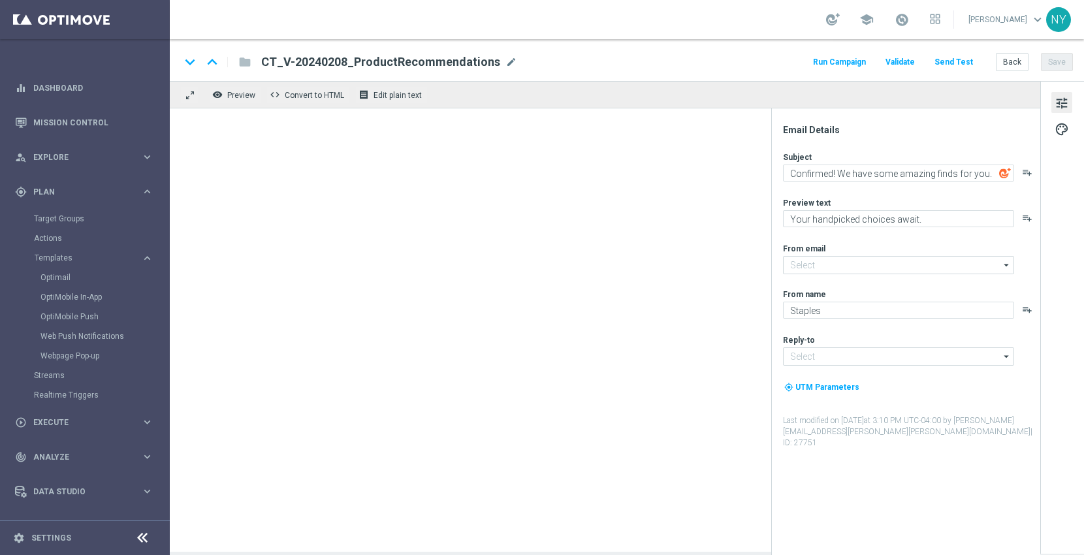
type input "[EMAIL_ADDRESS][DOMAIN_NAME]"
type textarea "Forgetting something?"
type textarea "Don't worry, it happens."
type input "[EMAIL_ADDRESS][DOMAIN_NAME]"
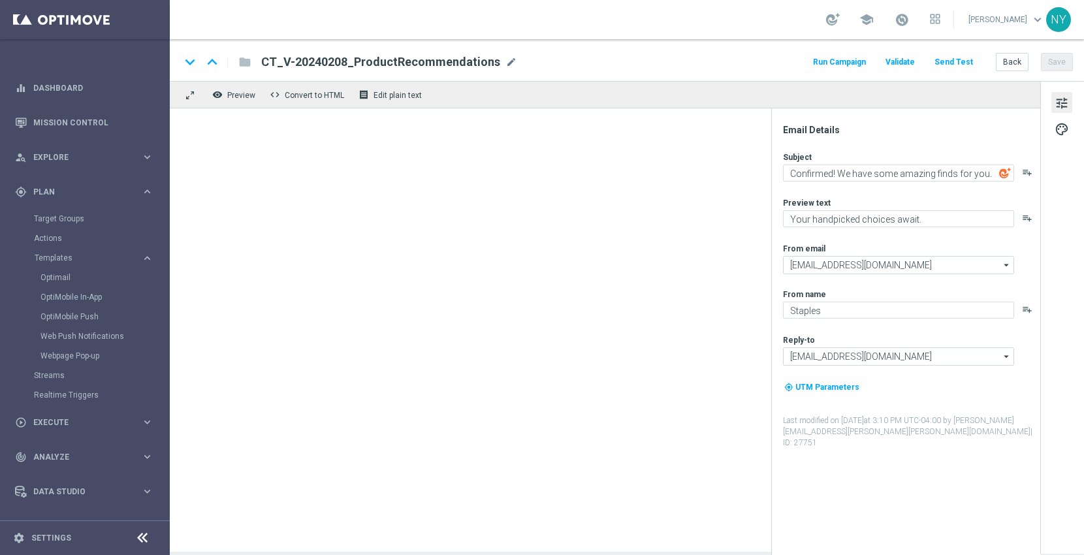
type input "[EMAIL_ADDRESS][DOMAIN_NAME]"
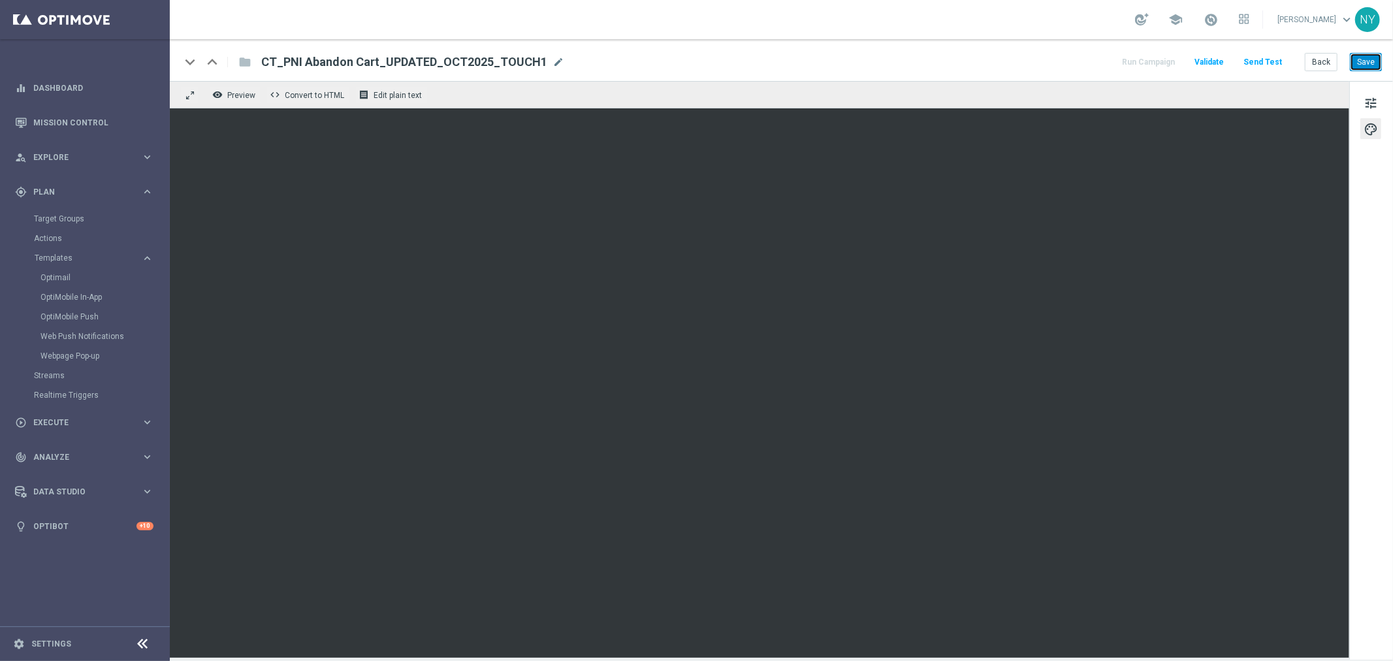
click at [1369, 66] on button "Save" at bounding box center [1365, 62] width 32 height 18
click at [1375, 63] on button "Save" at bounding box center [1365, 62] width 32 height 18
click at [1361, 60] on button "Save" at bounding box center [1365, 62] width 32 height 18
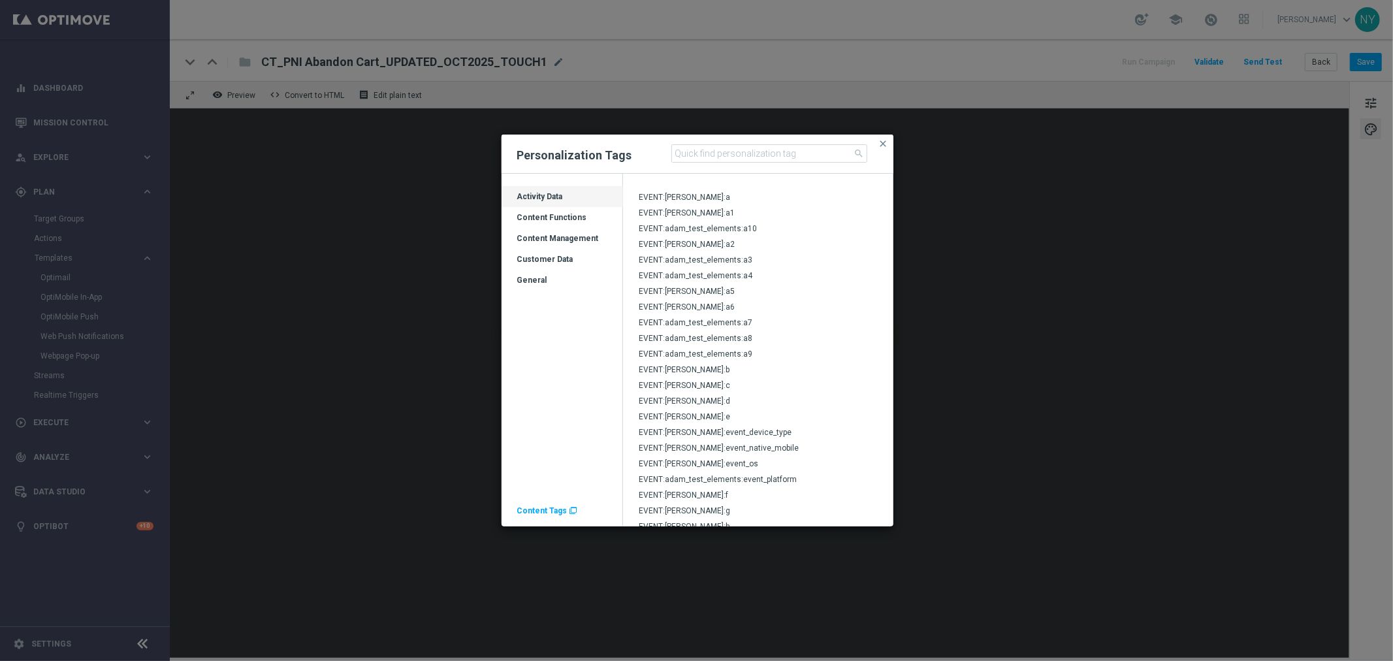
click at [559, 255] on div "Customer Data" at bounding box center [561, 264] width 121 height 21
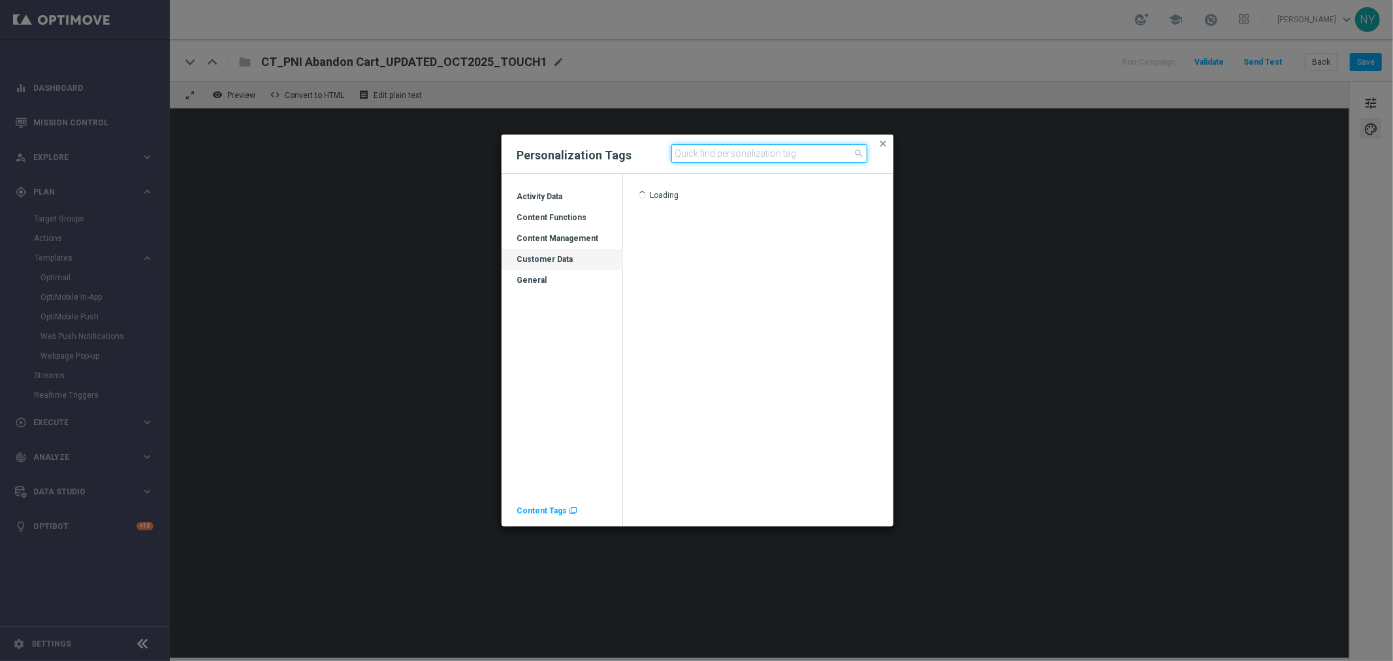
click at [730, 154] on input at bounding box center [769, 153] width 196 height 18
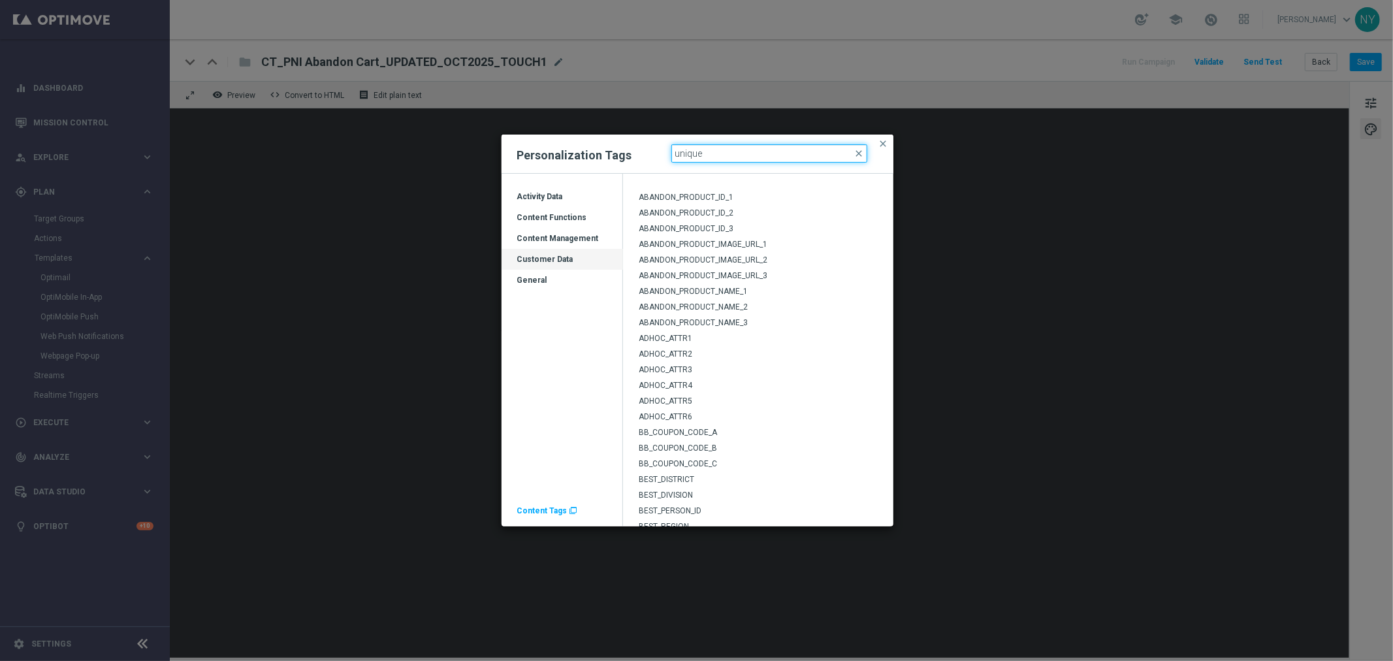
type input "unique"
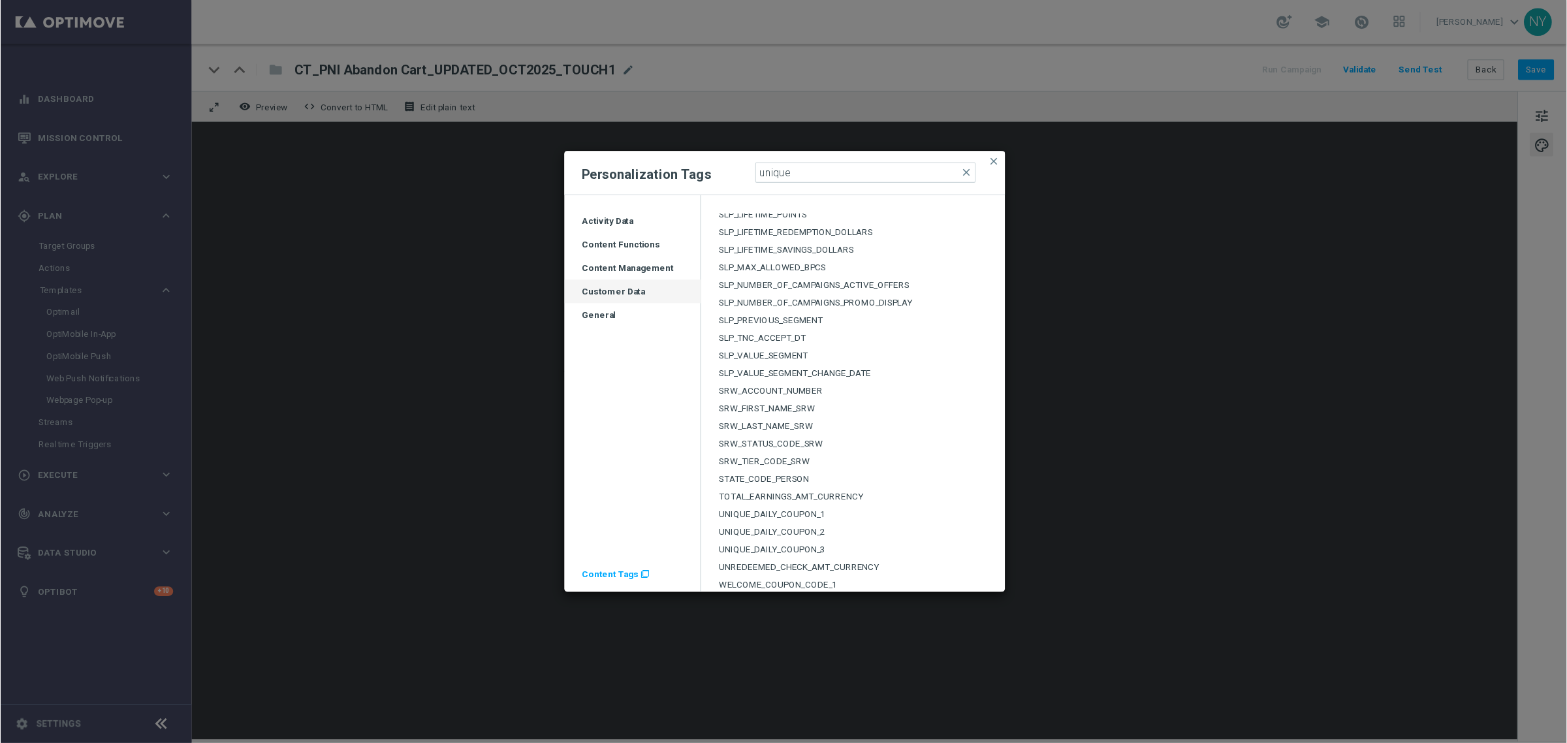
scroll to position [2656, 0]
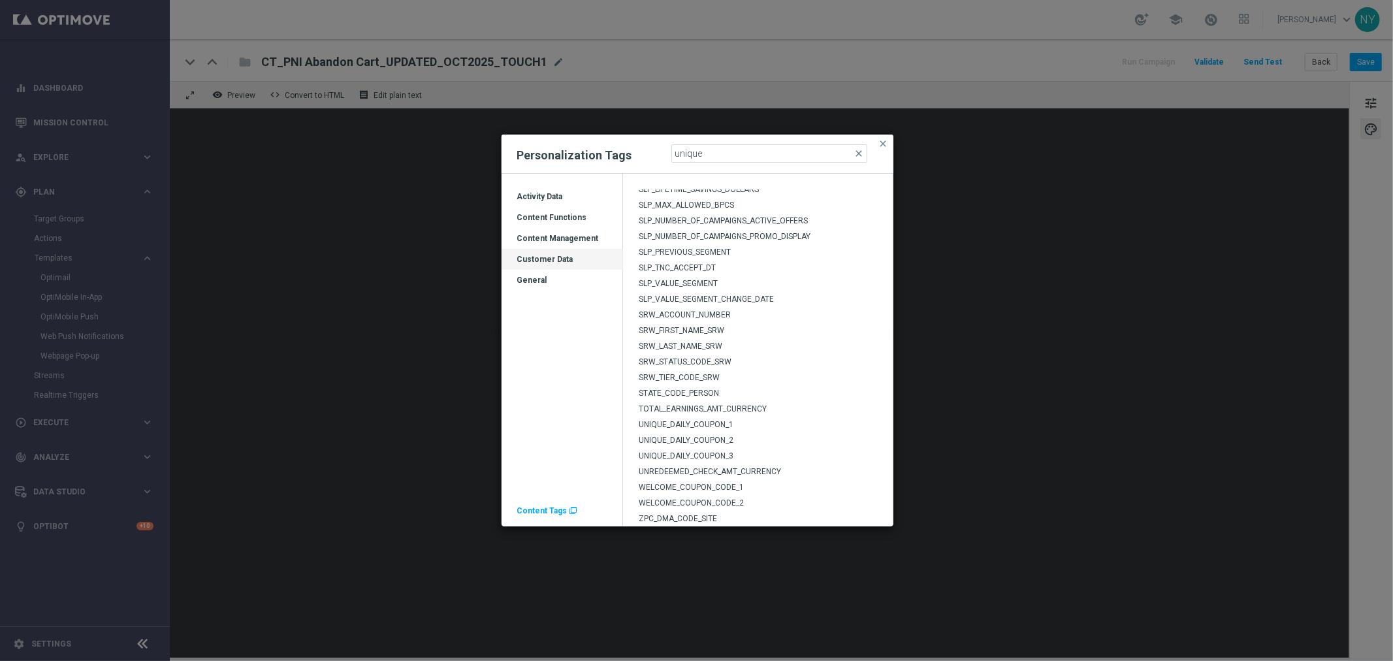
click at [704, 420] on span "UNIQUE_DAILY_COUPON_1" at bounding box center [685, 424] width 95 height 9
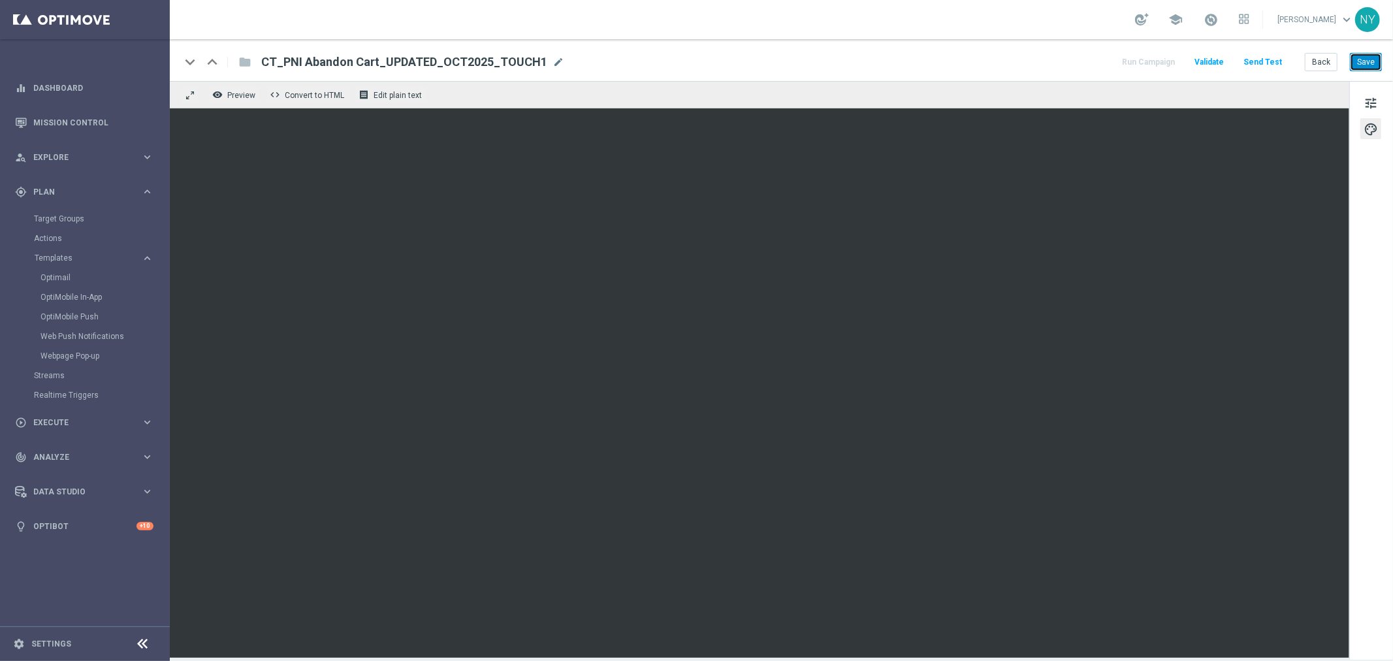
click at [1370, 61] on button "Save" at bounding box center [1365, 62] width 32 height 18
click at [1366, 61] on button "Save" at bounding box center [1365, 62] width 32 height 18
click at [1370, 62] on button "Save" at bounding box center [1365, 62] width 32 height 18
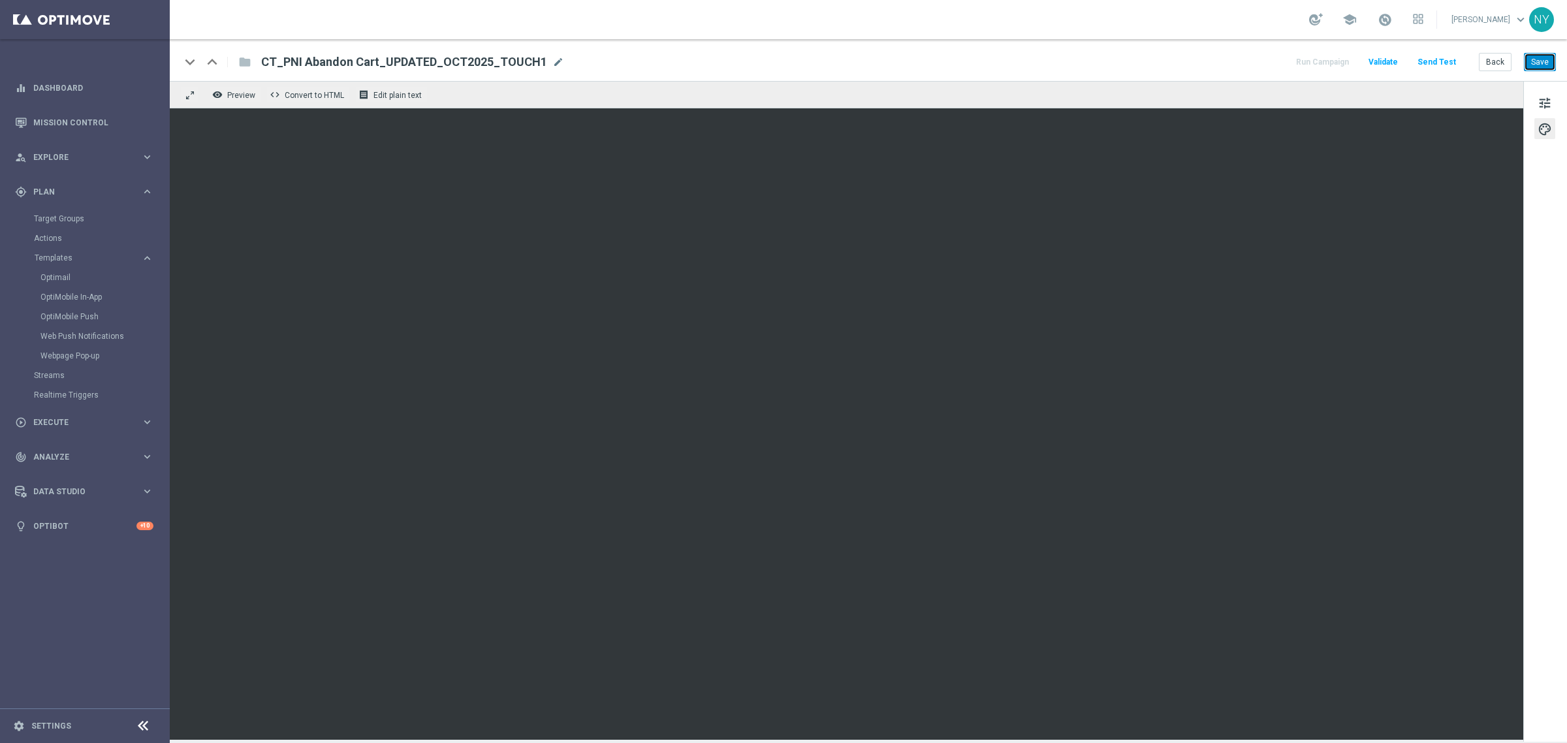
click at [1392, 66] on button "Save" at bounding box center [1540, 62] width 32 height 18
click at [1392, 63] on button "Save" at bounding box center [1540, 62] width 32 height 18
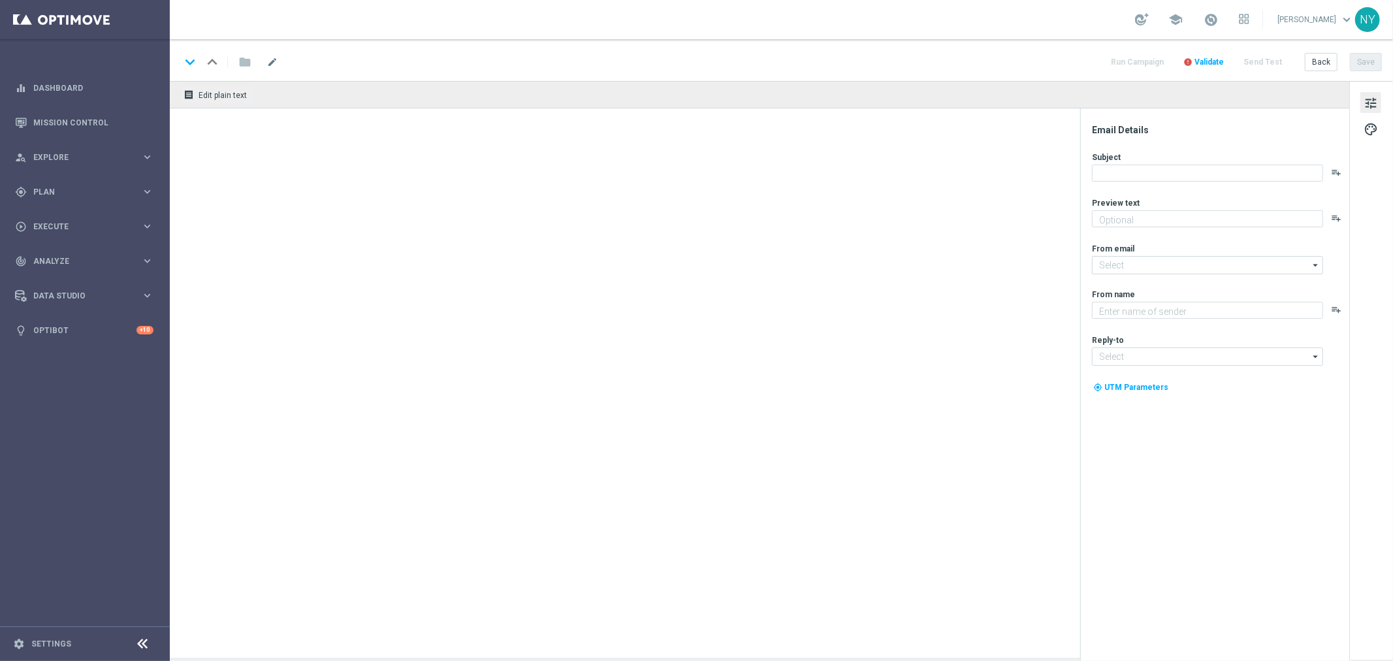
type textarea "Your handpicked choices await."
type input "[EMAIL_ADDRESS][DOMAIN_NAME]"
type textarea "Staples"
type input "[EMAIL_ADDRESS][DOMAIN_NAME]"
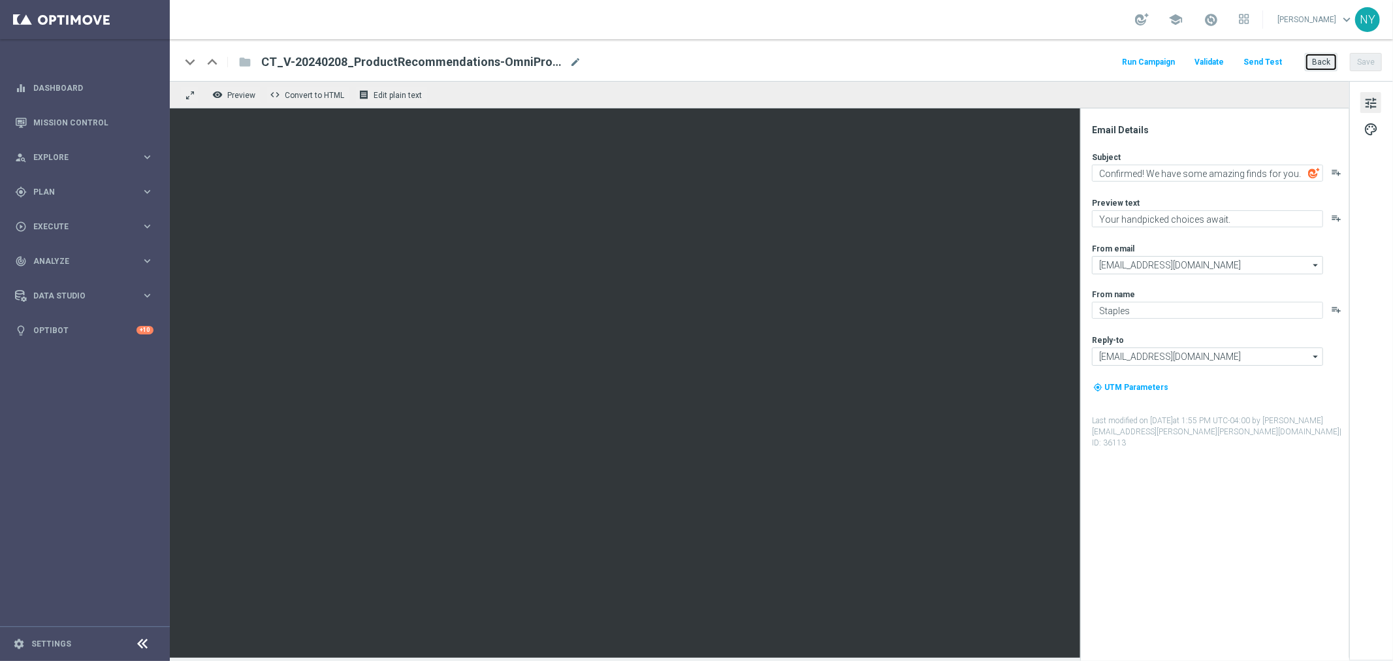
click at [1310, 59] on button "Back" at bounding box center [1320, 62] width 33 height 18
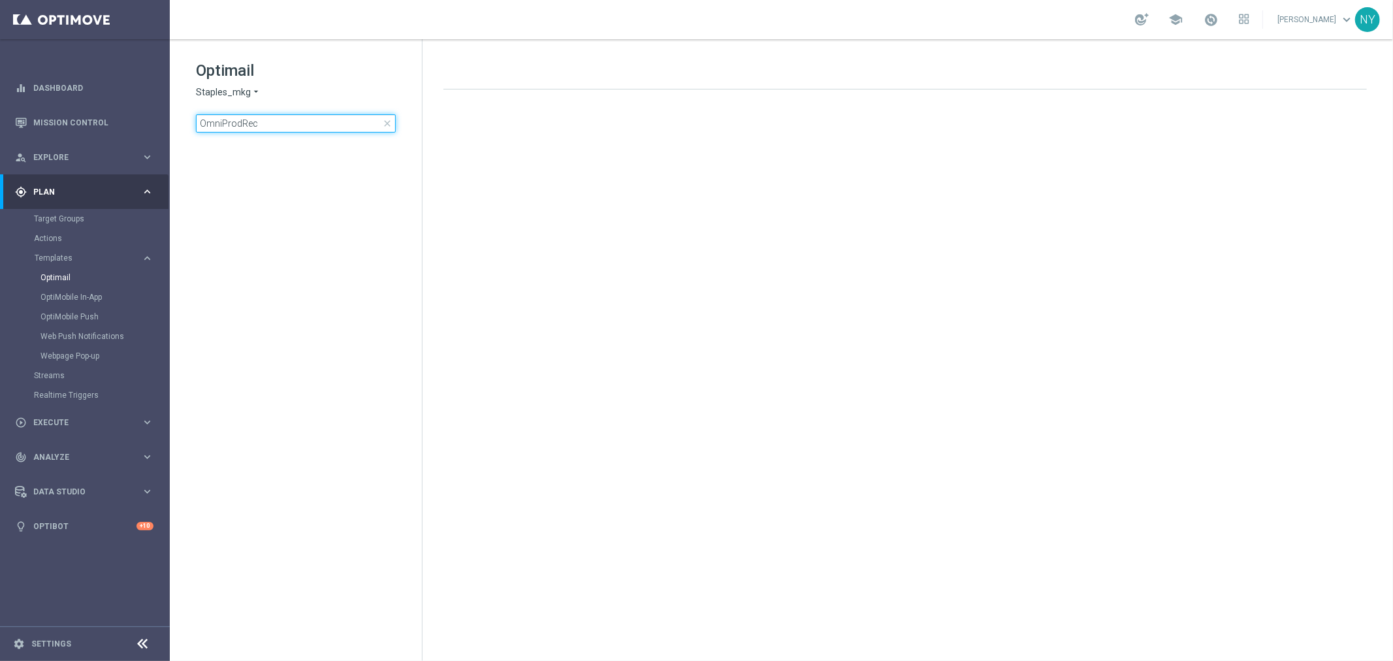
click at [272, 120] on input "OmniProdRec" at bounding box center [296, 123] width 200 height 18
type input "OmniProdRecCT_V-20240208_ProductRecommendations"
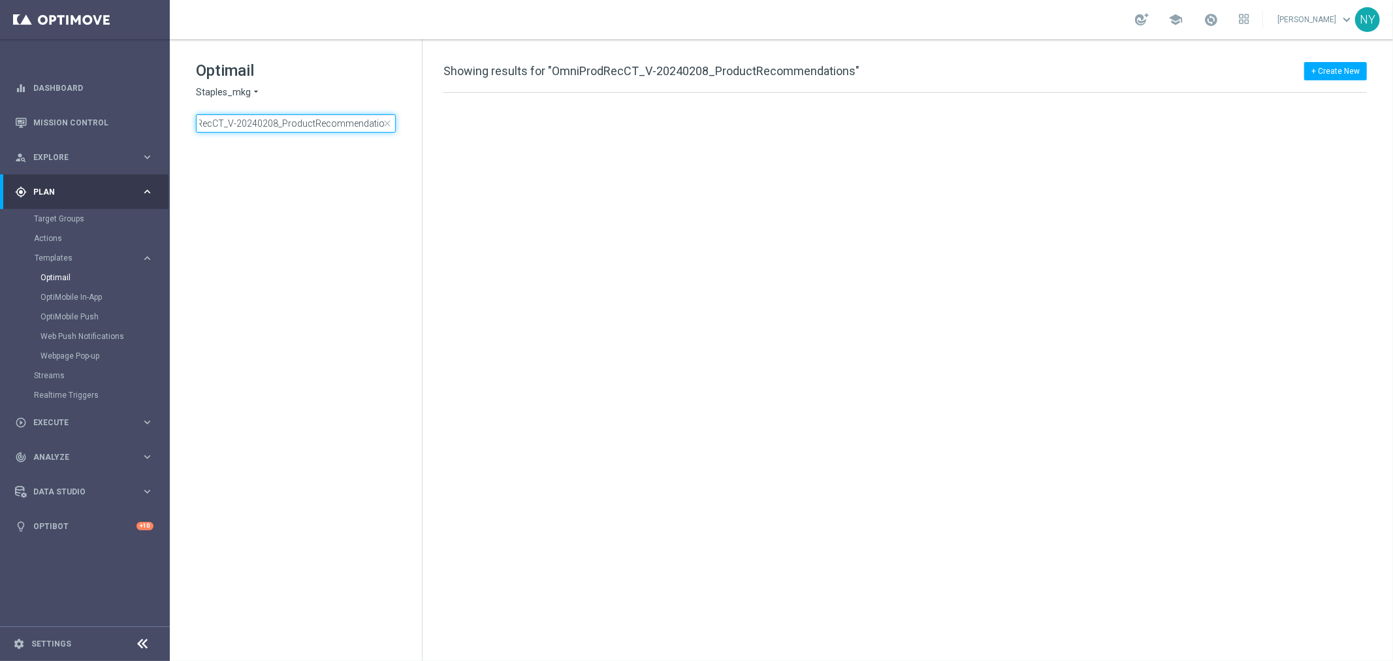
click at [279, 125] on input "OmniProdRecCT_V-20240208_ProductRecommendations" at bounding box center [296, 123] width 200 height 18
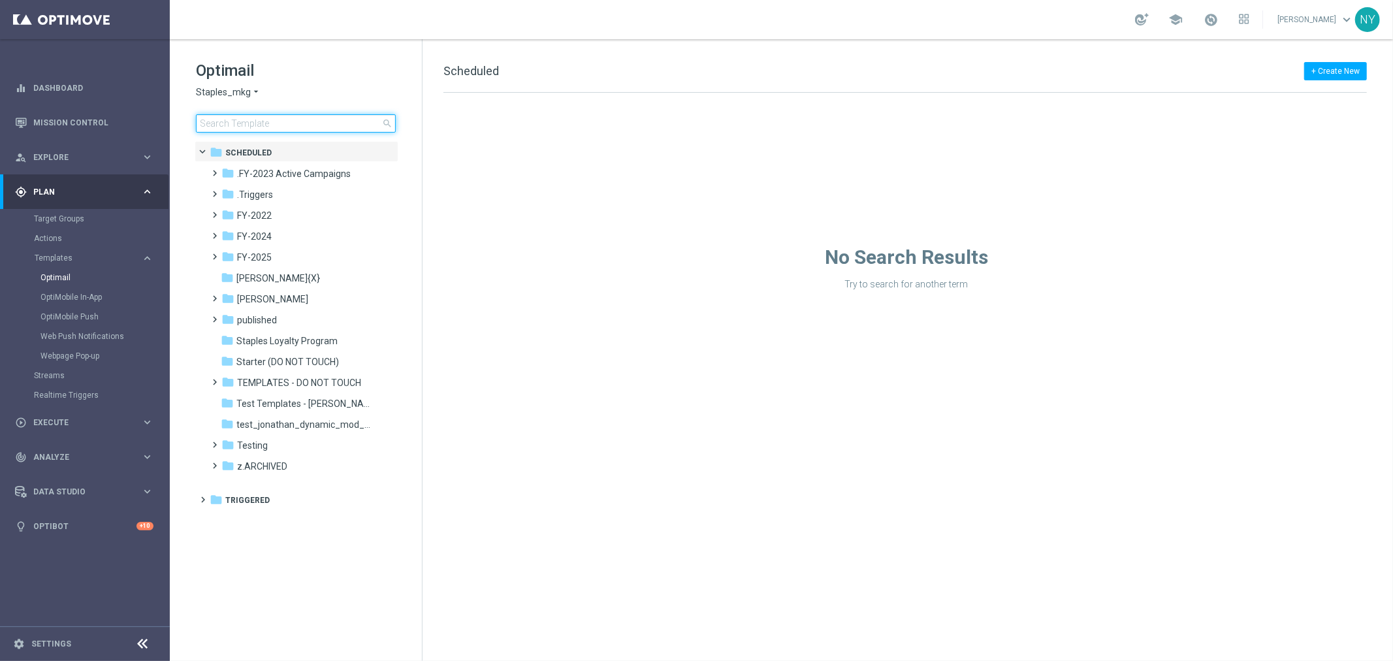
type input "CT_V-20240208_ProductRecommendations"
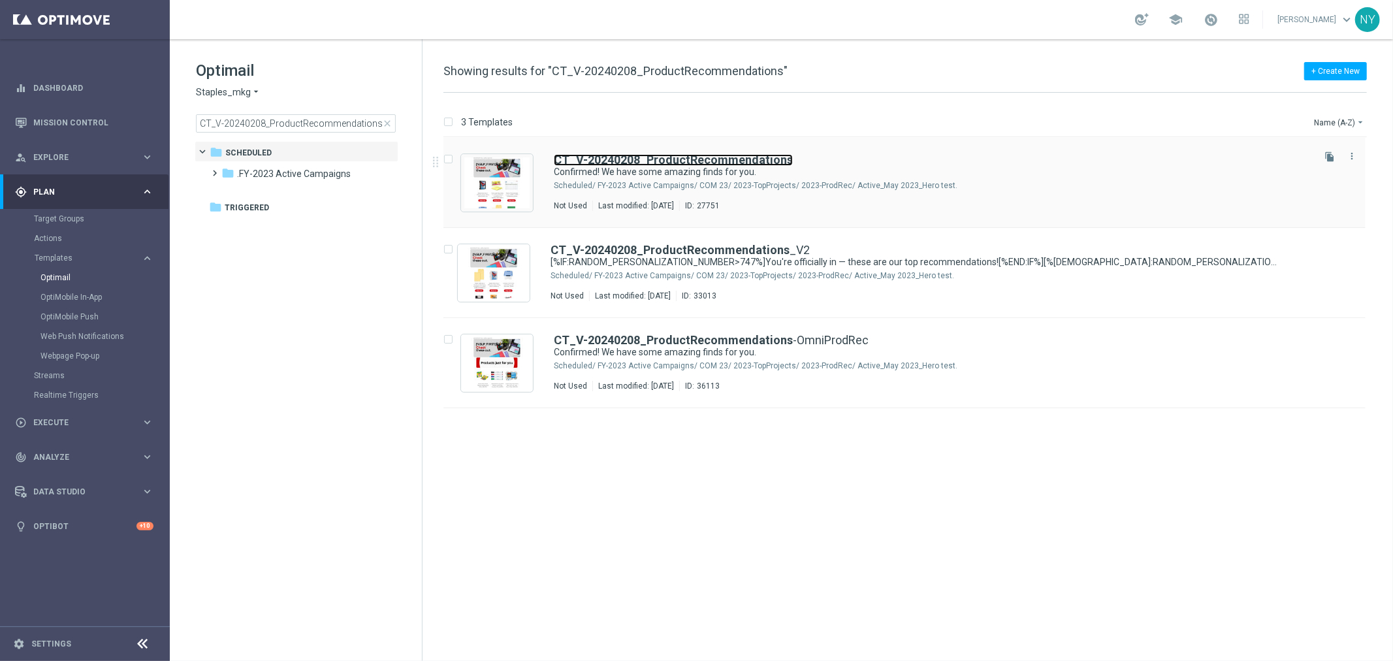
click at [653, 162] on b "CT_V-20240208_ProductRecommendations" at bounding box center [673, 160] width 239 height 14
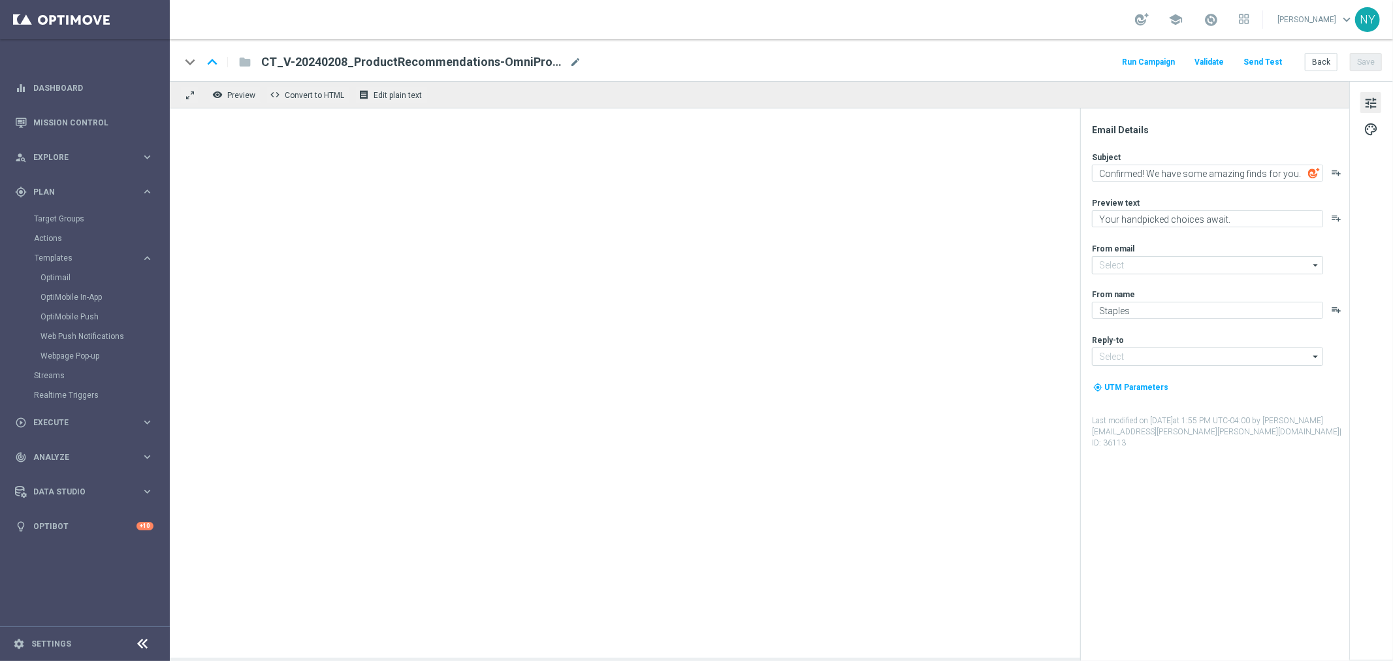
type input "[EMAIL_ADDRESS][DOMAIN_NAME]"
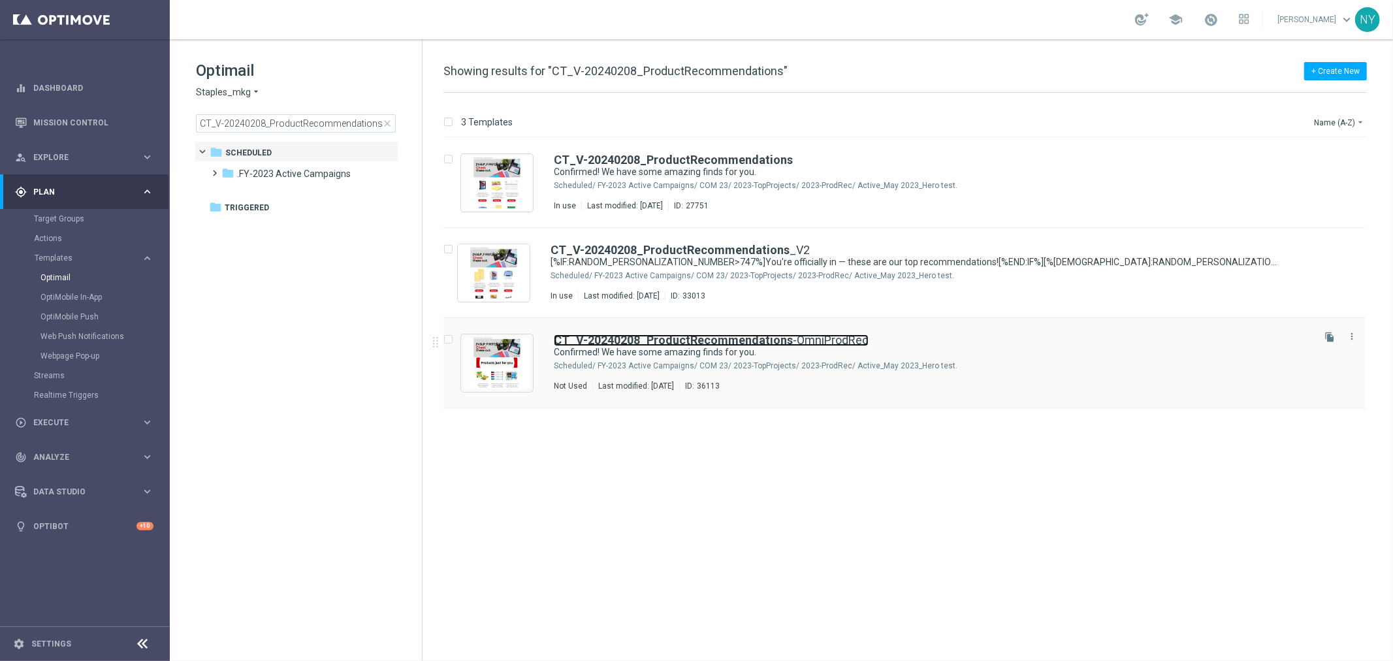
click at [681, 338] on b "CT_V-20240208_ProductRecommendations" at bounding box center [673, 340] width 239 height 14
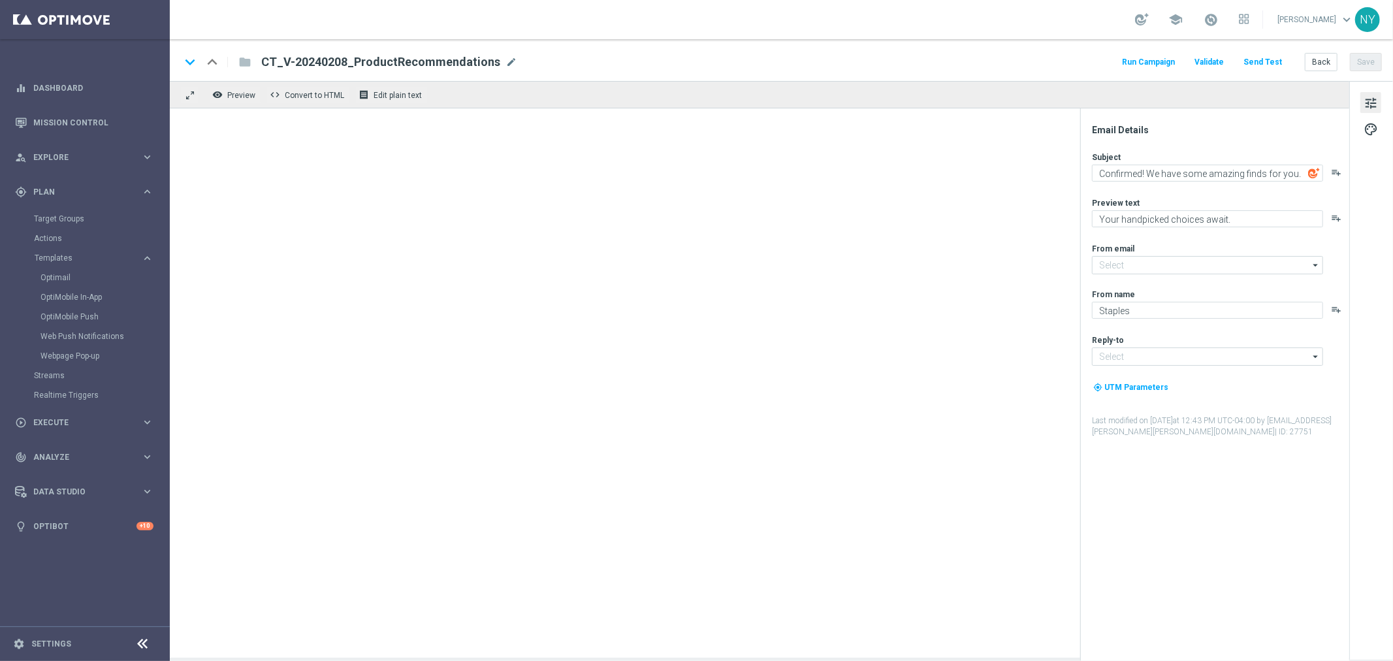
type input "[EMAIL_ADDRESS][DOMAIN_NAME]"
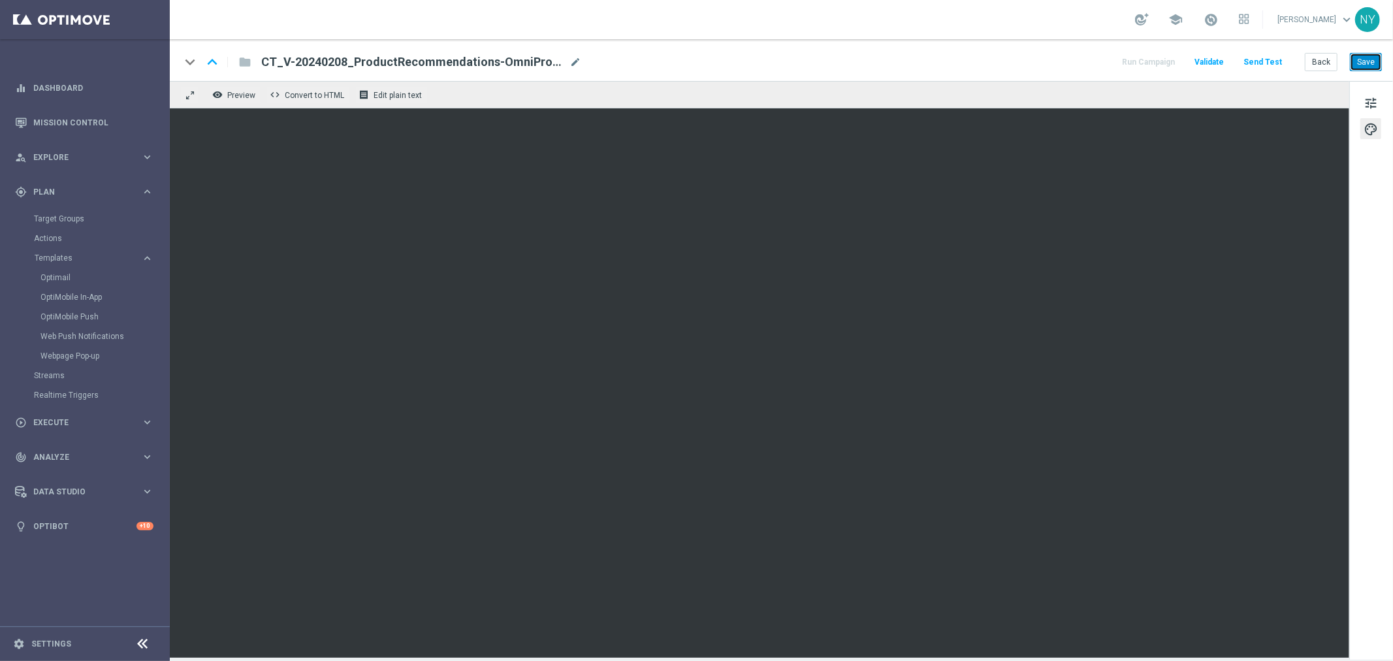
click at [1374, 61] on button "Save" at bounding box center [1365, 62] width 32 height 18
click at [1260, 60] on button "Send Test" at bounding box center [1262, 63] width 42 height 18
click at [1258, 55] on button "Send Test" at bounding box center [1262, 63] width 42 height 18
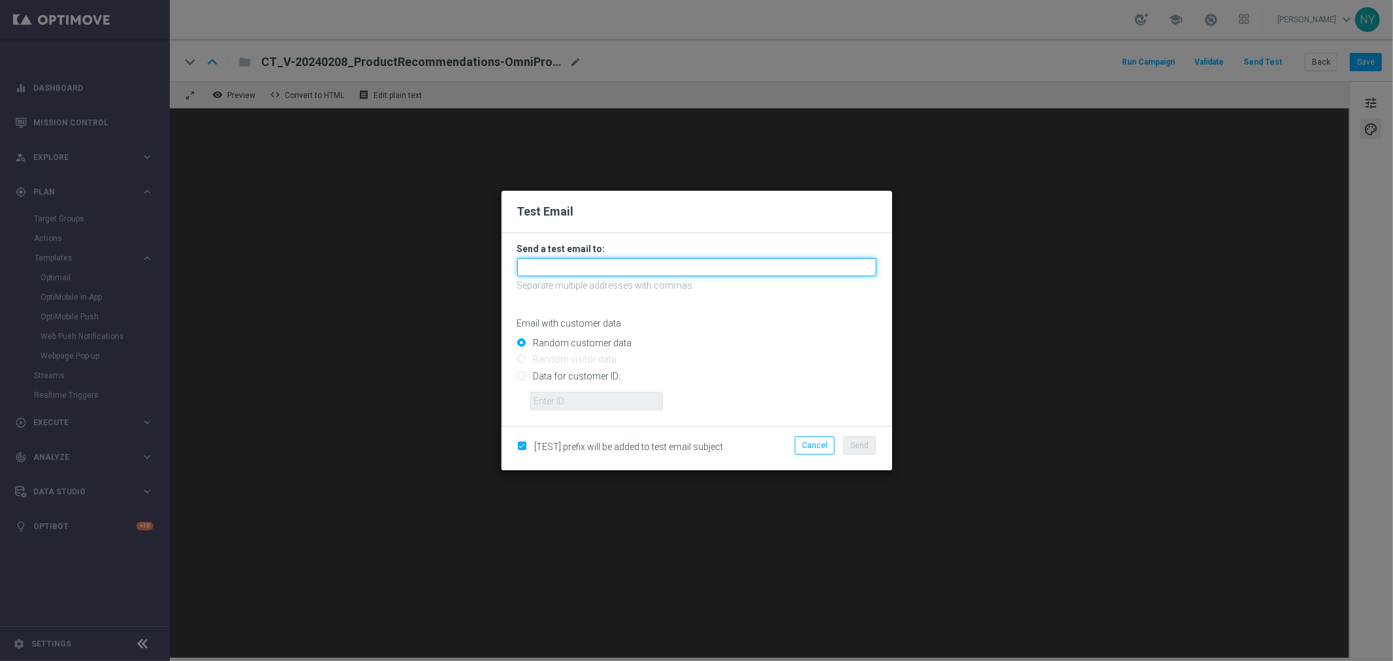
click at [574, 264] on input "text" at bounding box center [696, 267] width 359 height 18
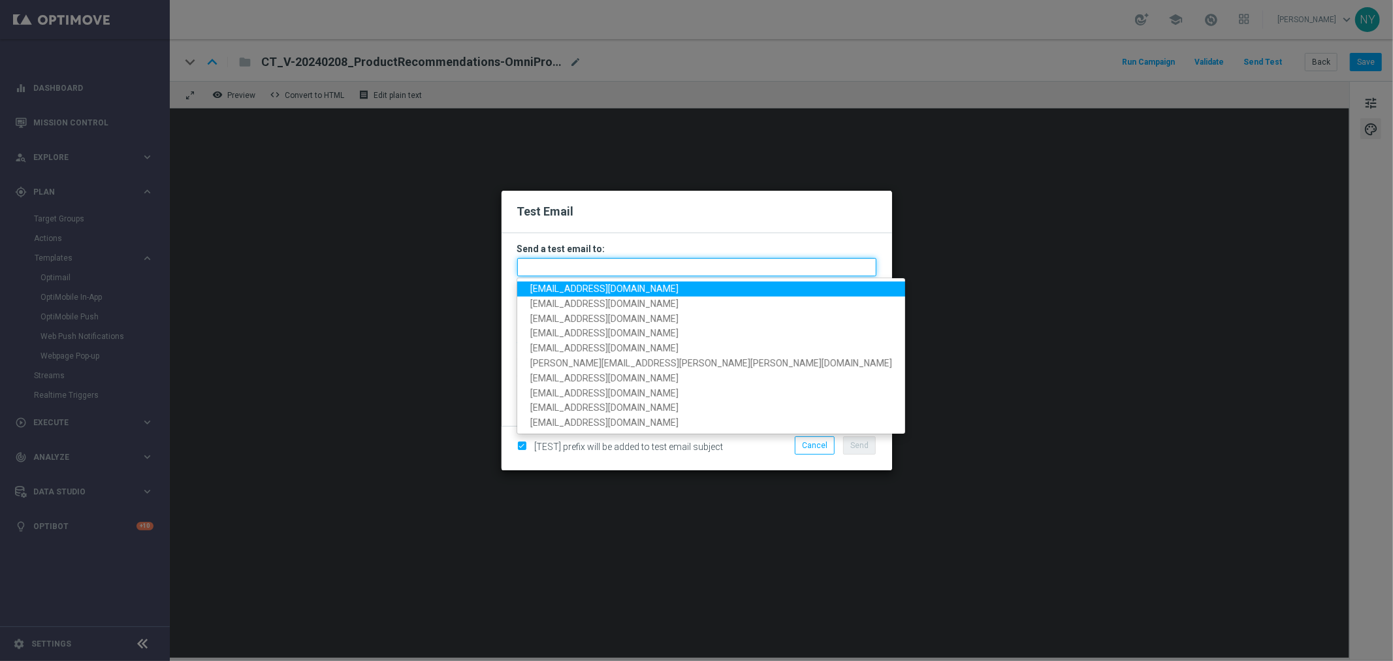
paste input "[EMAIL_ADDRESS][DOMAIN_NAME]"
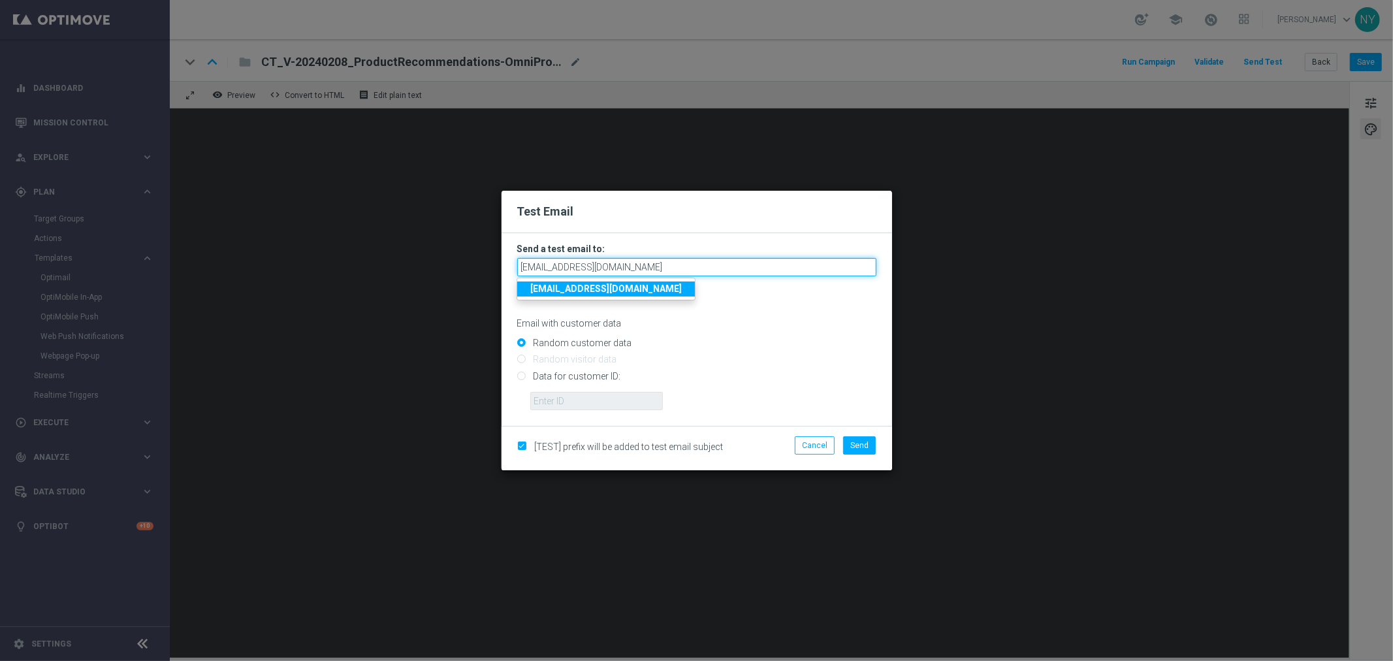
type input "[EMAIL_ADDRESS][DOMAIN_NAME]"
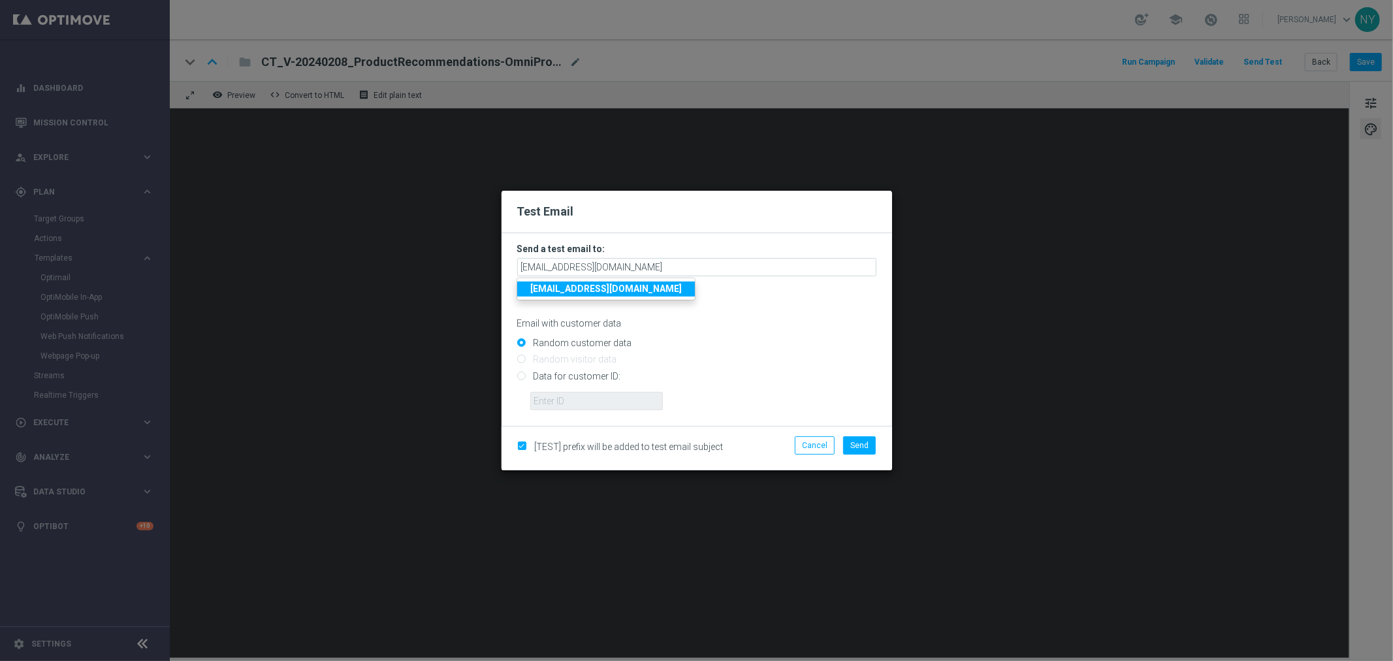
drag, startPoint x: 715, startPoint y: 341, endPoint x: 682, endPoint y: 340, distance: 32.7
click at [716, 341] on input "Random customer data" at bounding box center [696, 348] width 359 height 18
click at [521, 376] on input "Data for customer ID:" at bounding box center [696, 381] width 359 height 18
radio input "true"
click at [556, 400] on input "text" at bounding box center [596, 401] width 133 height 18
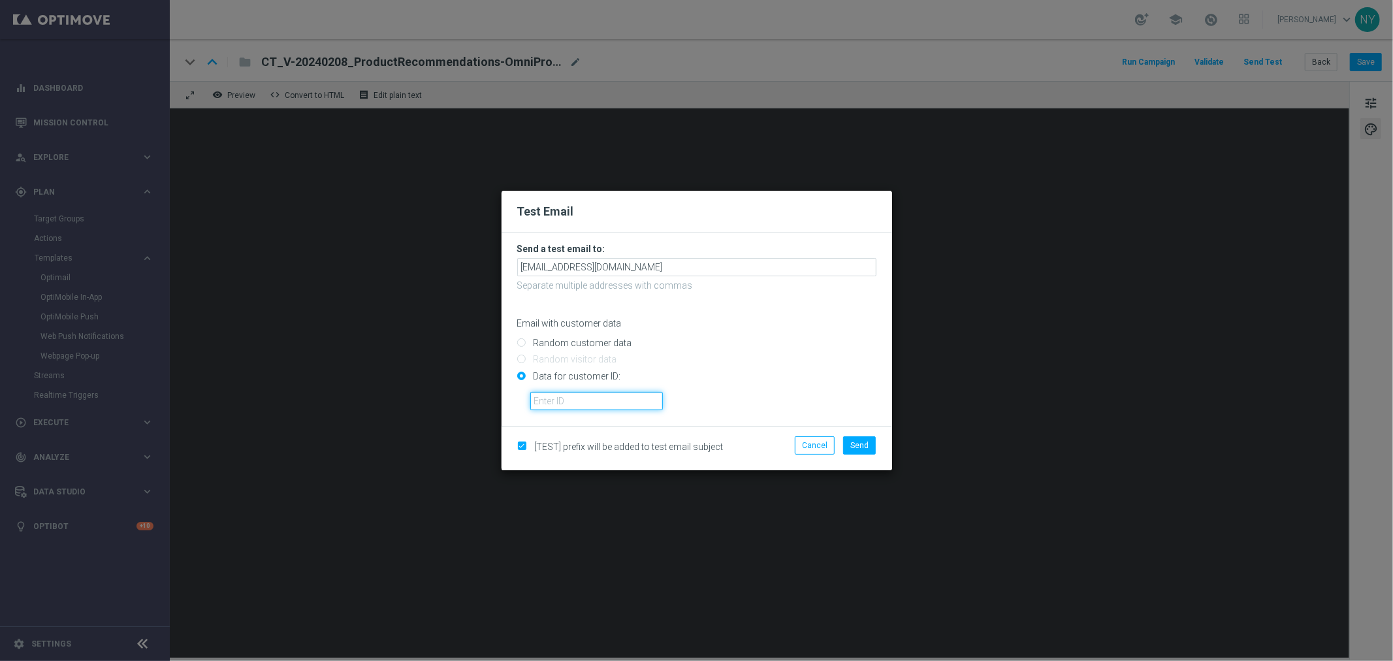
click at [568, 399] on input "text" at bounding box center [596, 401] width 133 height 18
paste input "10000006208"
type input "10000006208"
click at [860, 447] on span "Send" at bounding box center [859, 445] width 18 height 9
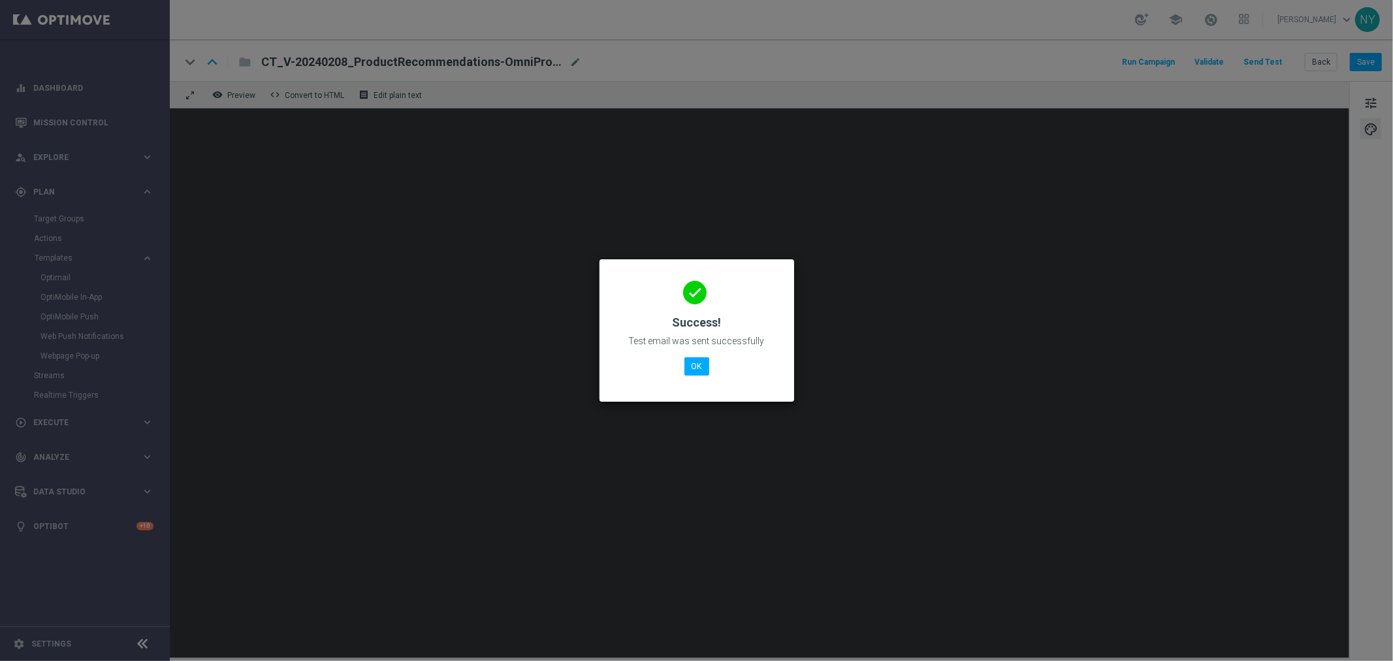
click at [1159, 230] on modal-container "done Success! Test email was sent successfully OK" at bounding box center [696, 330] width 1393 height 661
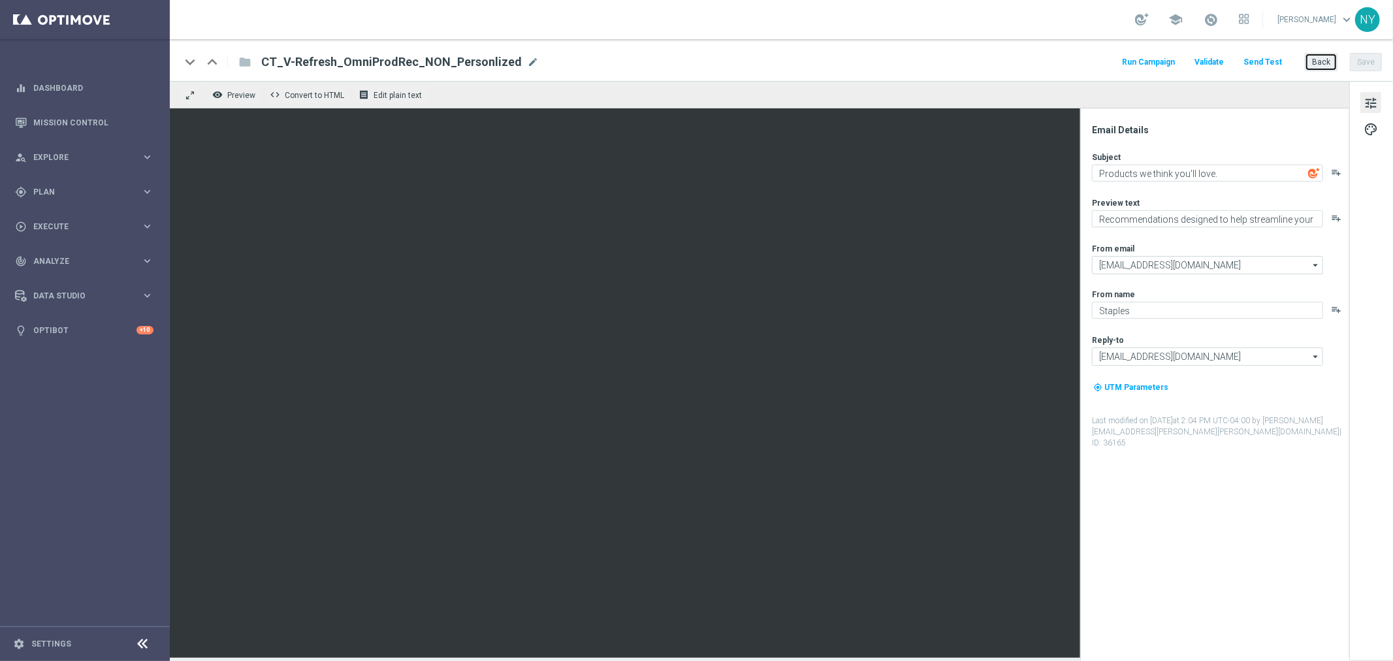
click at [1316, 59] on button "Back" at bounding box center [1320, 62] width 33 height 18
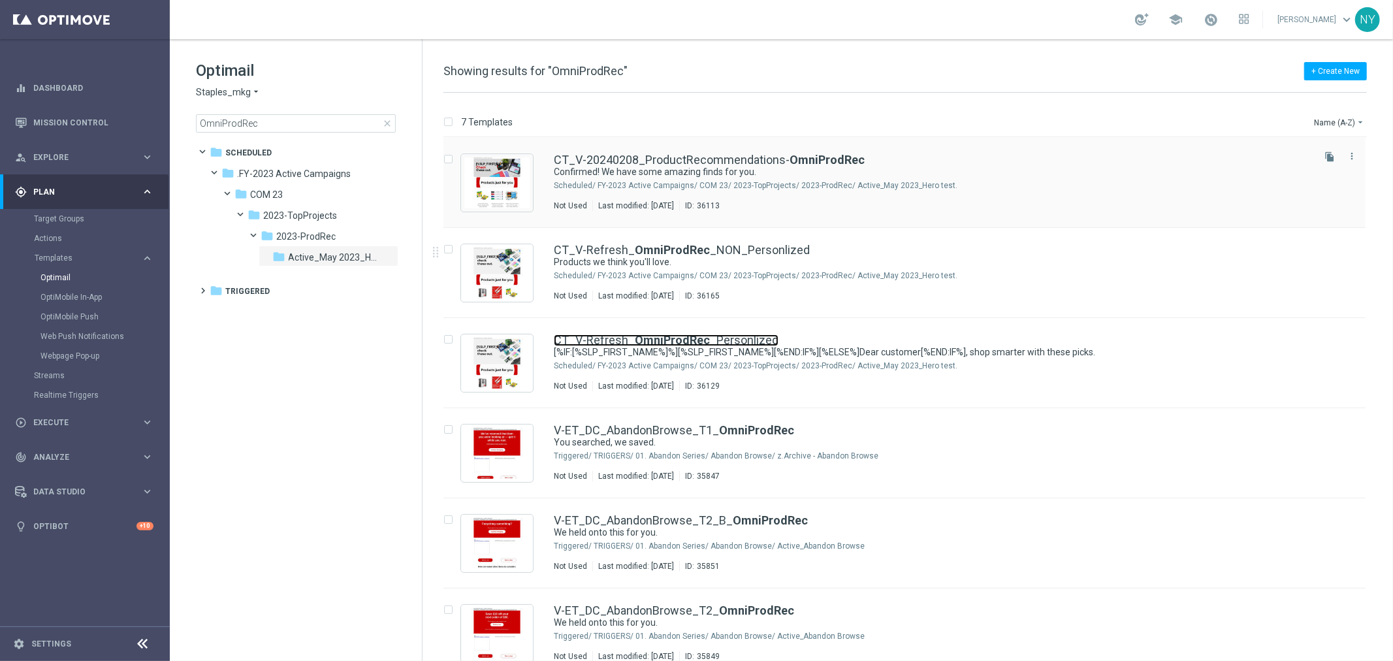
click at [707, 336] on link "CT_V-Refresh_ OmniProdRec _Personlized" at bounding box center [666, 340] width 225 height 12
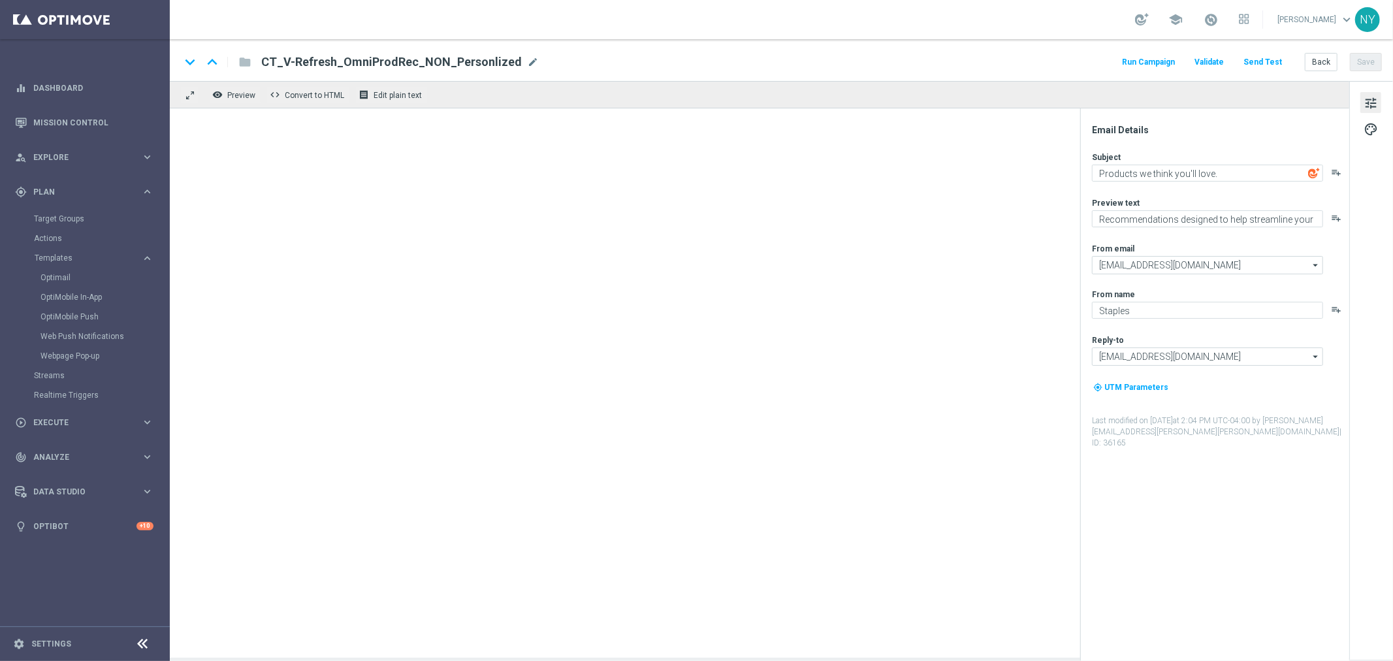
type textarea "[%IF:[%SLP_FIRST_NAME%]%][%SLP_FIRST_NAME%][%END:IF%][%ELSE%]Dear customer[%END…"
type textarea "Products chosen to help streamline your day."
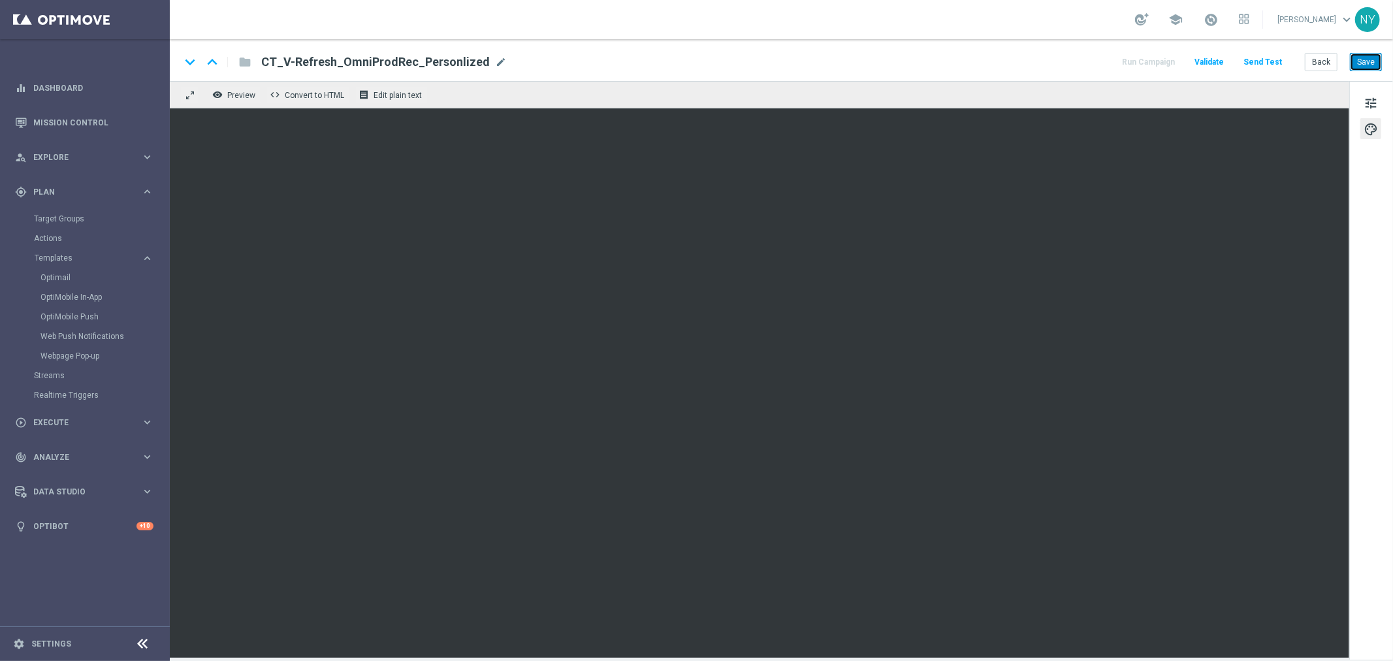
click at [1362, 61] on button "Save" at bounding box center [1365, 62] width 32 height 18
click at [1267, 60] on button "Send Test" at bounding box center [1262, 63] width 42 height 18
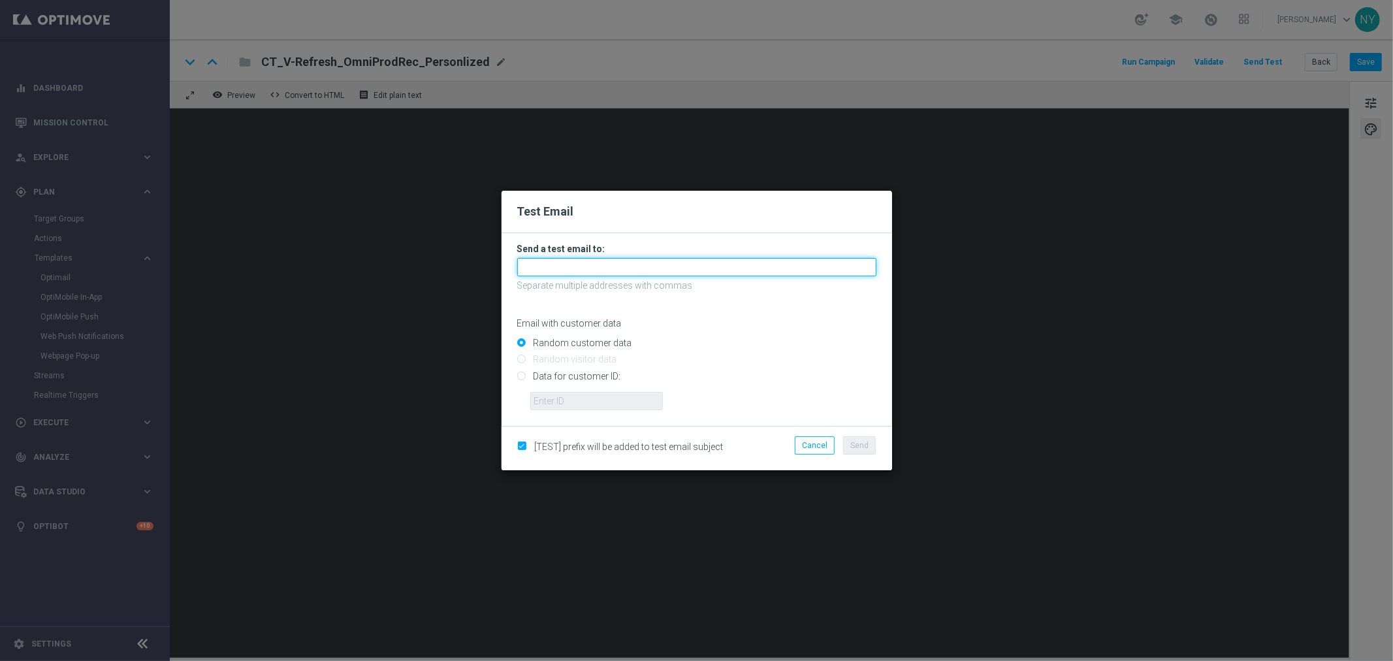
click at [532, 263] on input "text" at bounding box center [696, 267] width 359 height 18
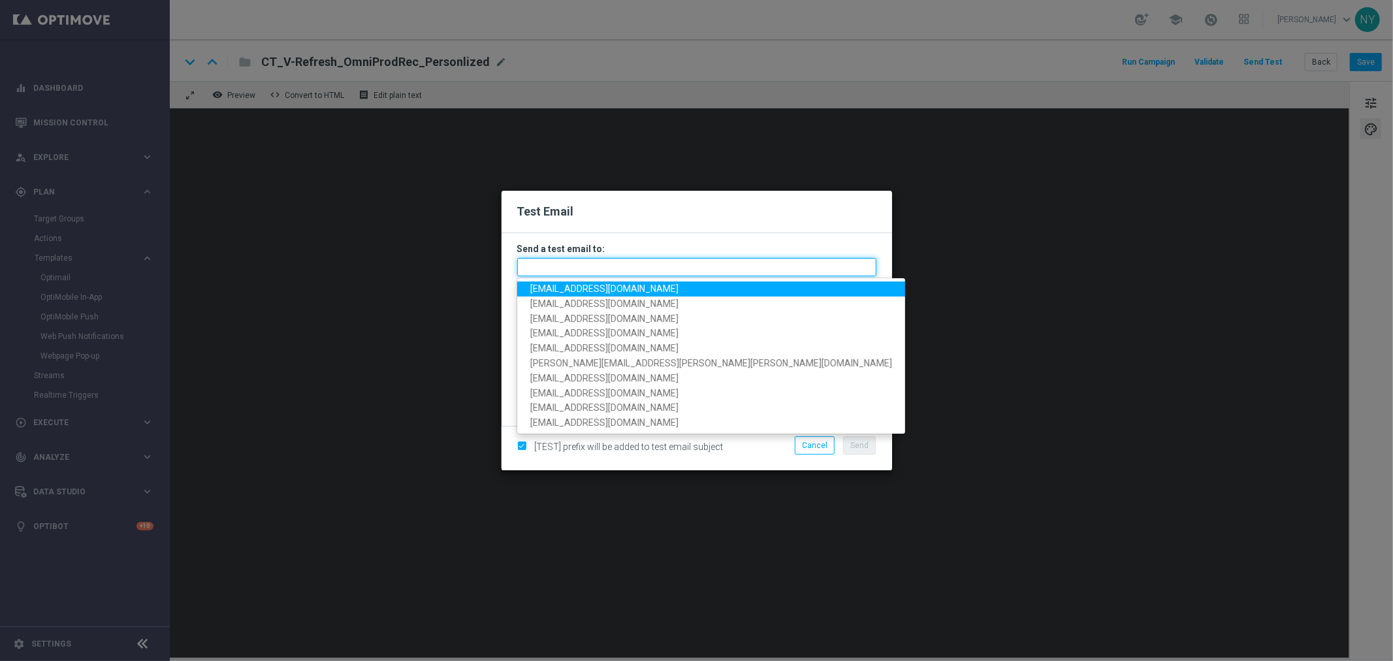
paste input "[EMAIL_ADDRESS][DOMAIN_NAME]"
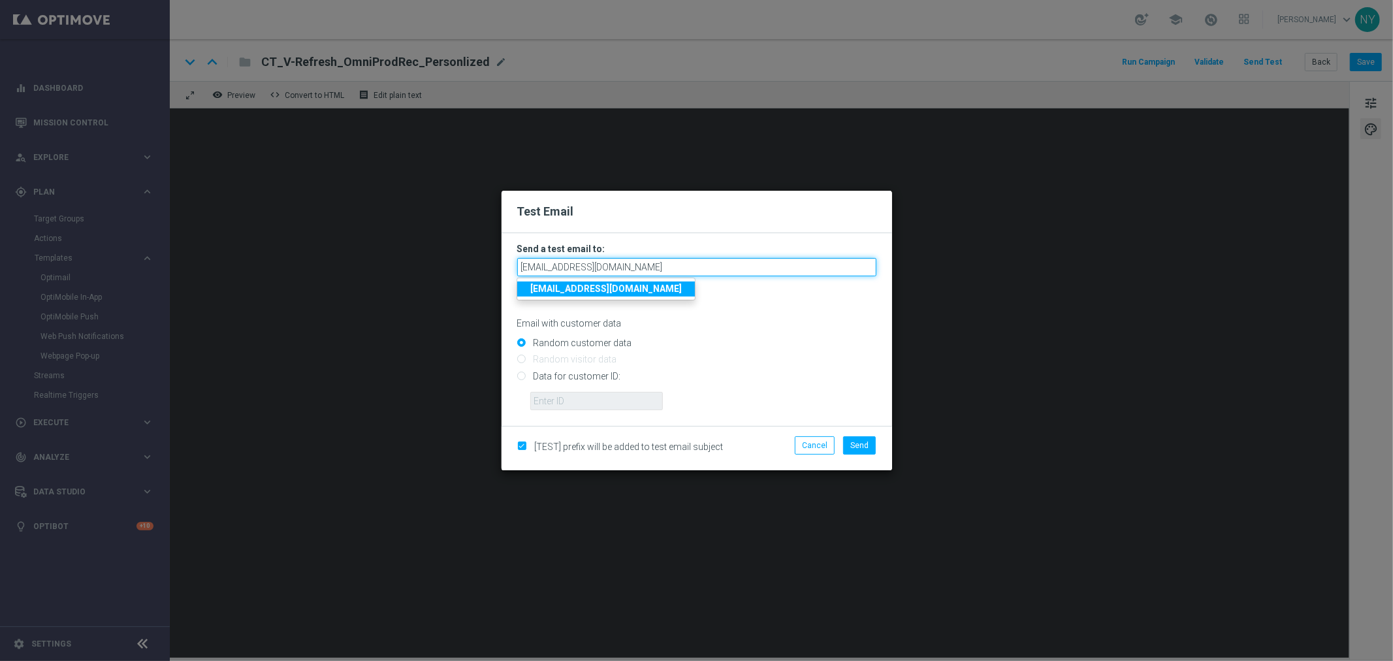
type input "[EMAIL_ADDRESS][DOMAIN_NAME]"
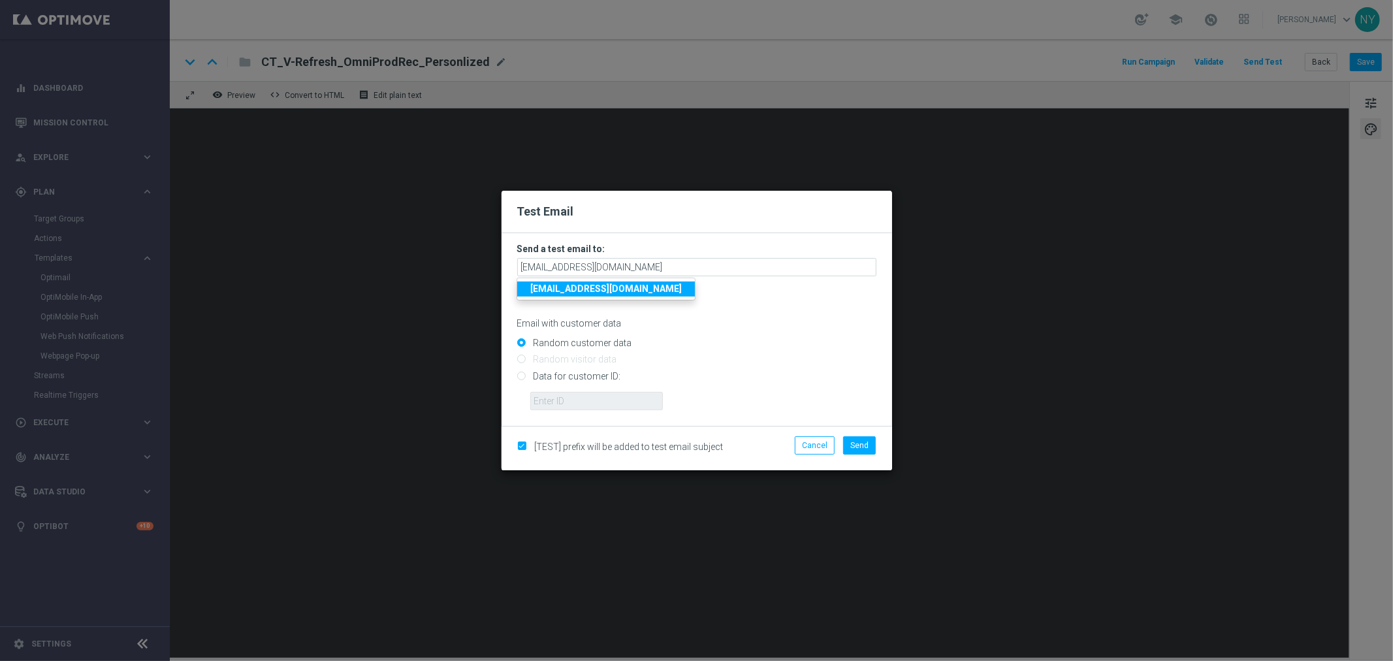
click at [744, 353] on input "Random customer data" at bounding box center [696, 348] width 359 height 18
click at [523, 377] on input "Data for customer ID:" at bounding box center [696, 381] width 359 height 18
radio input "true"
click at [543, 401] on input "text" at bounding box center [596, 401] width 133 height 18
paste input "10000006208"
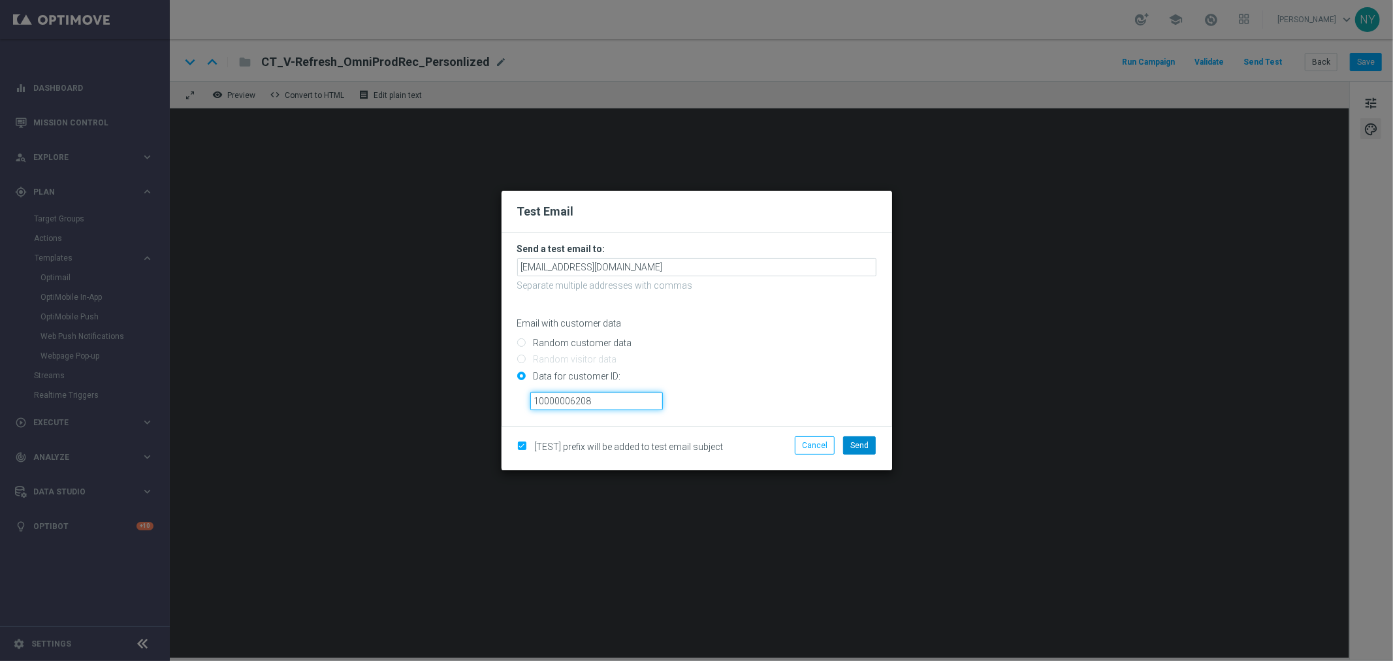
type input "10000006208"
click at [863, 443] on span "Send" at bounding box center [859, 445] width 18 height 9
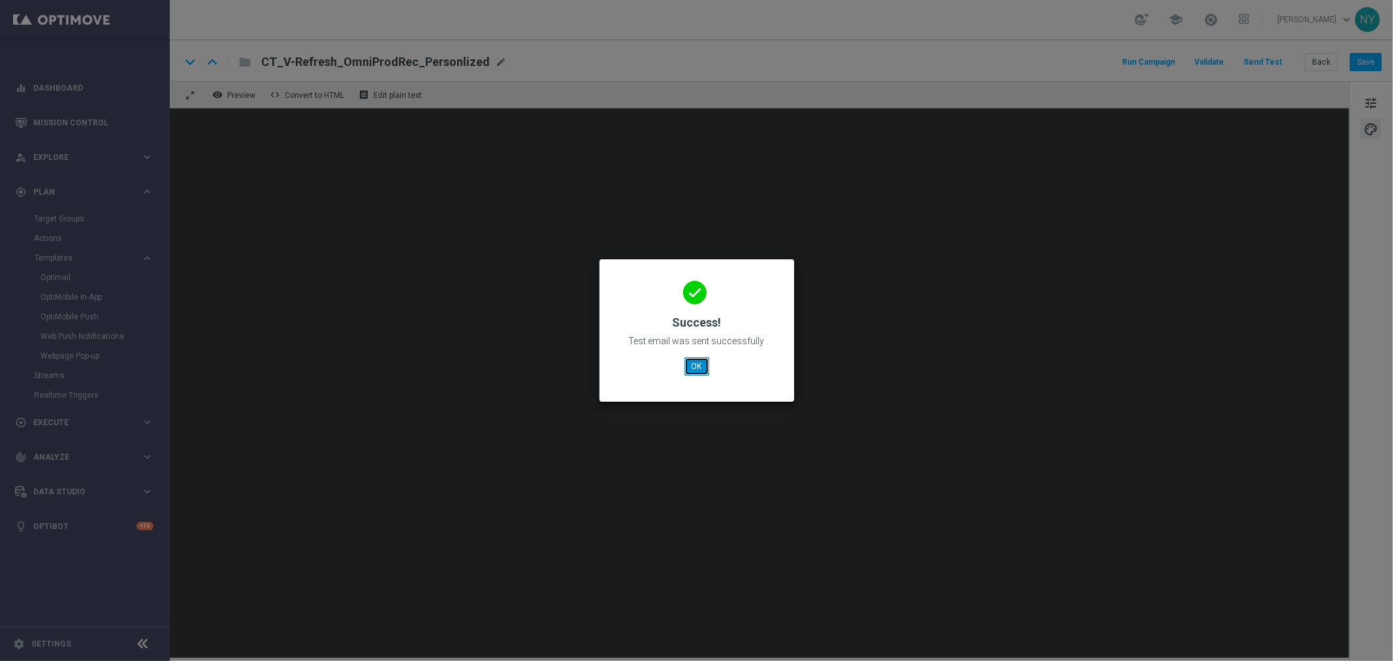
click at [693, 364] on button "OK" at bounding box center [696, 366] width 25 height 18
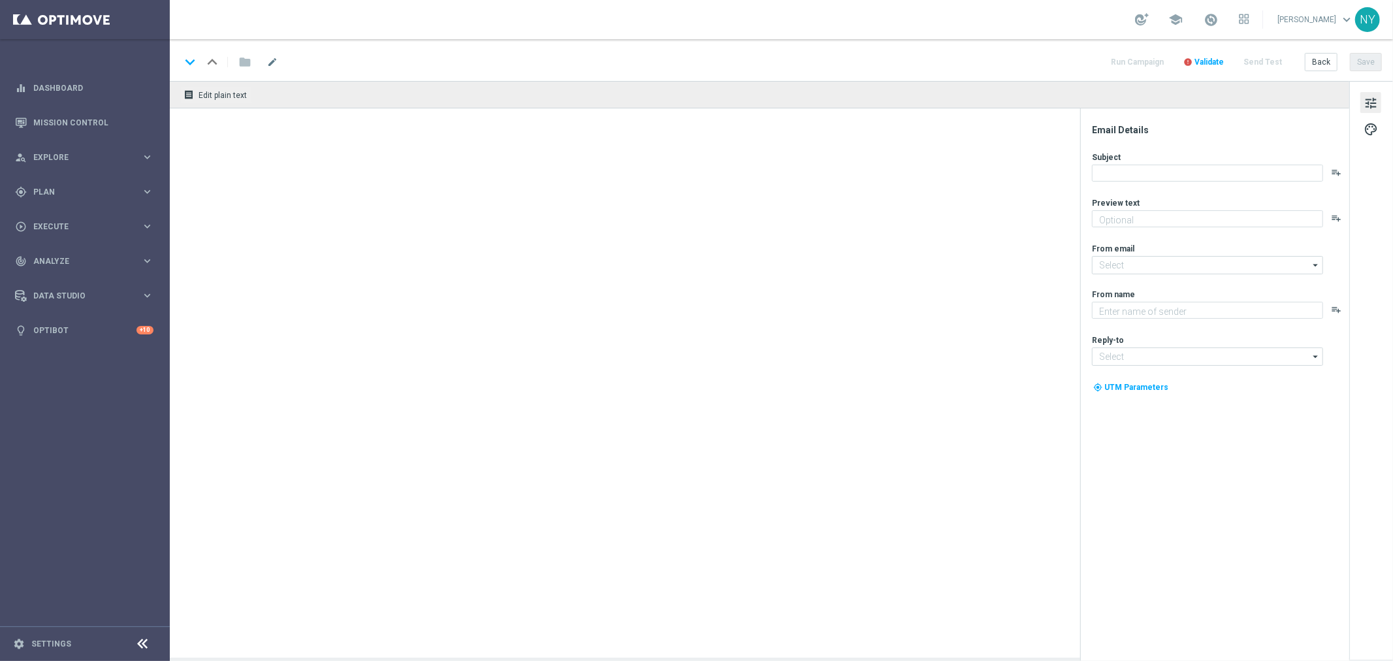
type textarea "Your handpicked choices await."
type input "[EMAIL_ADDRESS][DOMAIN_NAME]"
type textarea "Staples"
type input "[EMAIL_ADDRESS][DOMAIN_NAME]"
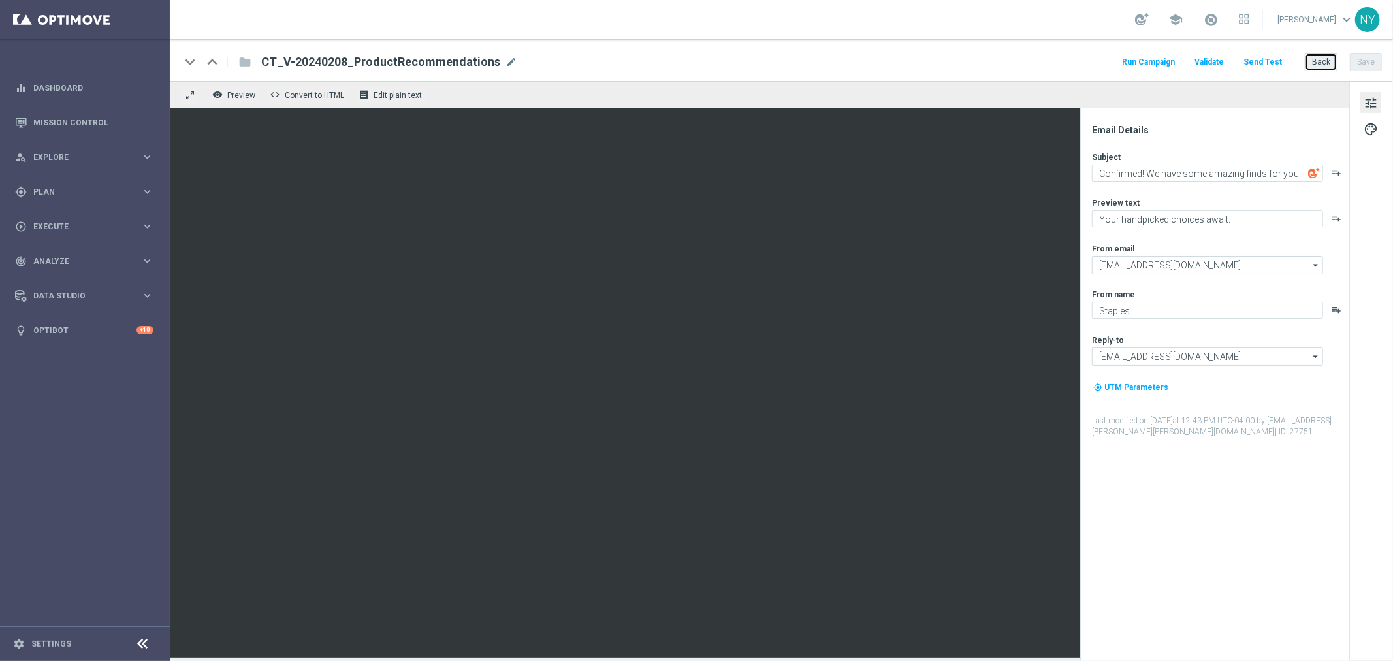
click at [1323, 63] on button "Back" at bounding box center [1320, 62] width 33 height 18
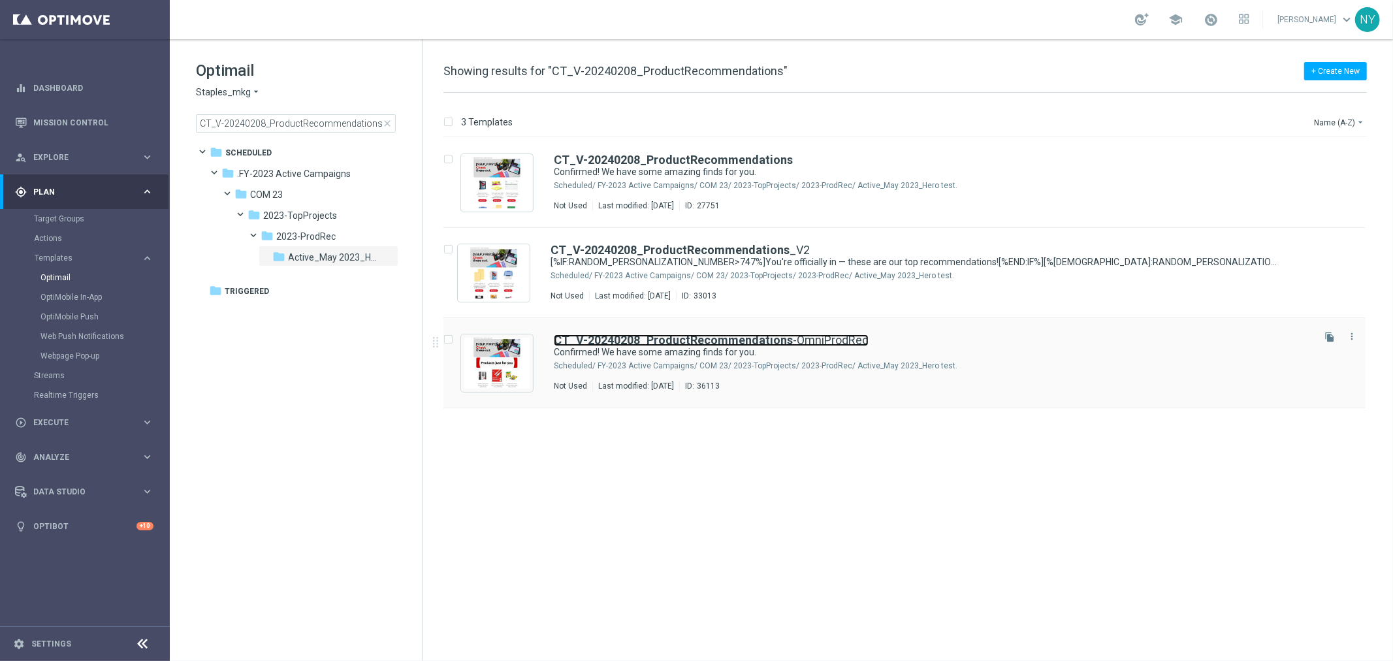
click at [714, 338] on b "CT_V-20240208_ProductRecommendations" at bounding box center [673, 340] width 239 height 14
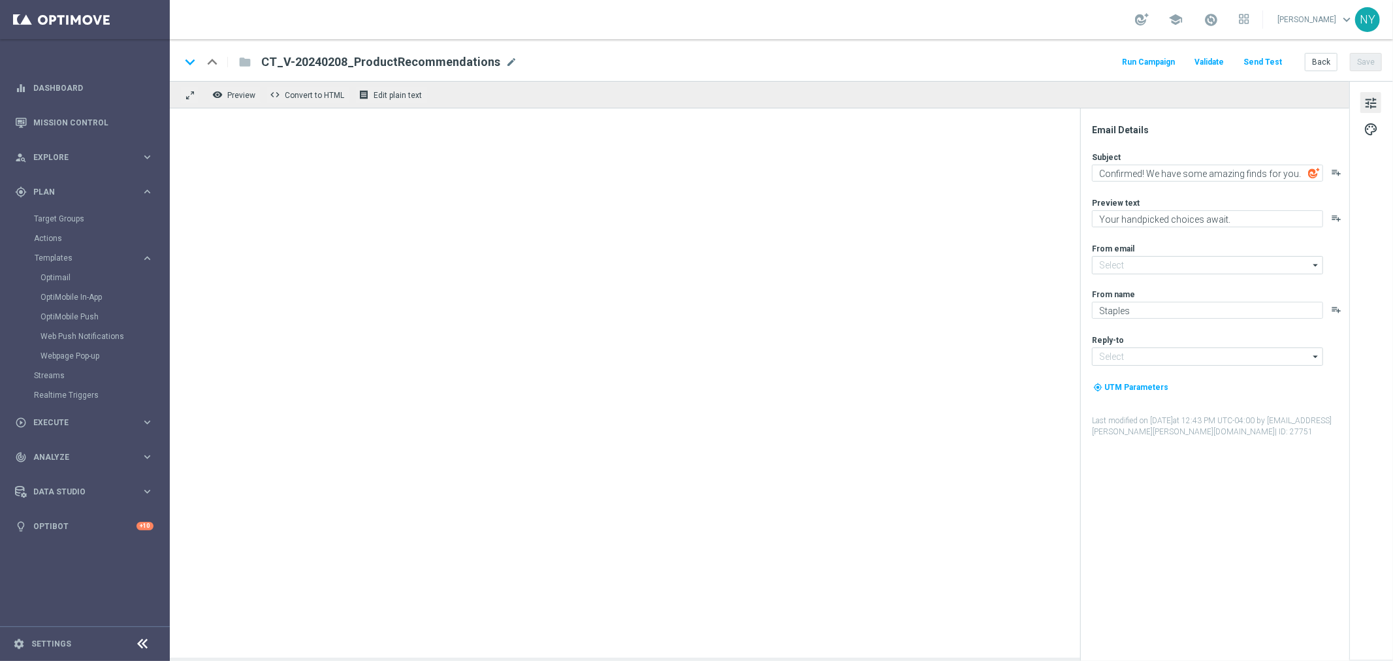
type input "[EMAIL_ADDRESS][DOMAIN_NAME]"
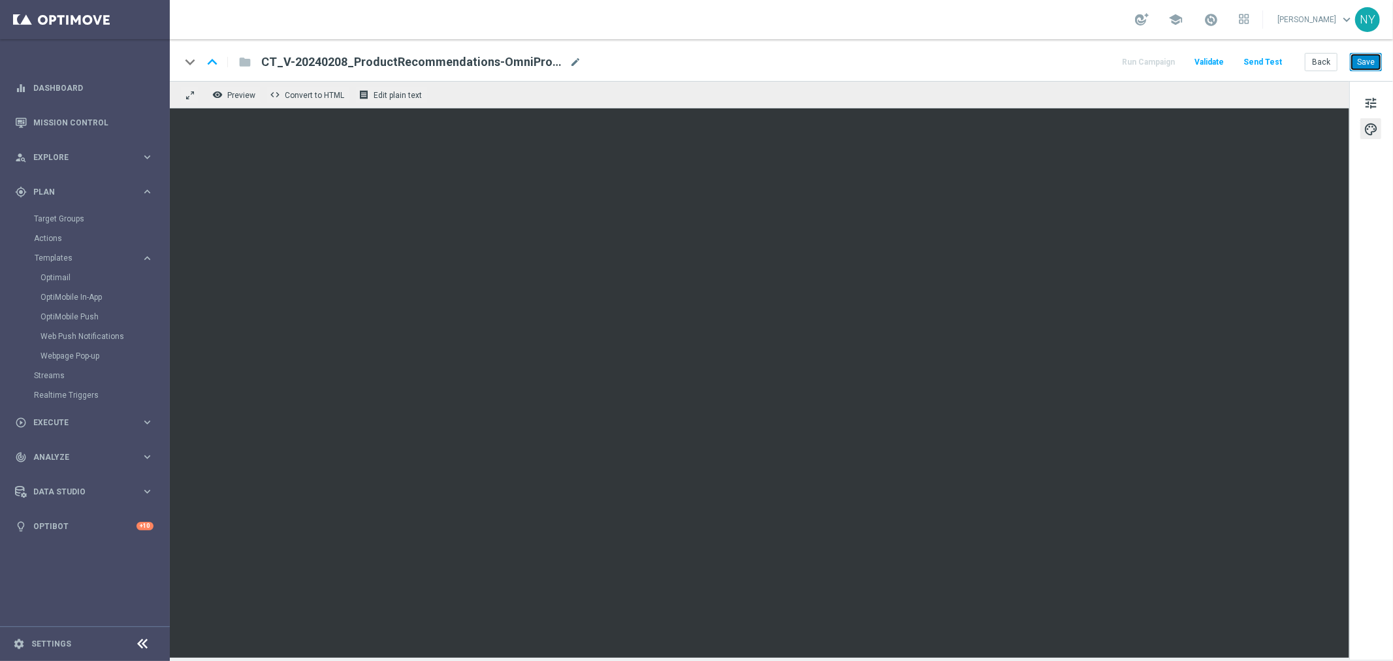
click at [1369, 60] on button "Save" at bounding box center [1365, 62] width 32 height 18
click at [1363, 62] on button "Save" at bounding box center [1365, 62] width 32 height 18
click at [1368, 64] on button "Save" at bounding box center [1365, 62] width 32 height 18
click at [1271, 63] on button "Send Test" at bounding box center [1262, 63] width 42 height 18
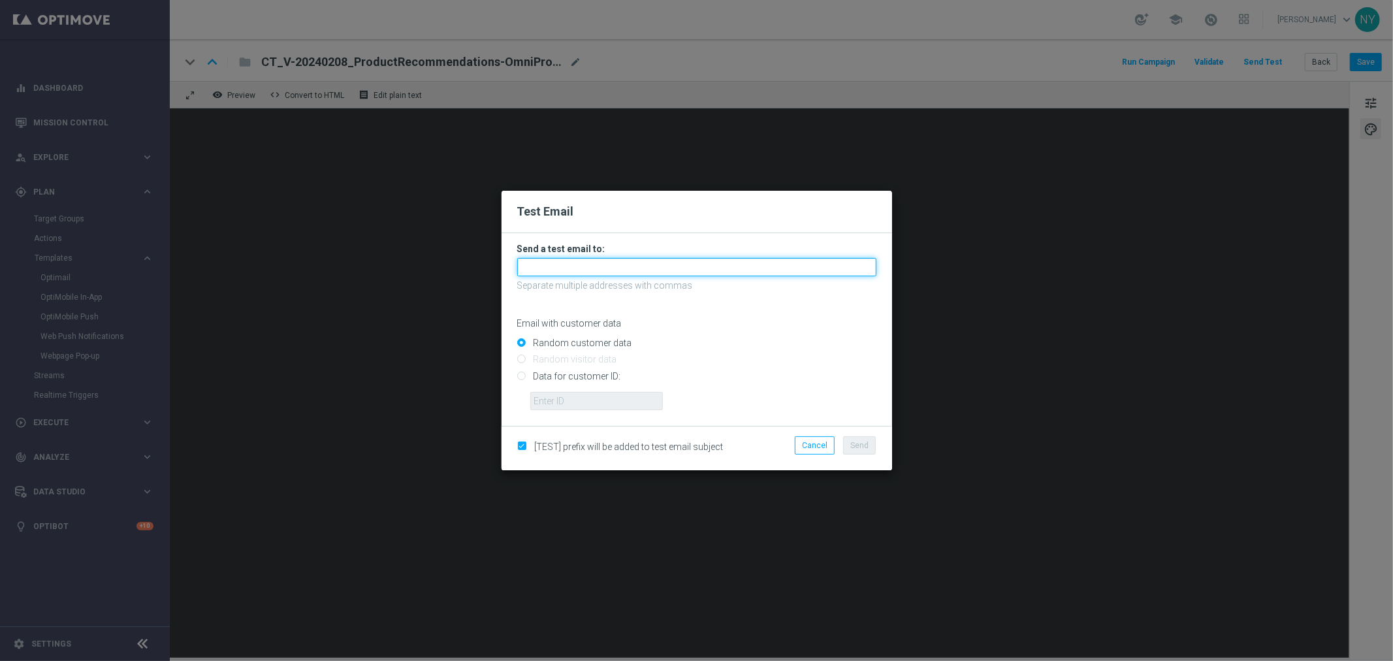
click at [556, 258] on input "text" at bounding box center [696, 267] width 359 height 18
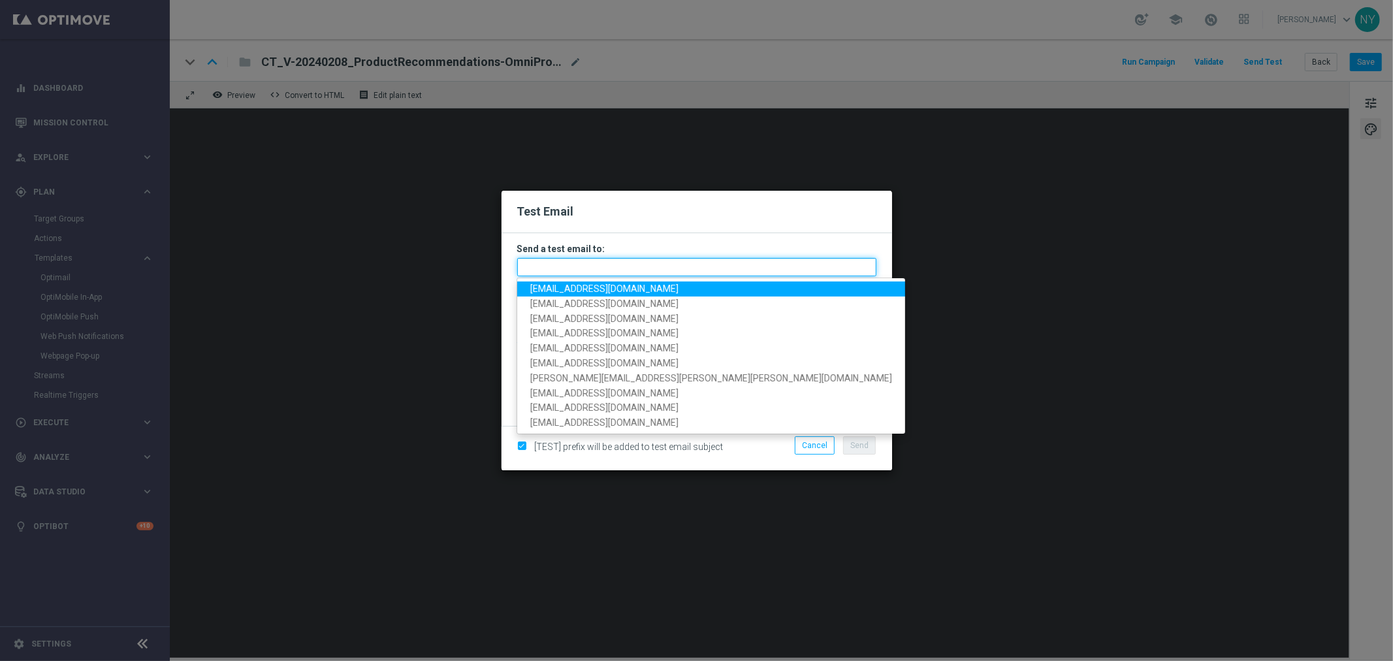
paste input "[EMAIL_ADDRESS][DOMAIN_NAME]"
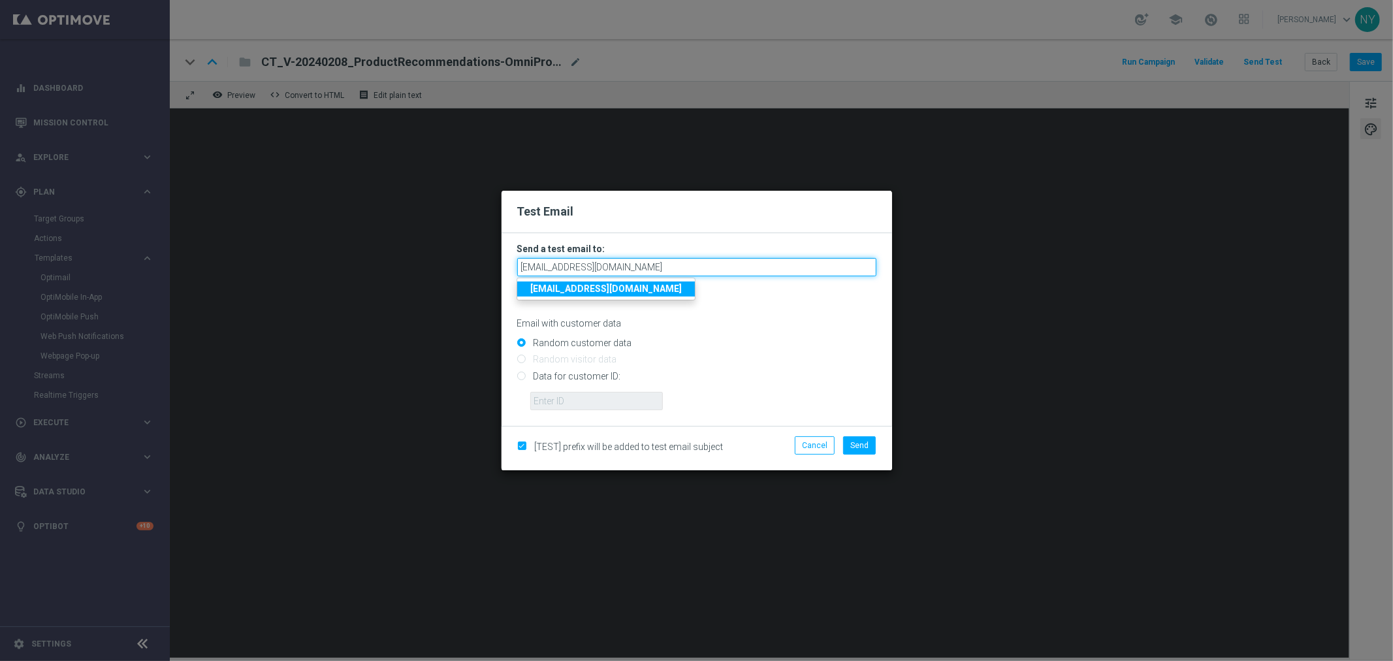
type input "[EMAIL_ADDRESS][DOMAIN_NAME]"
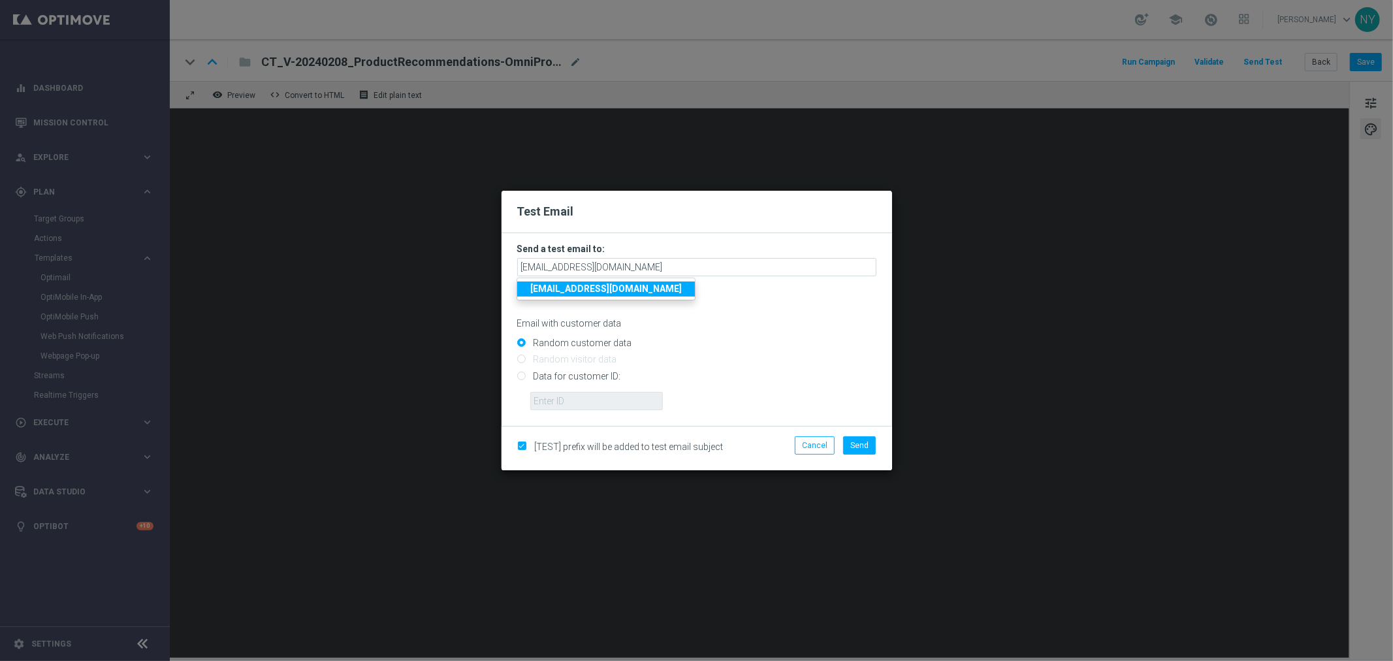
click at [736, 324] on p "Email with customer data" at bounding box center [696, 323] width 359 height 12
drag, startPoint x: 517, startPoint y: 375, endPoint x: 506, endPoint y: 383, distance: 13.2
click at [518, 375] on input "Data for customer ID:" at bounding box center [696, 381] width 359 height 18
radio input "true"
click at [569, 396] on input "text" at bounding box center [596, 401] width 133 height 18
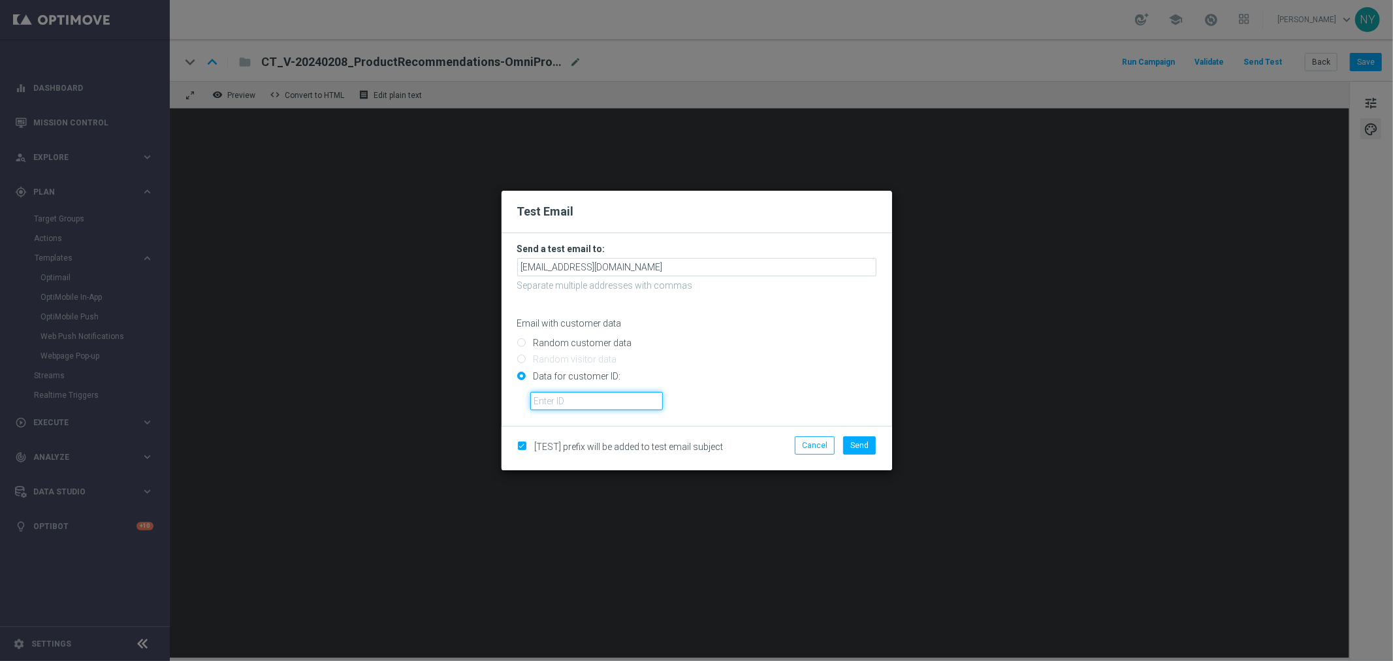
paste input "10000006208"
type input "10000006208"
click at [862, 444] on span "Send" at bounding box center [859, 445] width 18 height 9
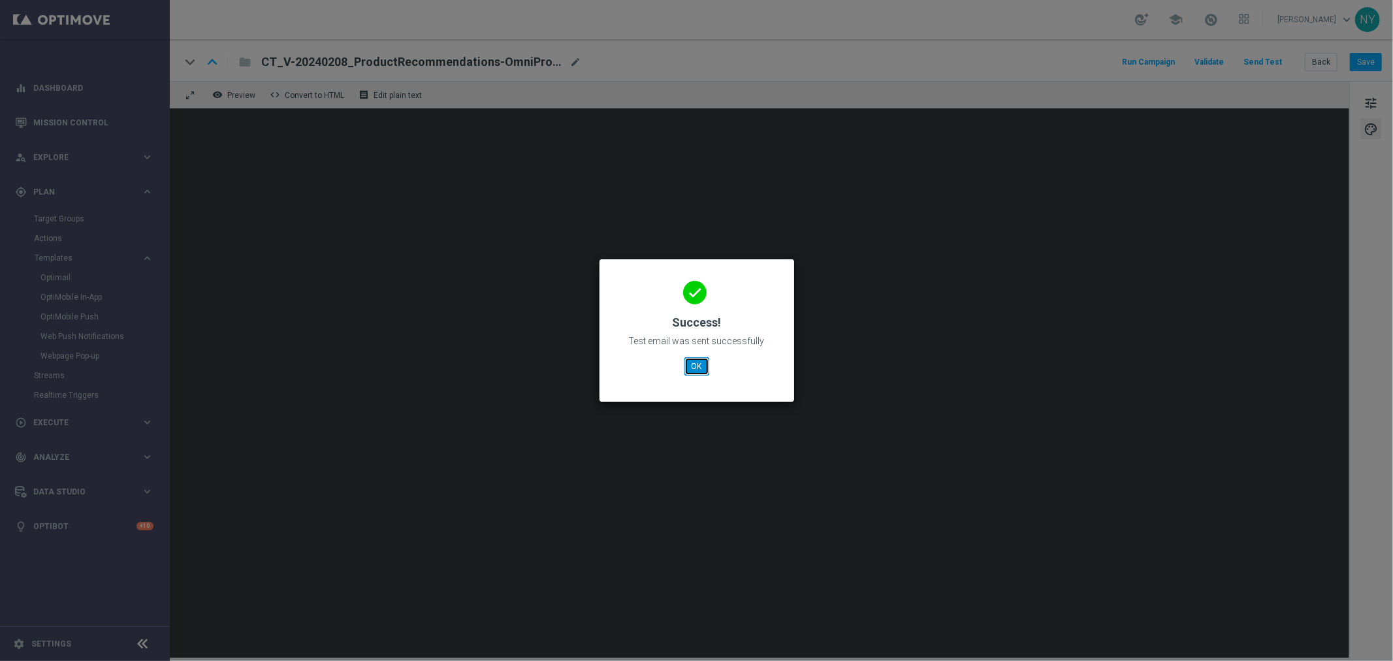
click at [699, 367] on button "OK" at bounding box center [696, 366] width 25 height 18
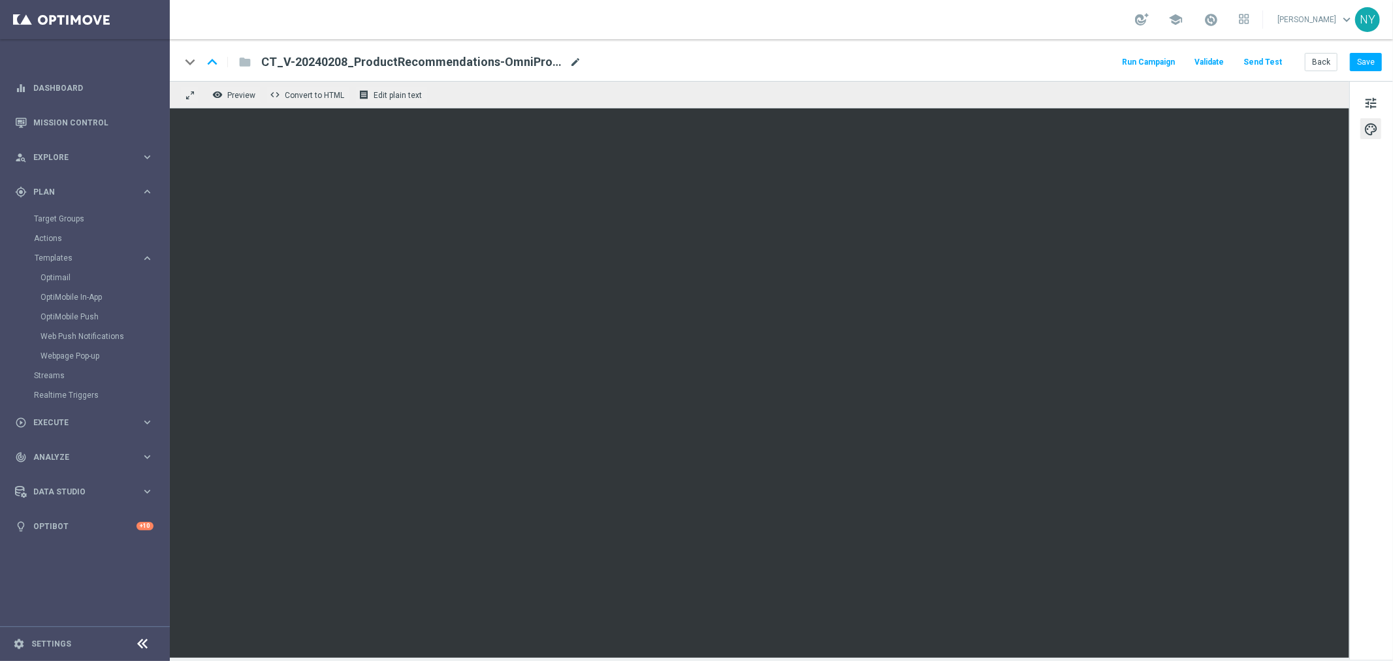
click at [574, 63] on span "mode_edit" at bounding box center [575, 62] width 12 height 12
